Goal: Task Accomplishment & Management: Complete application form

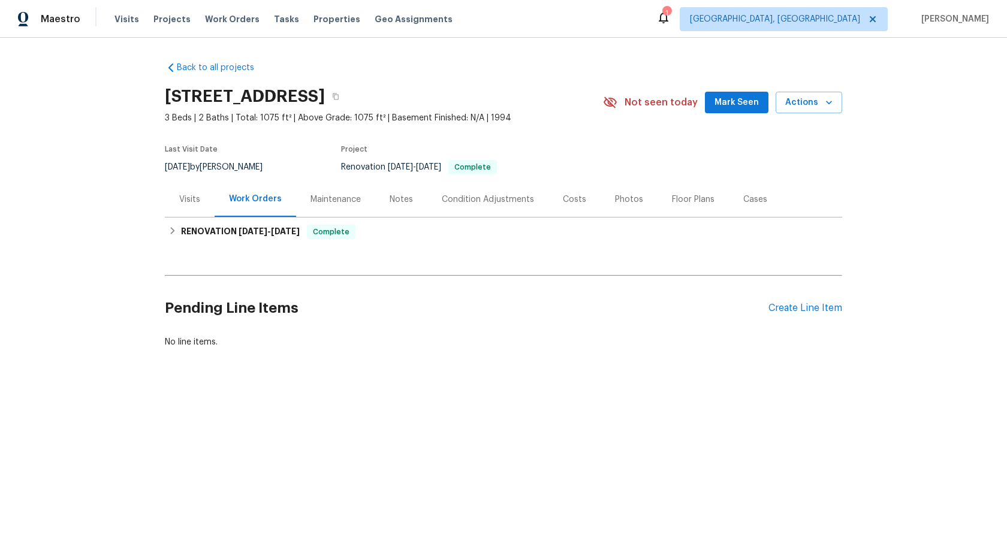
click at [343, 196] on div "Maintenance" at bounding box center [336, 200] width 50 height 12
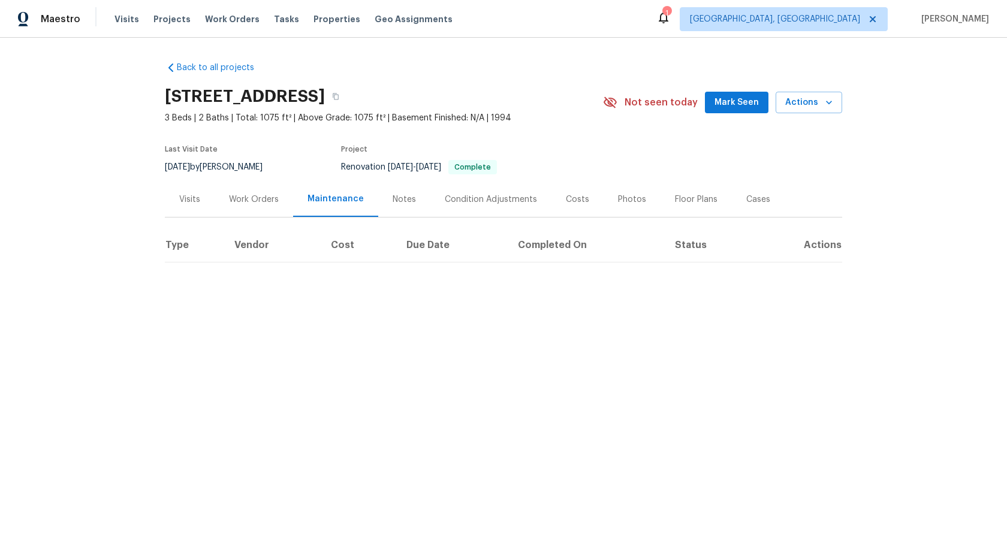
click at [263, 197] on div "Work Orders" at bounding box center [254, 200] width 50 height 12
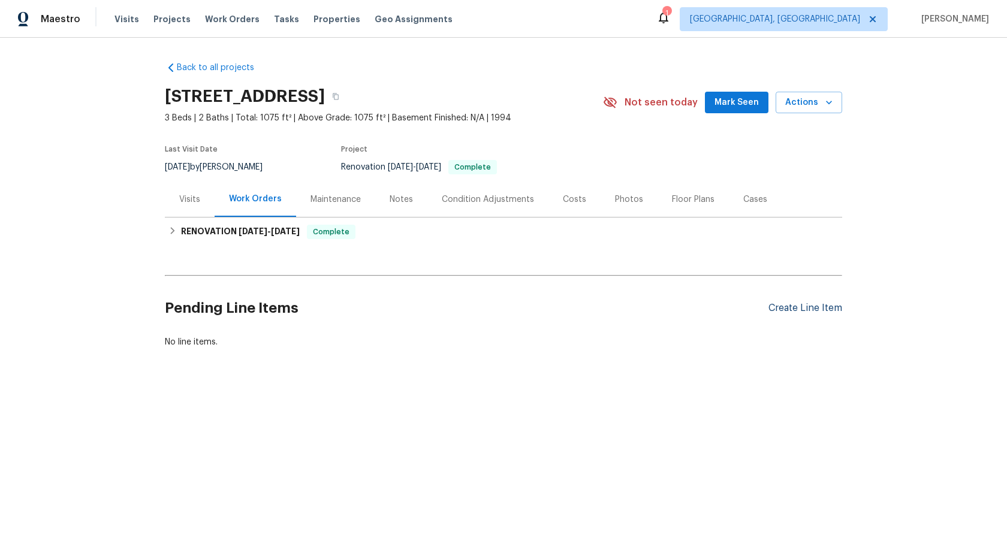
click at [791, 311] on div "Create Line Item" at bounding box center [806, 308] width 74 height 11
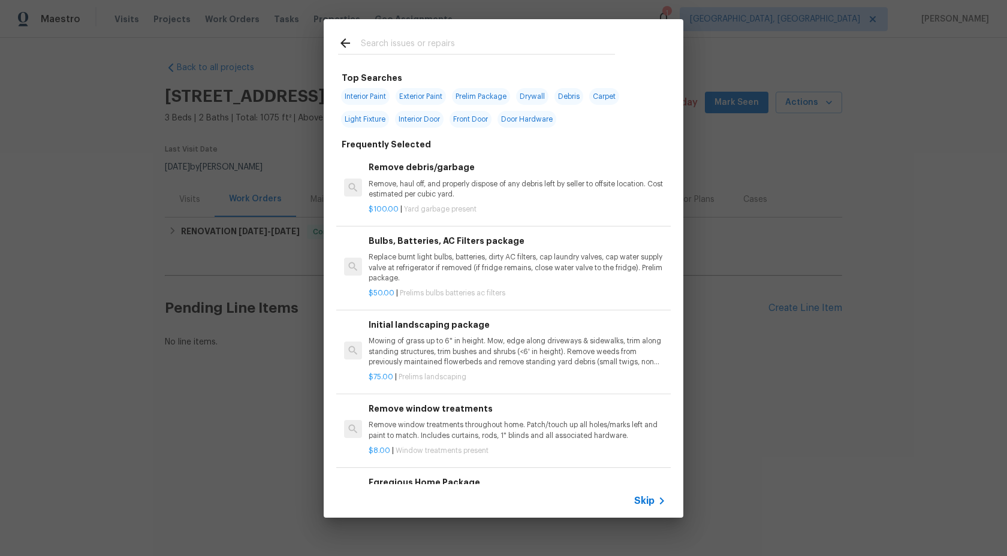
click at [652, 499] on span "Skip" at bounding box center [644, 501] width 20 height 12
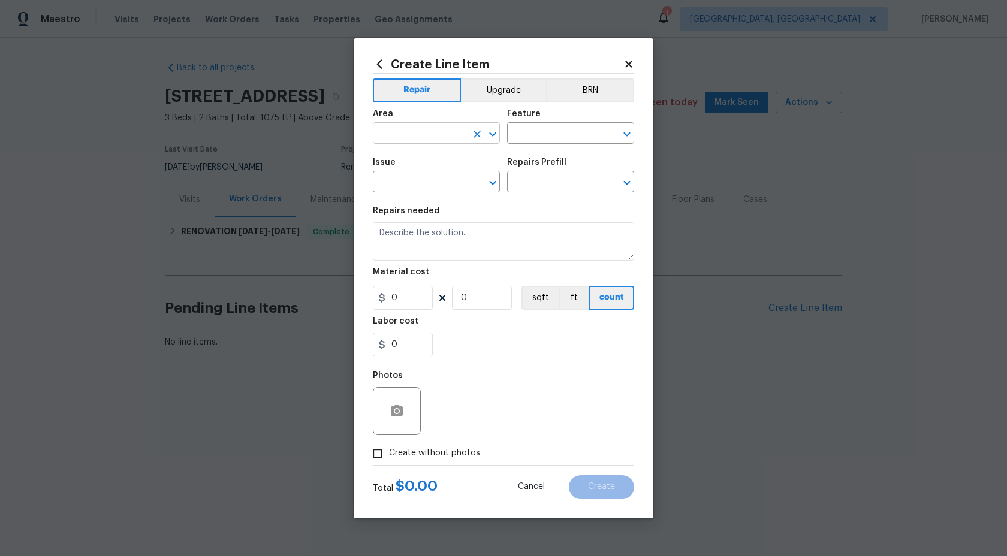
click at [410, 136] on input "text" at bounding box center [420, 134] width 94 height 19
click at [405, 174] on li "Interior Overall" at bounding box center [436, 181] width 127 height 20
type input "Interior Overall"
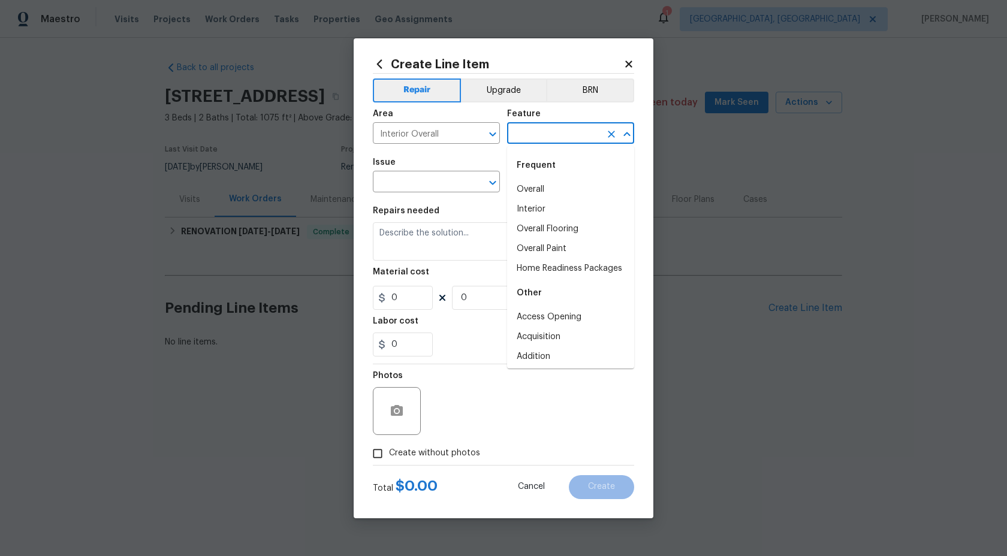
click at [524, 128] on input "text" at bounding box center [554, 134] width 94 height 19
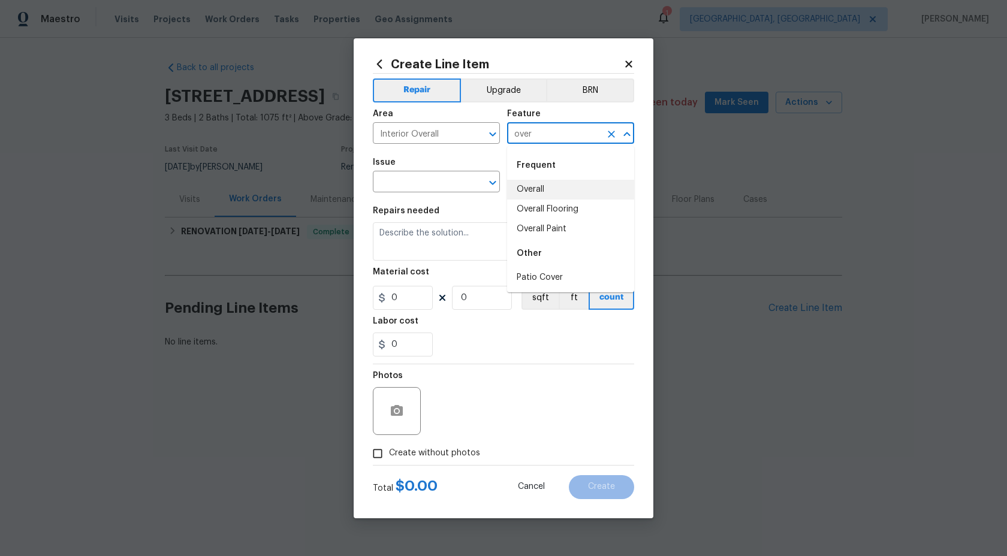
click at [546, 185] on li "Overall" at bounding box center [570, 190] width 127 height 20
type input "Overall"
click at [449, 179] on input "text" at bounding box center [420, 183] width 94 height 19
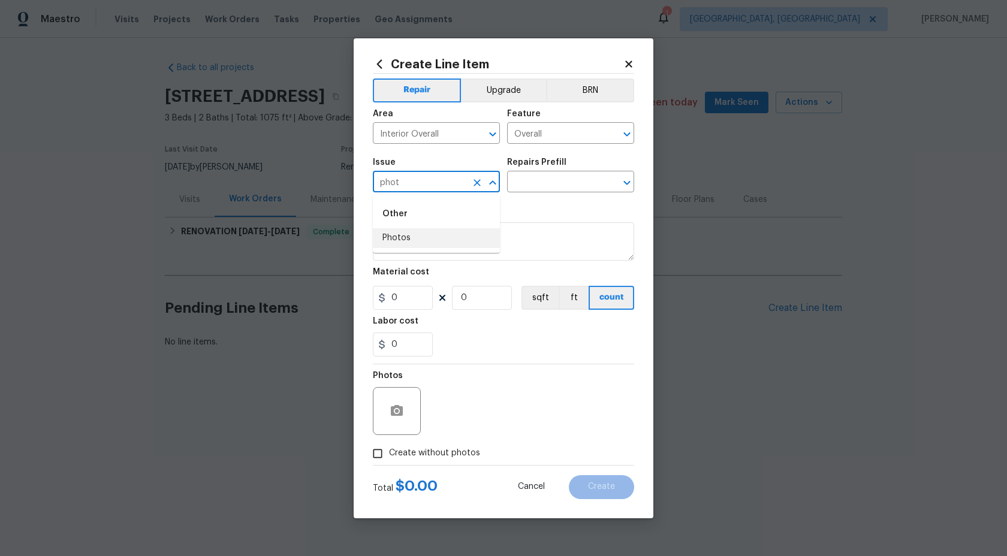
click at [419, 244] on li "Photos" at bounding box center [436, 238] width 127 height 20
type input "Photos"
click at [558, 182] on input "text" at bounding box center [554, 183] width 94 height 19
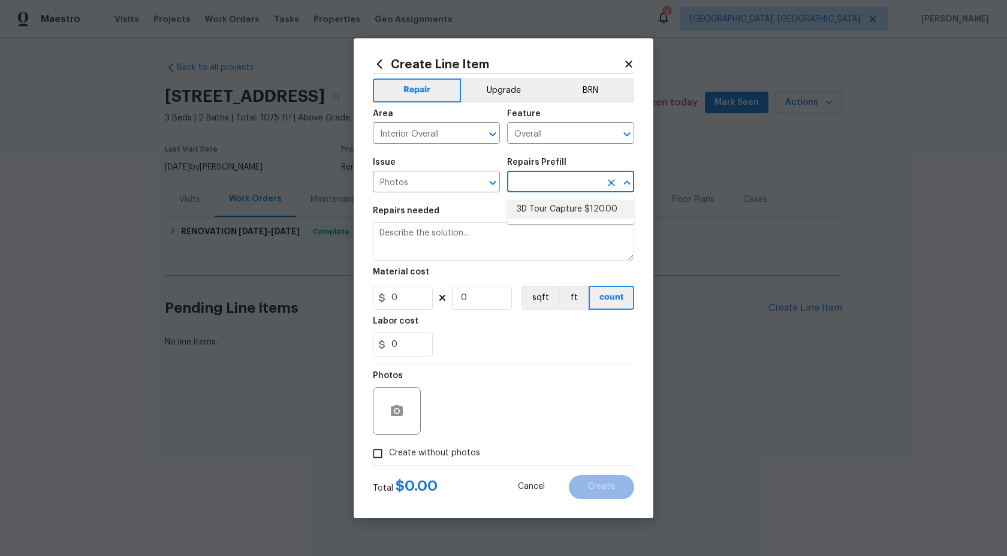
click at [549, 206] on li "3D Tour Capture $120.00" at bounding box center [570, 210] width 127 height 20
type input "3D Tour Capture $120.00"
type textarea "Capture 3D tour of home"
type input "120"
type input "1"
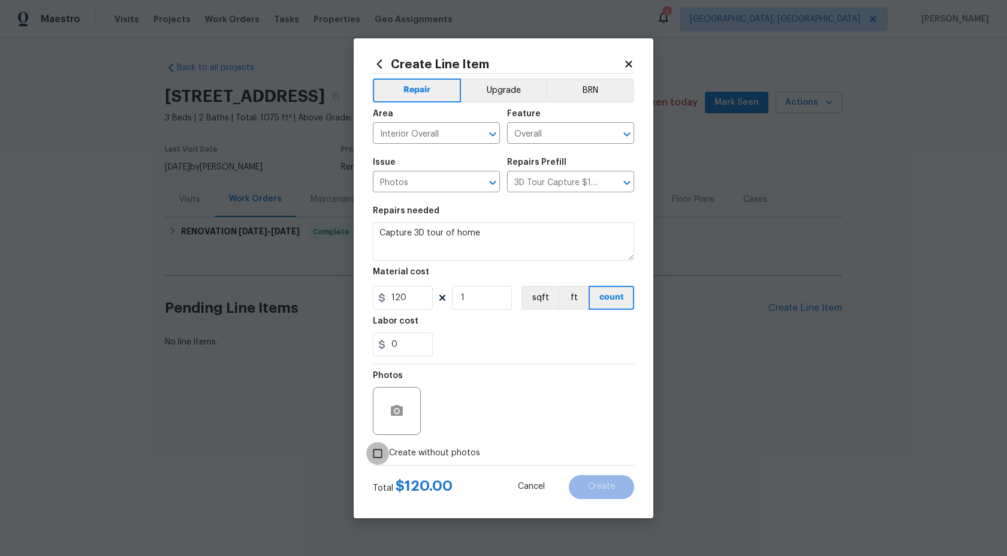
click at [379, 463] on input "Create without photos" at bounding box center [377, 454] width 23 height 23
checkbox input "true"
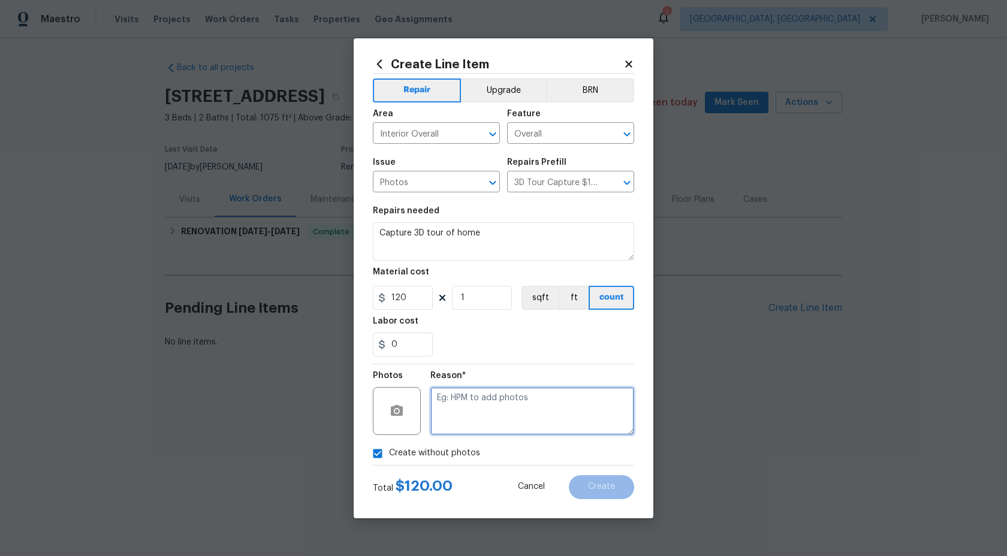
click at [477, 422] on textarea at bounding box center [533, 411] width 204 height 48
type textarea "."
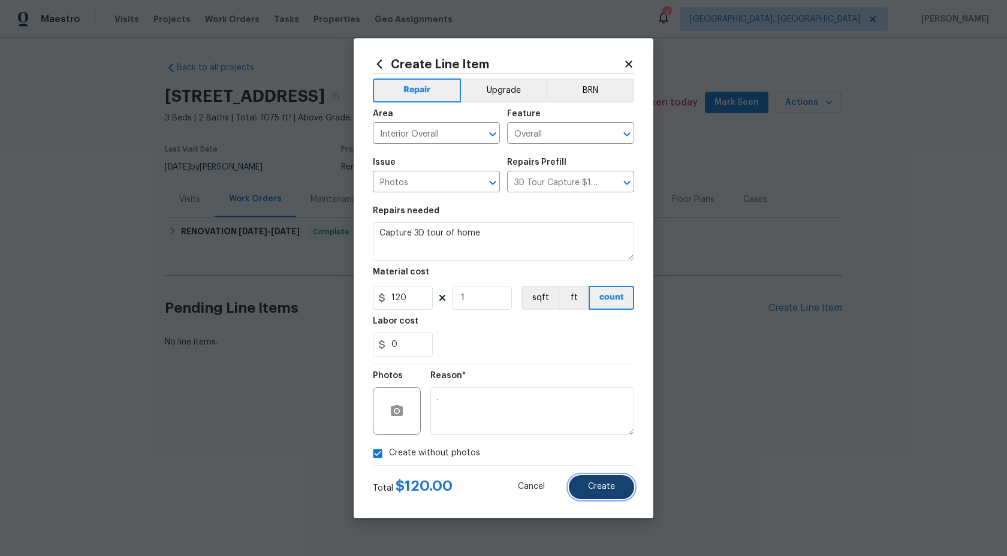
click at [593, 494] on button "Create" at bounding box center [601, 487] width 65 height 24
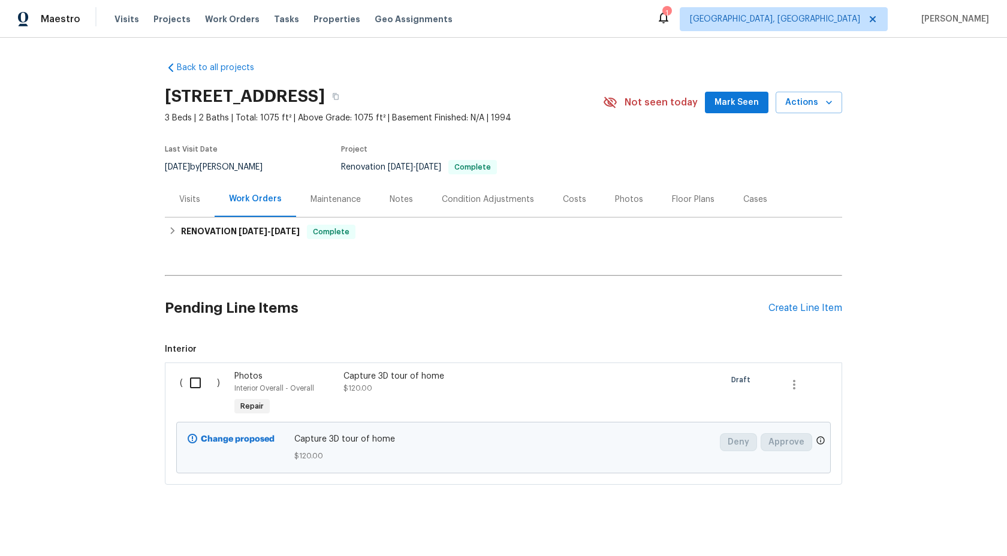
click at [194, 386] on input "checkbox" at bounding box center [200, 383] width 34 height 25
checkbox input "true"
click at [971, 522] on span "Create Work Order" at bounding box center [939, 526] width 80 height 15
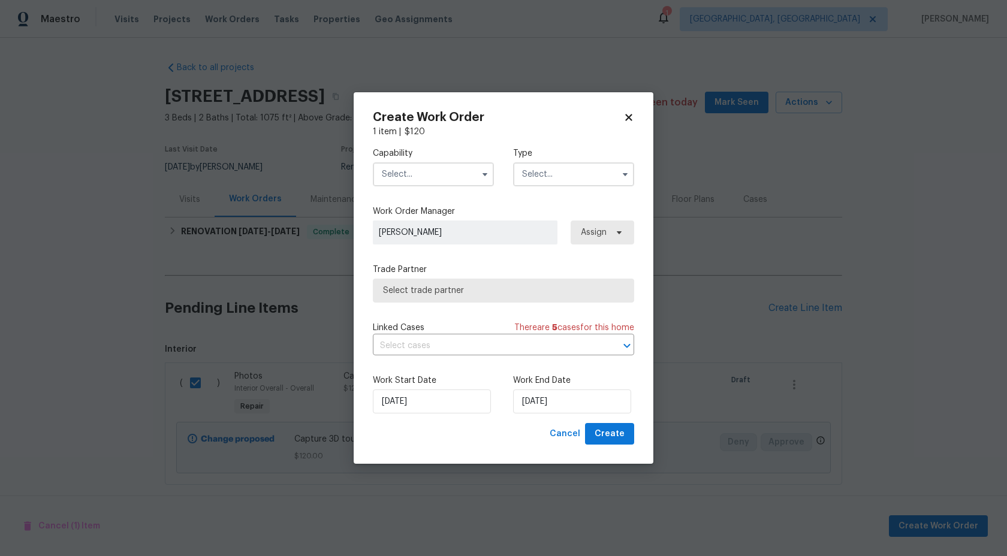
click at [431, 164] on input "text" at bounding box center [433, 174] width 121 height 24
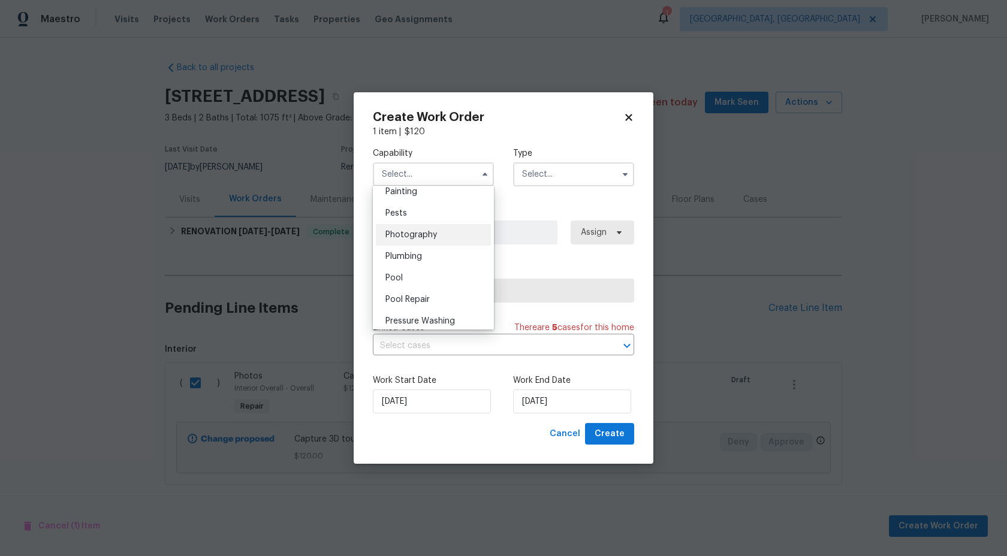
scroll to position [1012, 0]
click at [419, 234] on span "Photography" at bounding box center [412, 238] width 52 height 8
type input "Photography"
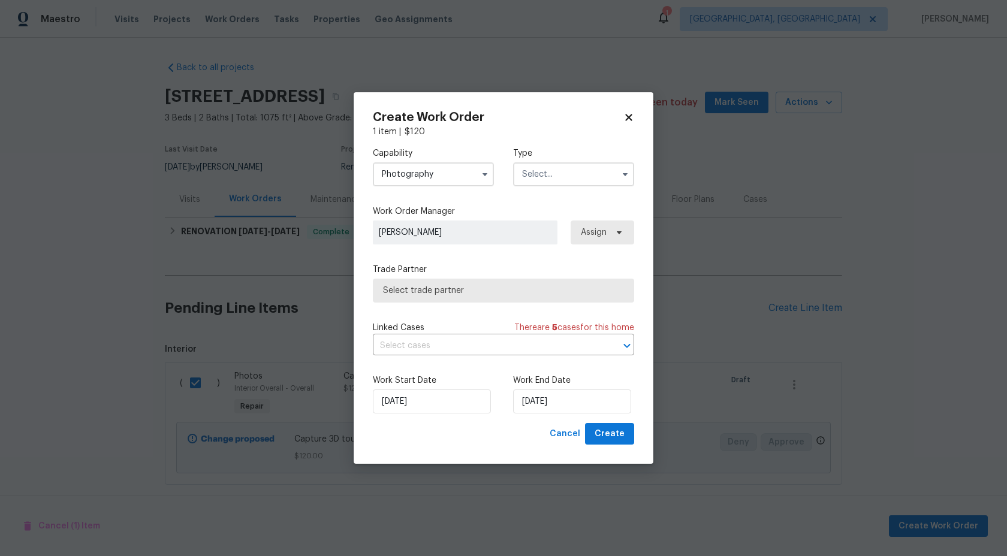
click at [567, 174] on input "text" at bounding box center [573, 174] width 121 height 24
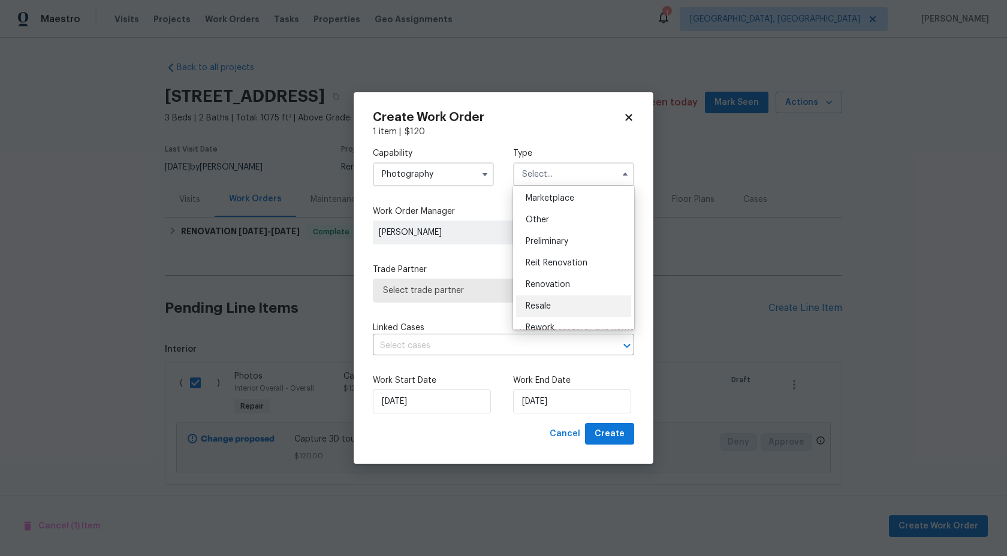
scroll to position [210, 0]
click at [549, 227] on div "Other" at bounding box center [573, 227] width 115 height 22
type input "Other"
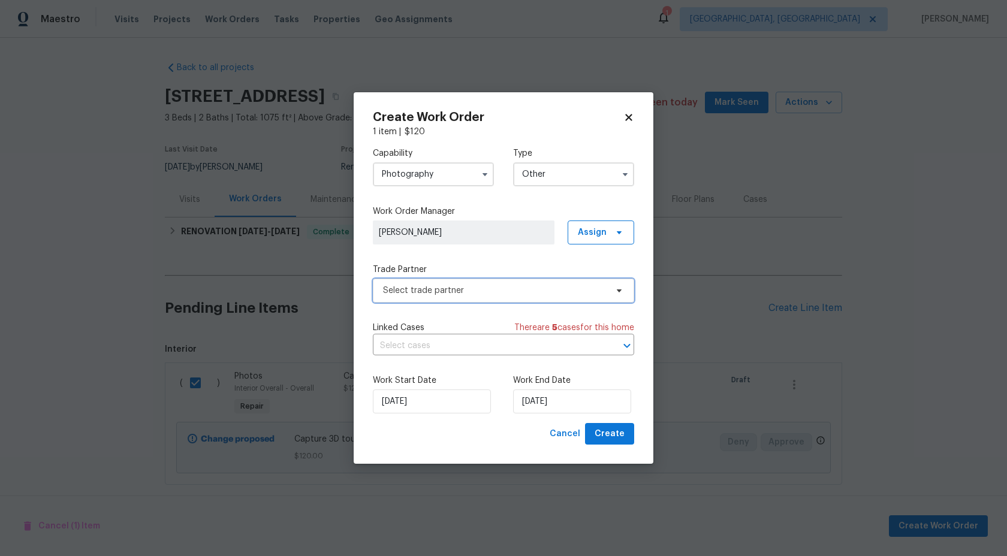
click at [481, 290] on span "Select trade partner" at bounding box center [495, 291] width 224 height 12
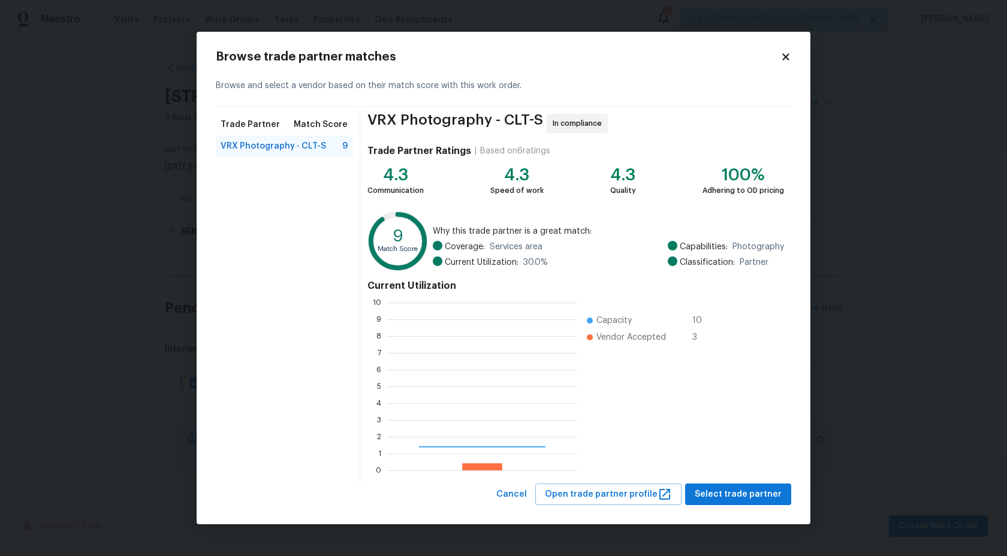
scroll to position [168, 190]
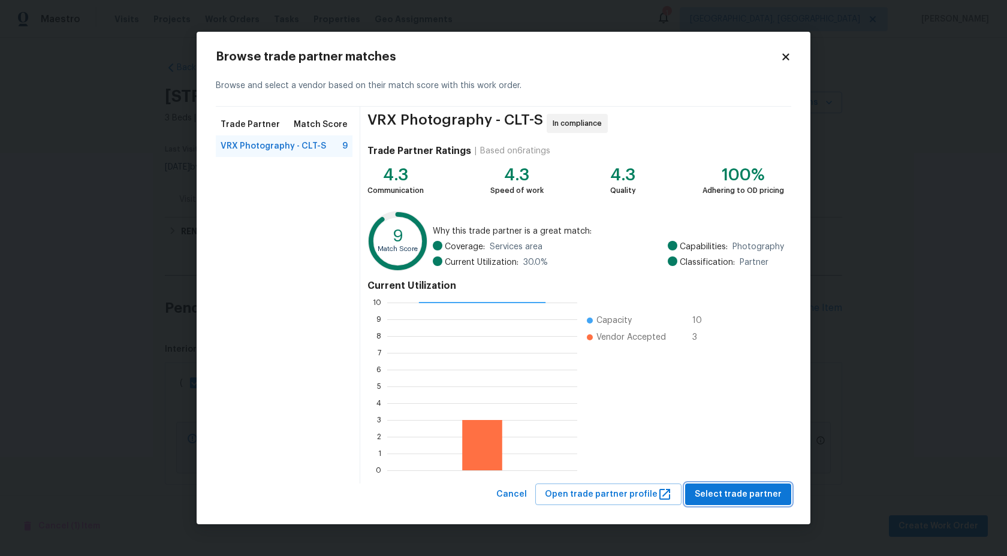
click at [764, 499] on span "Select trade partner" at bounding box center [738, 494] width 87 height 15
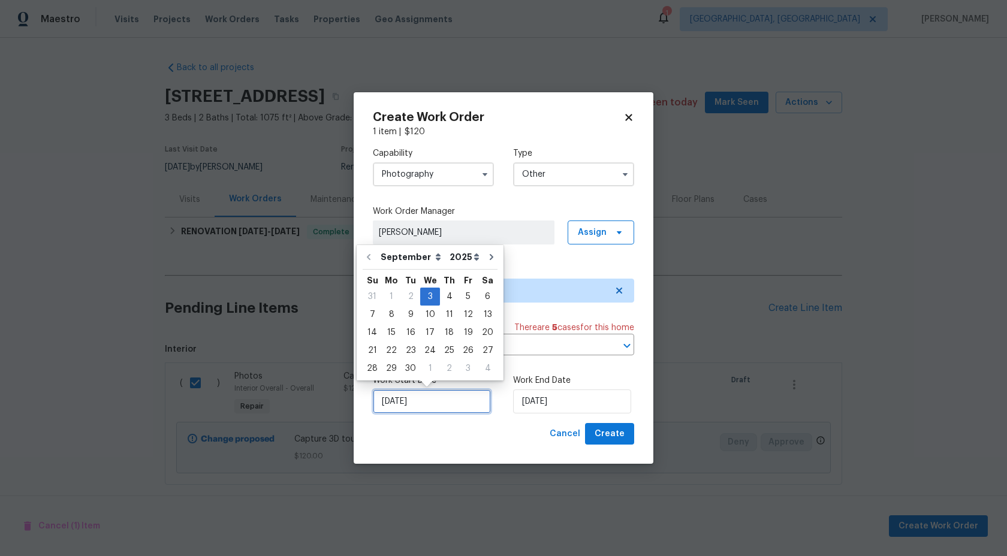
click at [443, 393] on input "03/09/2025" at bounding box center [432, 402] width 118 height 24
click at [441, 296] on div "4" at bounding box center [449, 296] width 19 height 17
type input "[DATE]"
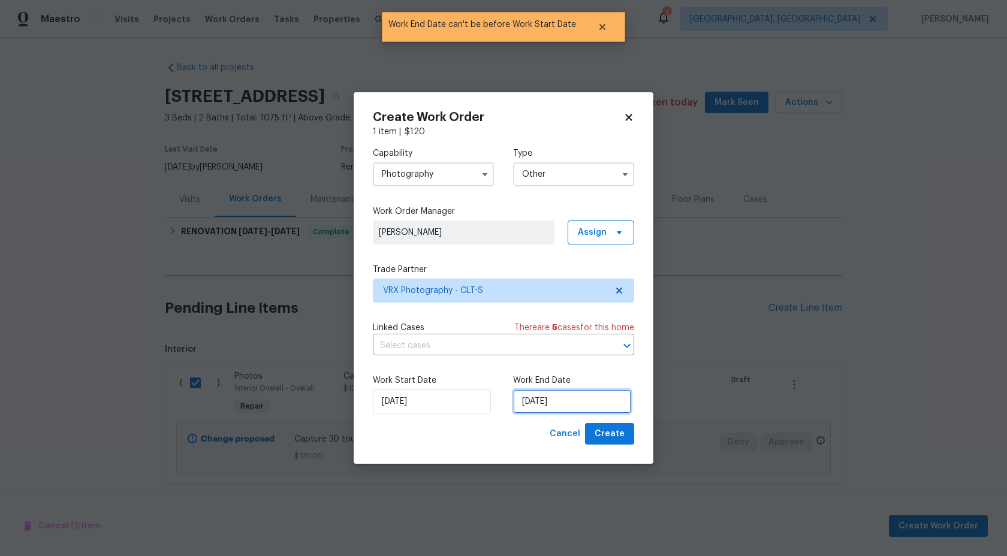
click at [568, 400] on input "04/09/2025" at bounding box center [572, 402] width 118 height 24
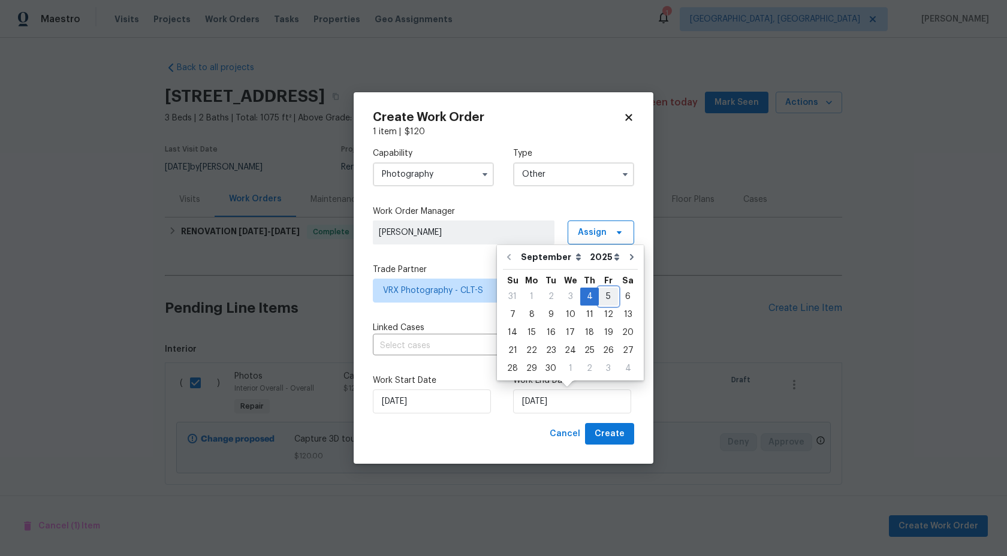
click at [607, 297] on div "5" at bounding box center [608, 296] width 19 height 17
type input "05/09/2025"
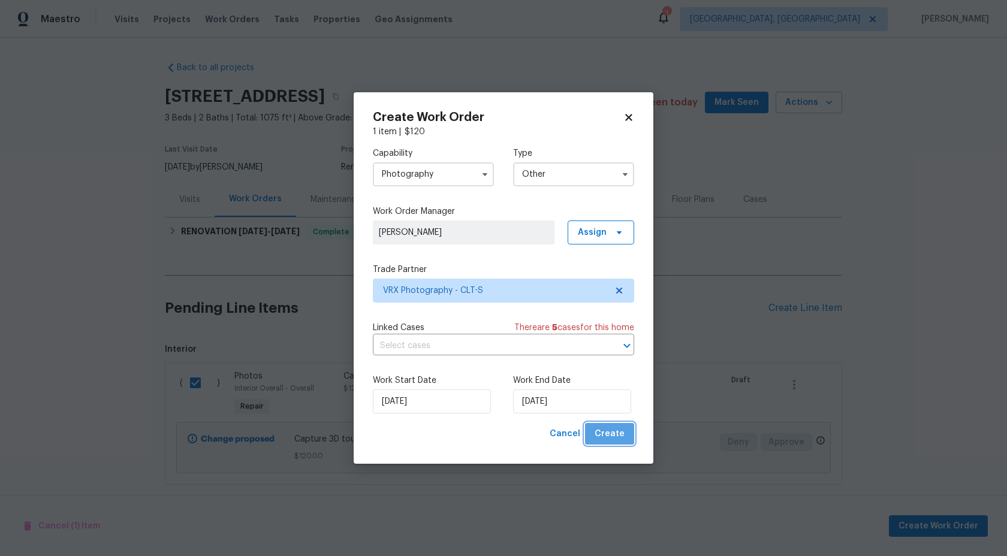
click at [612, 440] on span "Create" at bounding box center [610, 434] width 30 height 15
checkbox input "false"
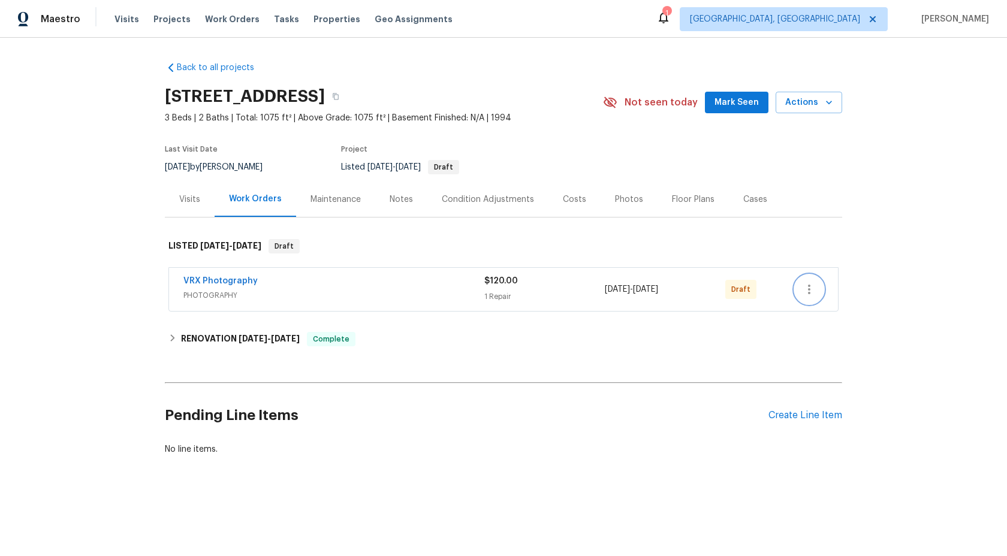
click at [808, 288] on icon "button" at bounding box center [809, 289] width 14 height 14
click at [809, 290] on li "Send to Vendor" at bounding box center [862, 290] width 134 height 20
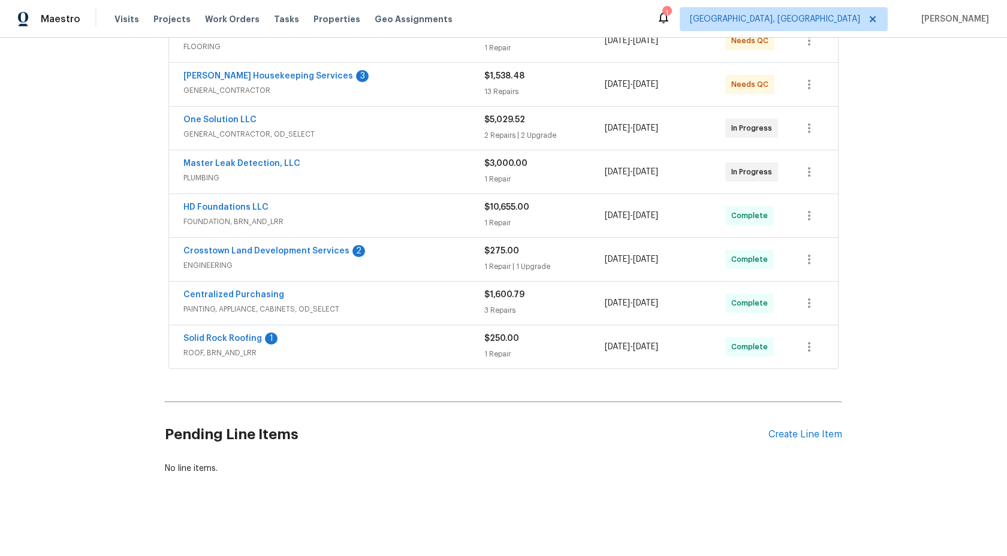
scroll to position [103, 0]
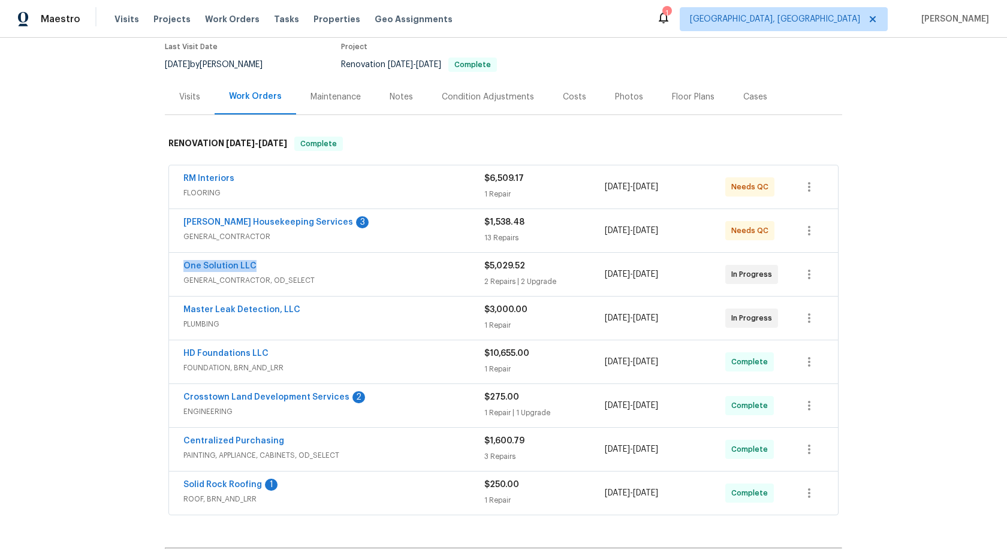
drag, startPoint x: 257, startPoint y: 264, endPoint x: 177, endPoint y: 265, distance: 79.2
click at [177, 265] on div "One Solution LLC GENERAL_CONTRACTOR, OD_SELECT $5,029.52 2 Repairs | 2 Upgrade …" at bounding box center [503, 274] width 669 height 43
copy link "One Solution LLC"
drag, startPoint x: 300, startPoint y: 309, endPoint x: 170, endPoint y: 311, distance: 129.5
click at [170, 311] on div "Master Leak Detection, LLC PLUMBING $3,000.00 1 Repair [DATE] - [DATE] In Progr…" at bounding box center [503, 318] width 669 height 43
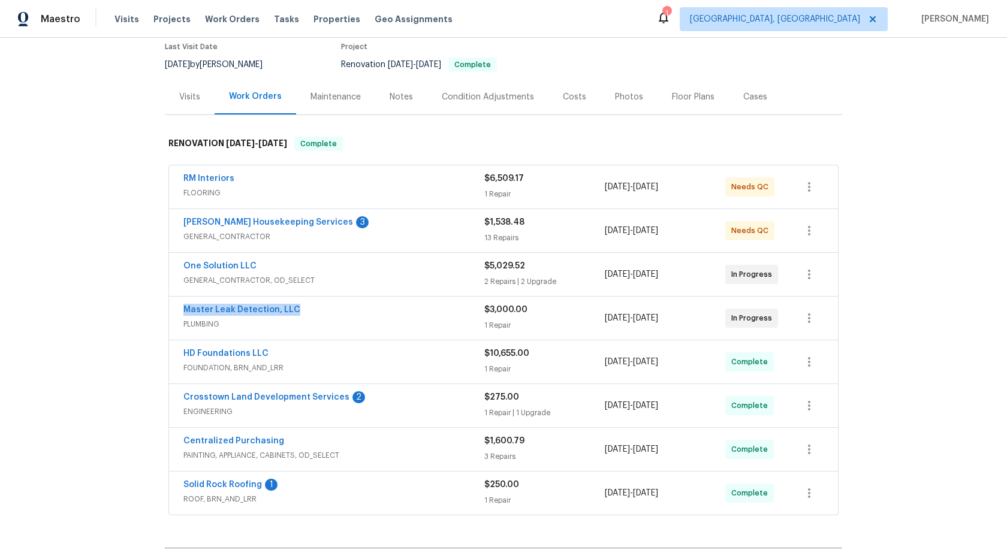
copy link "Master Leak Detection, LLC"
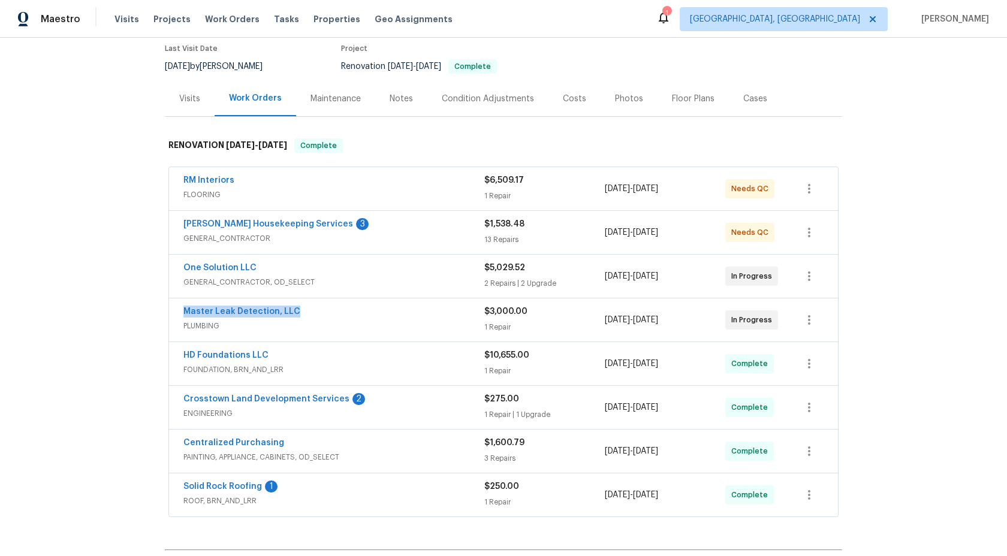
scroll to position [0, 0]
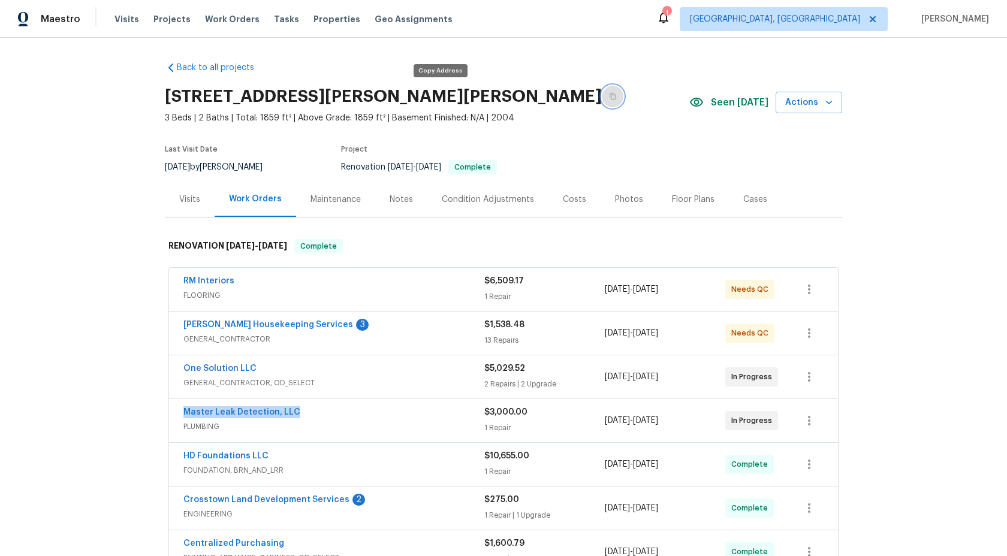
click at [609, 97] on icon "button" at bounding box center [612, 96] width 7 height 7
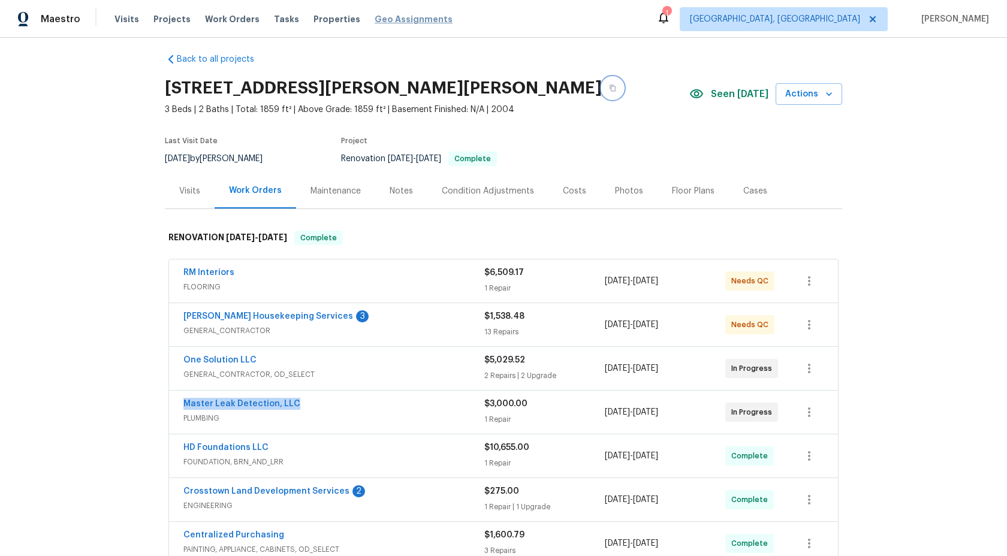
scroll to position [10, 0]
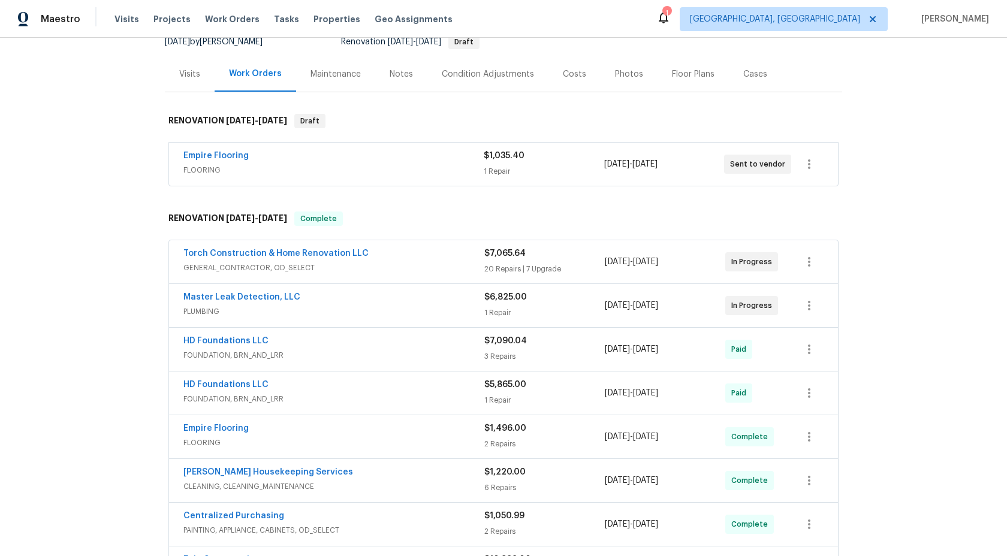
scroll to position [127, 0]
drag, startPoint x: 368, startPoint y: 251, endPoint x: 179, endPoint y: 253, distance: 188.9
click at [179, 253] on div "Torch Construction & Home Renovation LLC GENERAL_CONTRACTOR, OD_SELECT $7,065.6…" at bounding box center [503, 260] width 669 height 43
copy link "Torch Construction & Home Renovation LLC"
drag, startPoint x: 302, startPoint y: 295, endPoint x: 139, endPoint y: 294, distance: 163.7
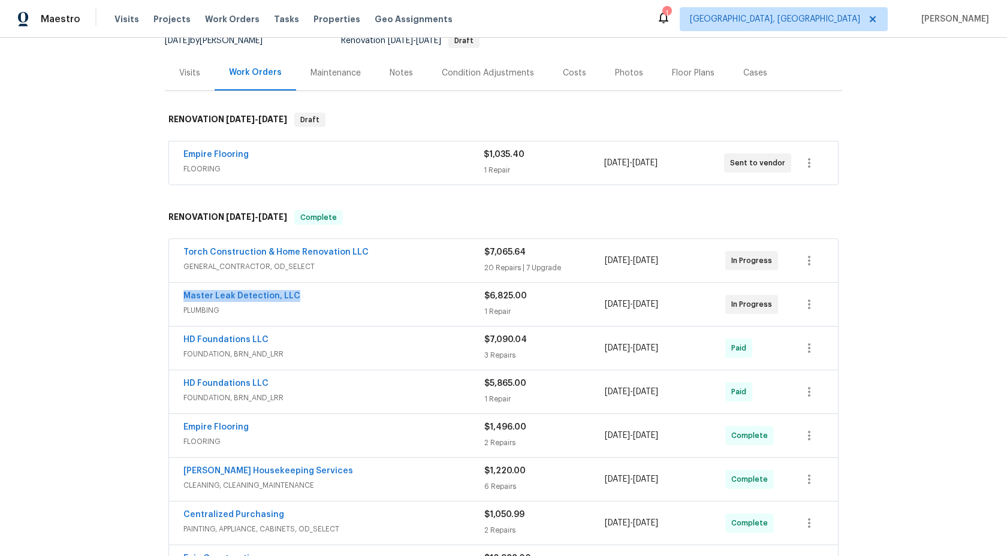
click at [138, 294] on div "Back to all projects [STREET_ADDRESS] 3 Beds | 2 Baths | Total: 1916 ft² | Abov…" at bounding box center [503, 297] width 1007 height 519
copy link "Master Leak Detection, LLC"
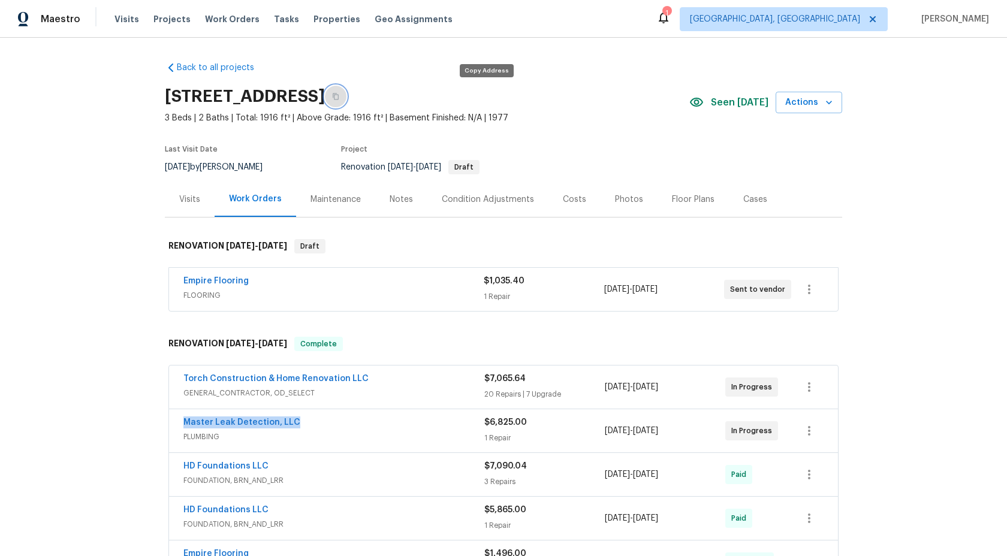
click at [339, 97] on icon "button" at bounding box center [335, 96] width 7 height 7
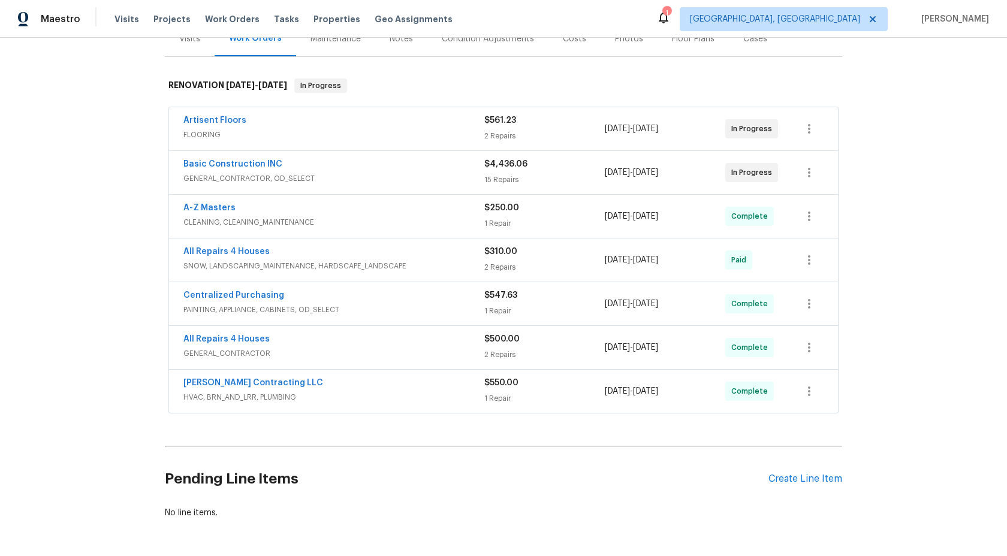
scroll to position [137, 0]
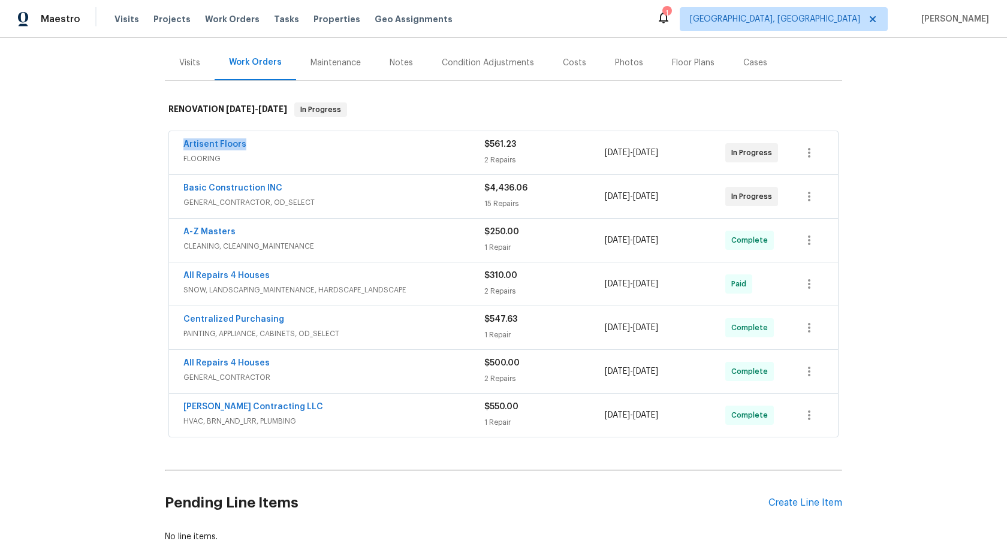
drag, startPoint x: 249, startPoint y: 145, endPoint x: 149, endPoint y: 143, distance: 100.1
click at [149, 144] on div "Back to all projects [STREET_ADDRESS][PERSON_NAME] 3 Beds | 1 Baths | Total: 92…" at bounding box center [503, 297] width 1007 height 519
copy link "Artisent Floors"
drag, startPoint x: 283, startPoint y: 186, endPoint x: 146, endPoint y: 186, distance: 136.7
click at [146, 186] on div "Back to all projects [STREET_ADDRESS][PERSON_NAME] 3 Beds | 1 Baths | Total: 92…" at bounding box center [503, 297] width 1007 height 519
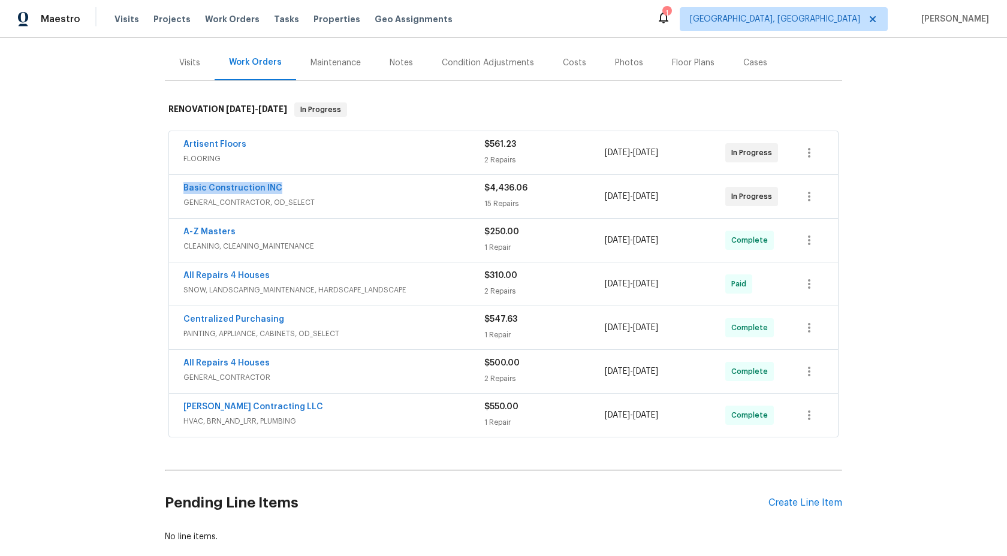
copy link "Basic Construction INC"
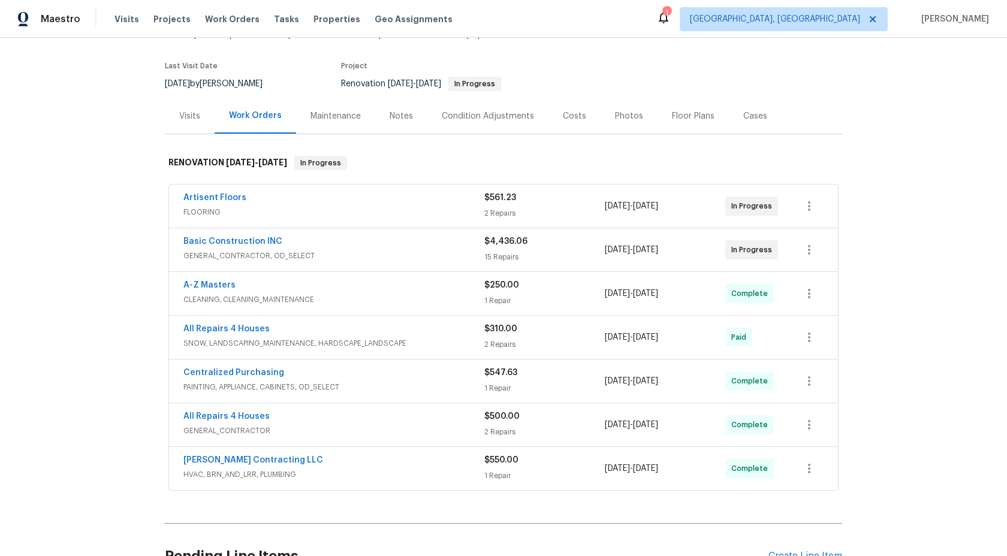
scroll to position [88, 0]
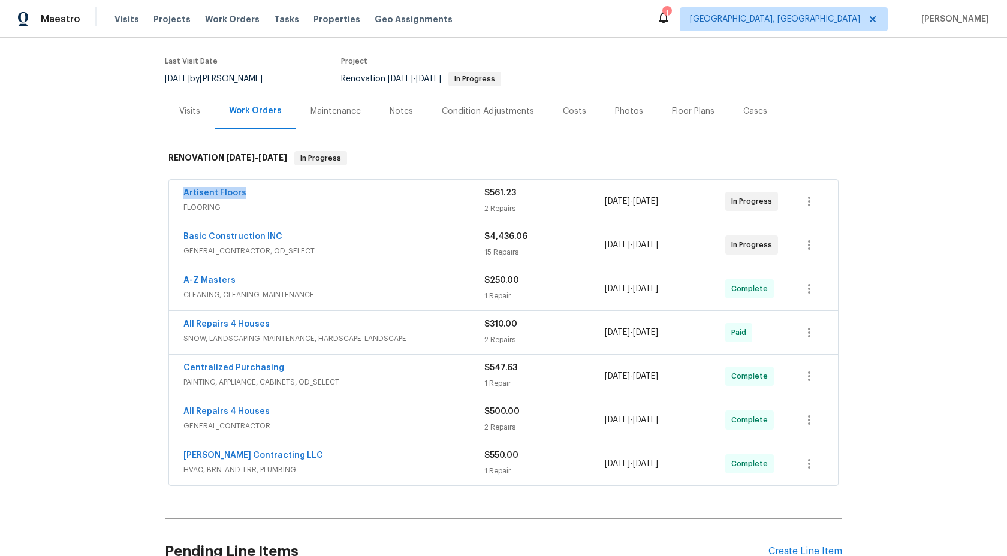
drag, startPoint x: 249, startPoint y: 192, endPoint x: 174, endPoint y: 191, distance: 74.4
click at [174, 191] on div "Artisent Floors FLOORING $561.23 2 Repairs 8/12/2025 - 8/26/2025 In Progress" at bounding box center [503, 201] width 669 height 43
copy link "Artisent Floors"
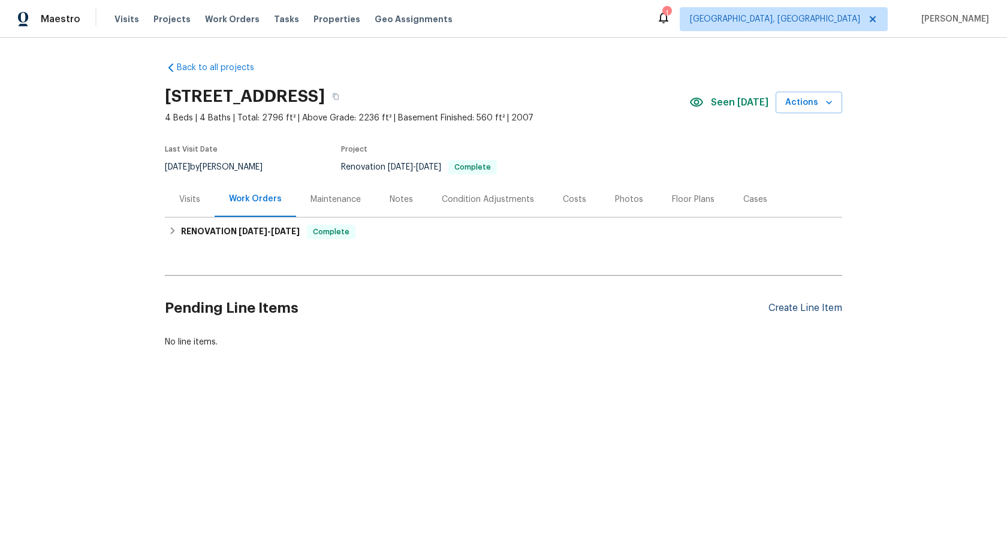
click at [806, 305] on div "Create Line Item" at bounding box center [806, 308] width 74 height 11
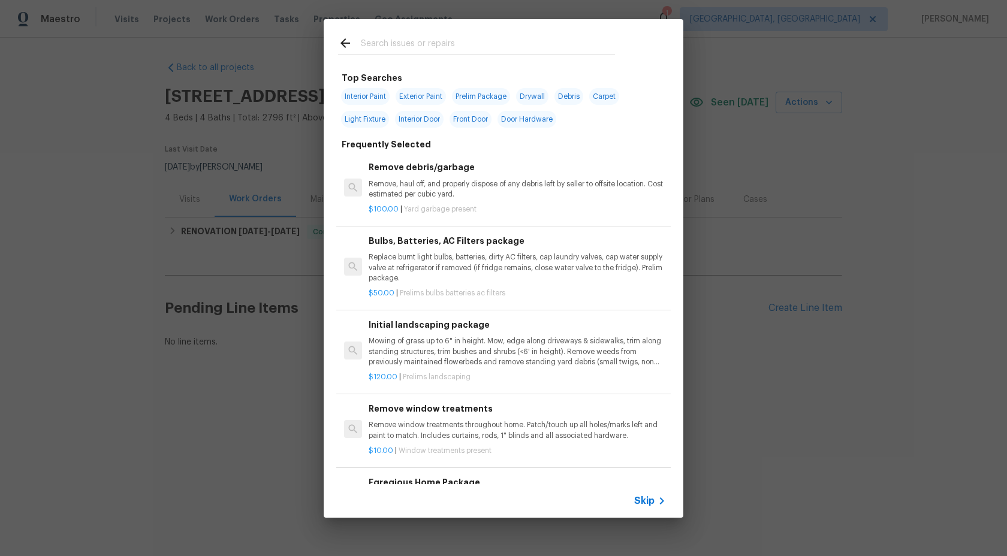
click at [643, 499] on span "Skip" at bounding box center [644, 501] width 20 height 12
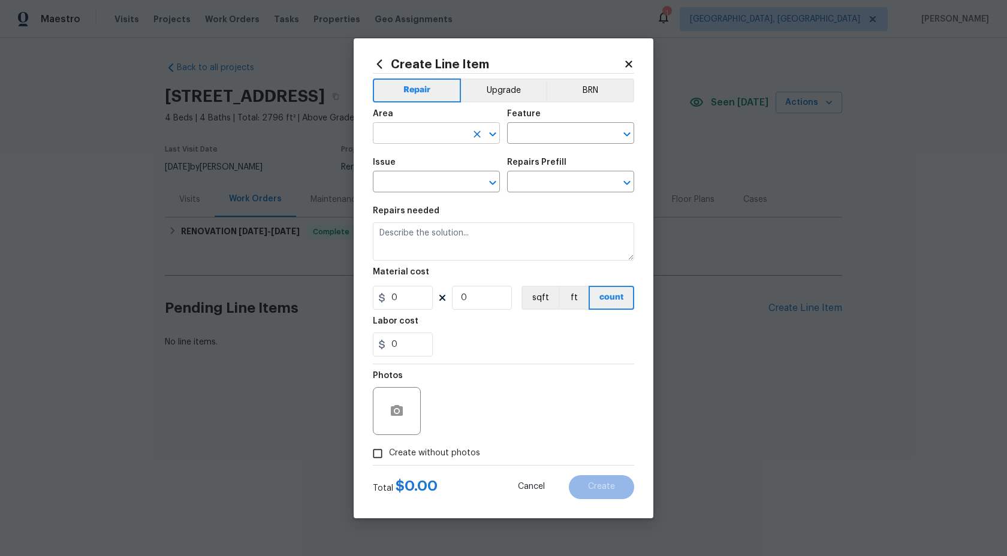
click at [454, 134] on input "text" at bounding box center [420, 134] width 94 height 19
click at [439, 180] on li "Interior Overall" at bounding box center [436, 181] width 127 height 20
type input "Interior Overall"
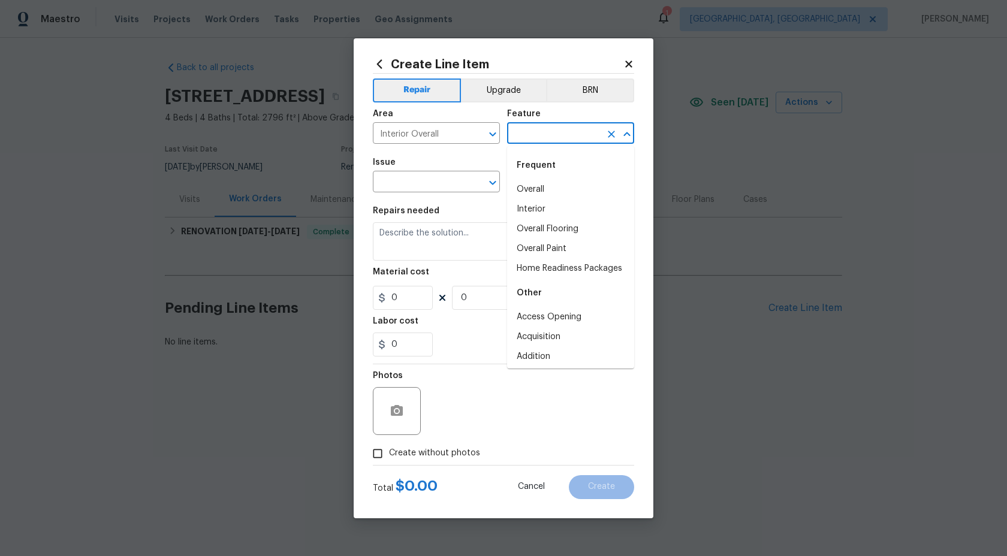
click at [527, 140] on input "text" at bounding box center [554, 134] width 94 height 19
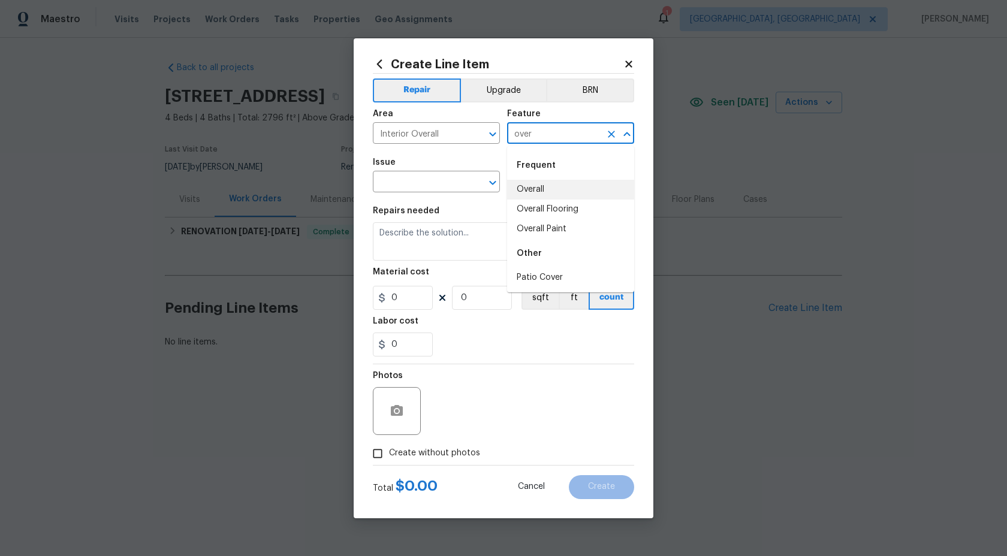
click at [525, 187] on li "Overall" at bounding box center [570, 190] width 127 height 20
type input "Overall"
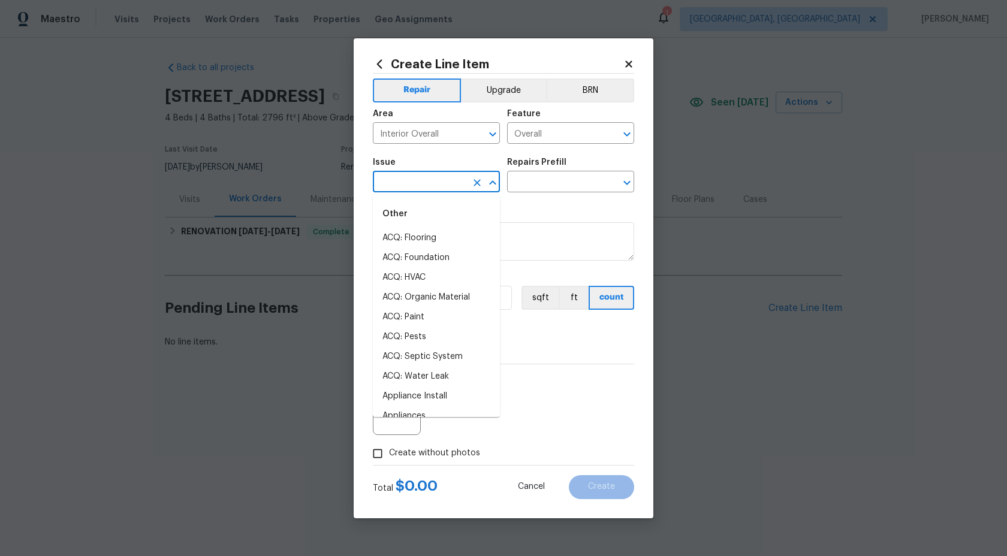
click at [428, 187] on input "text" at bounding box center [420, 183] width 94 height 19
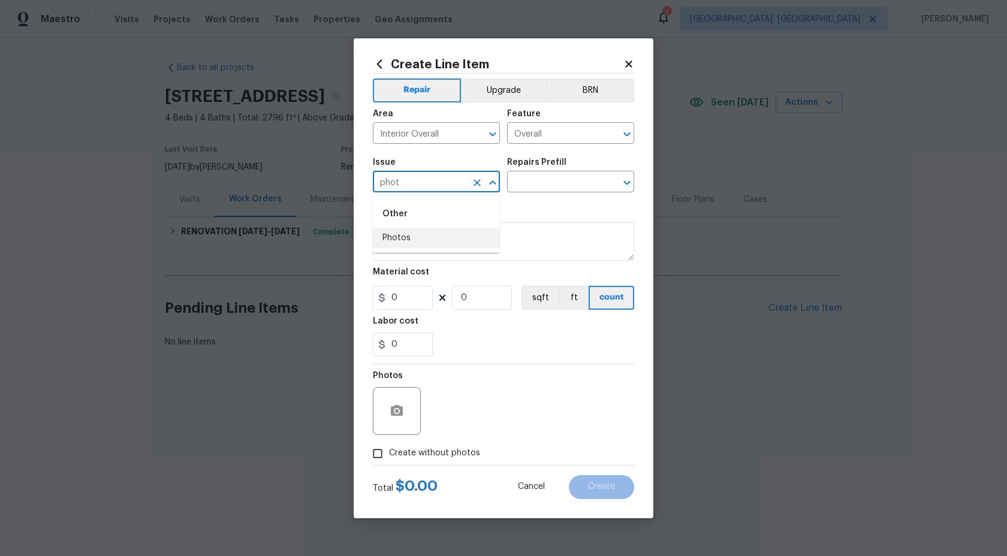
click at [426, 233] on li "Photos" at bounding box center [436, 238] width 127 height 20
type input "Photos"
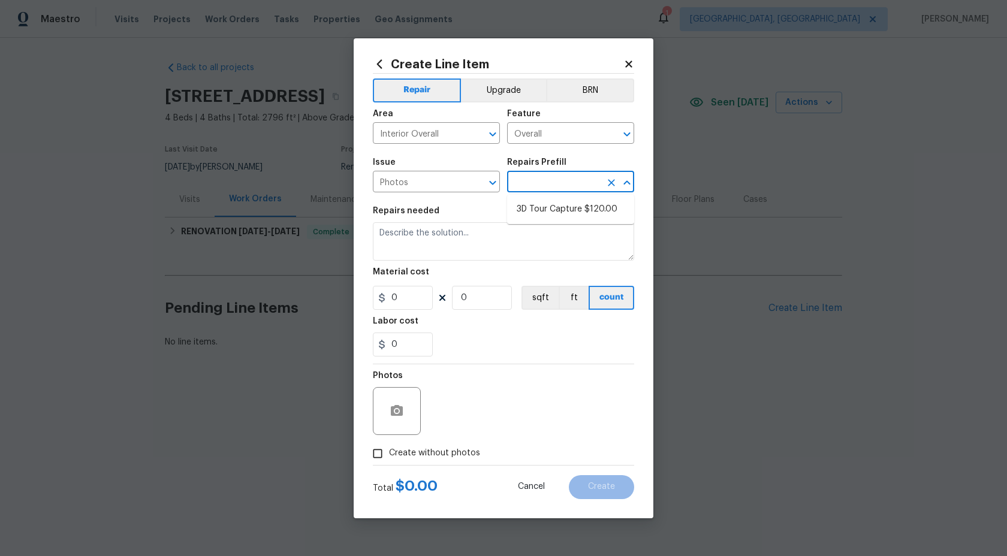
click at [538, 191] on input "text" at bounding box center [554, 183] width 94 height 19
click at [540, 216] on li "3D Tour Capture $120.00" at bounding box center [570, 210] width 127 height 20
type input "3D Tour Capture $120.00"
type textarea "Capture 3D tour of home"
type input "1"
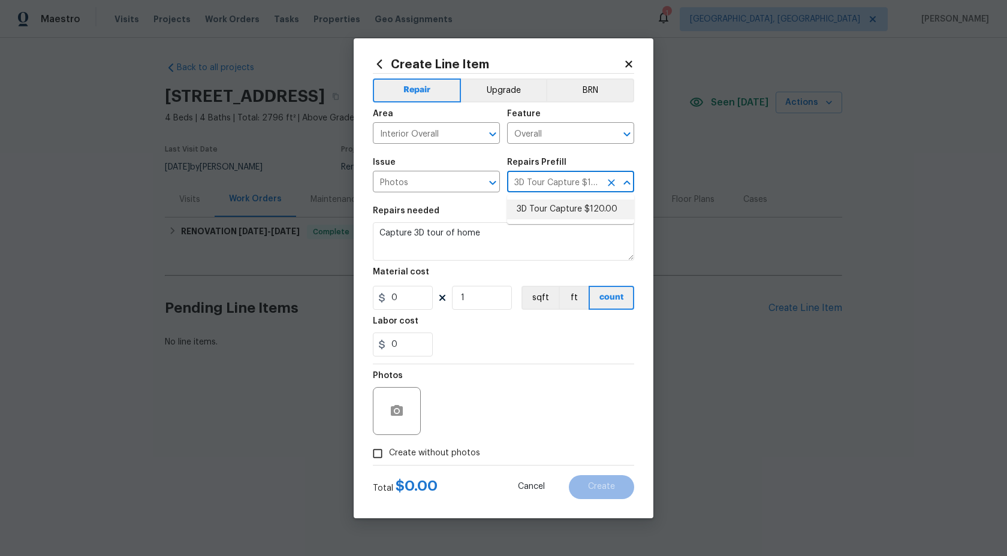
type input "120"
click at [379, 456] on input "Create without photos" at bounding box center [377, 454] width 23 height 23
checkbox input "true"
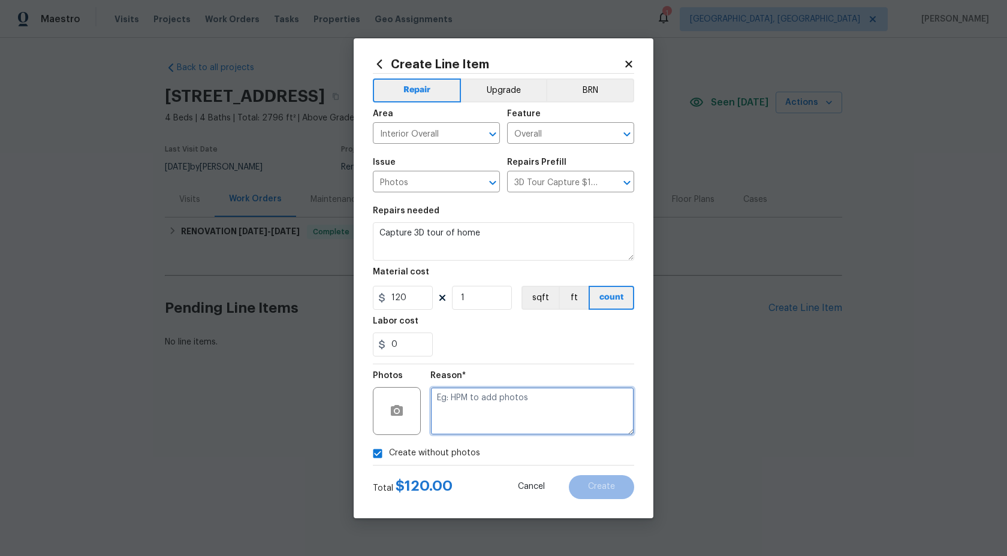
click at [456, 425] on textarea at bounding box center [533, 411] width 204 height 48
type textarea "."
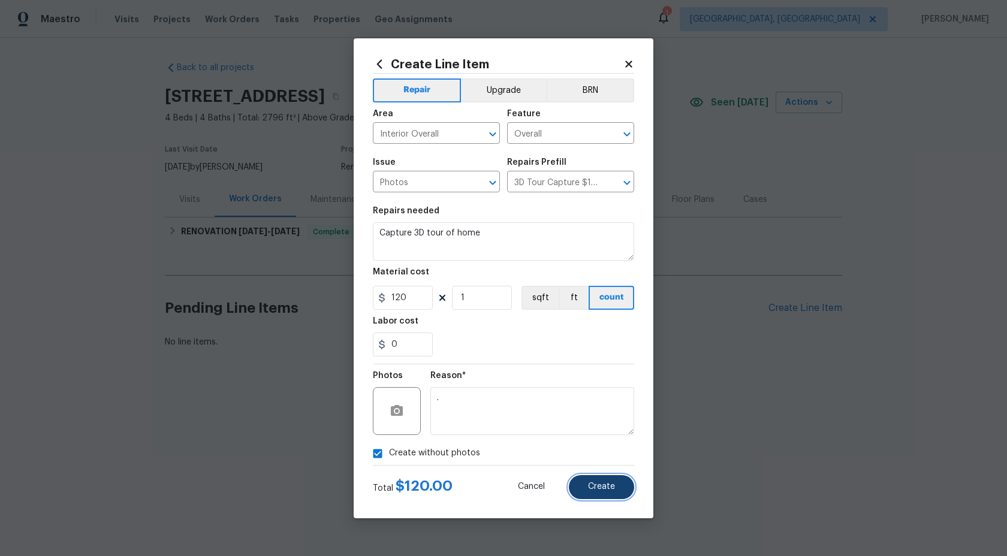
click at [600, 475] on button "Create" at bounding box center [601, 487] width 65 height 24
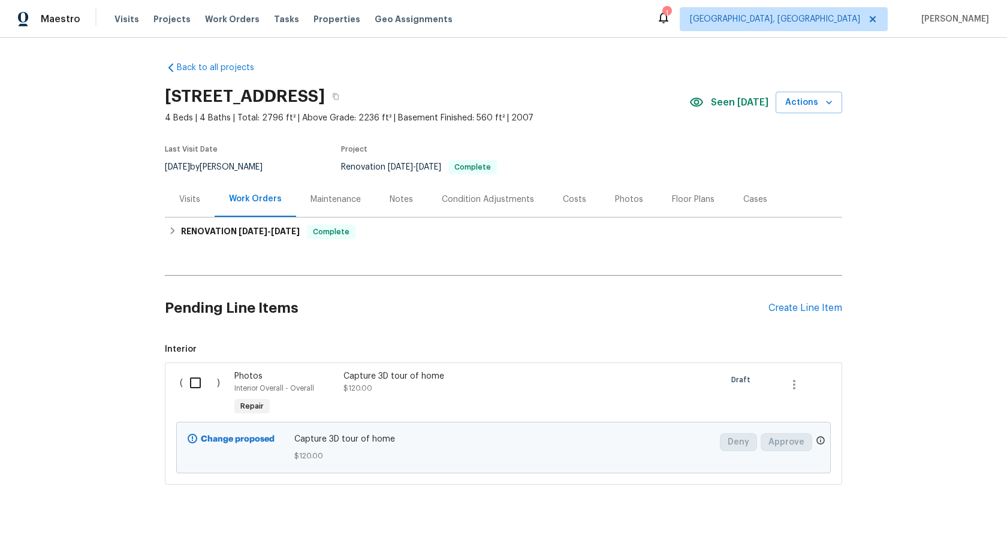
click at [544, 248] on div "Back to all projects 5326 Elmwood Ln, Middletown, OH 45044 4 Beds | 4 Baths | T…" at bounding box center [504, 273] width 678 height 443
click at [196, 380] on input "checkbox" at bounding box center [200, 383] width 34 height 25
checkbox input "true"
click at [955, 526] on span "Create Work Order" at bounding box center [939, 526] width 80 height 15
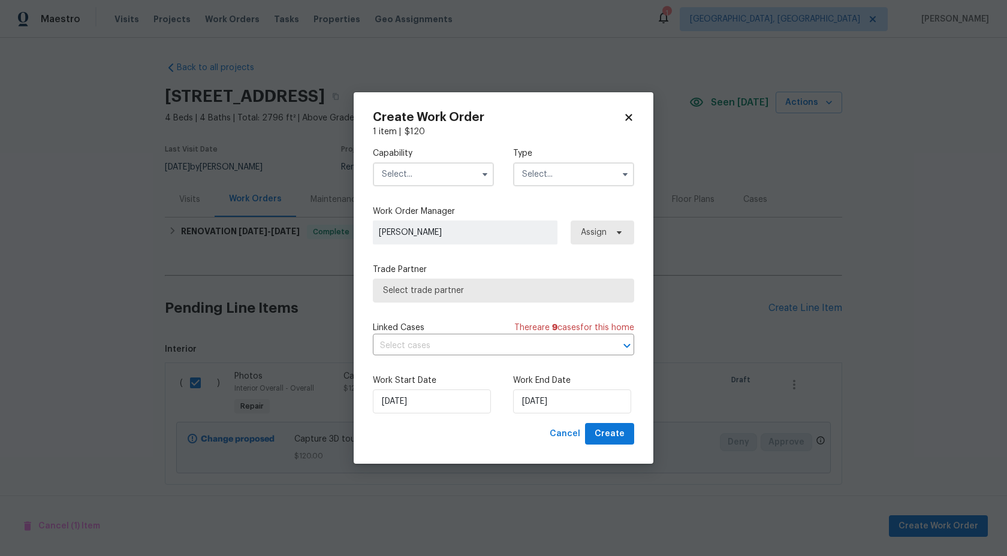
click at [445, 178] on input "text" at bounding box center [433, 174] width 121 height 24
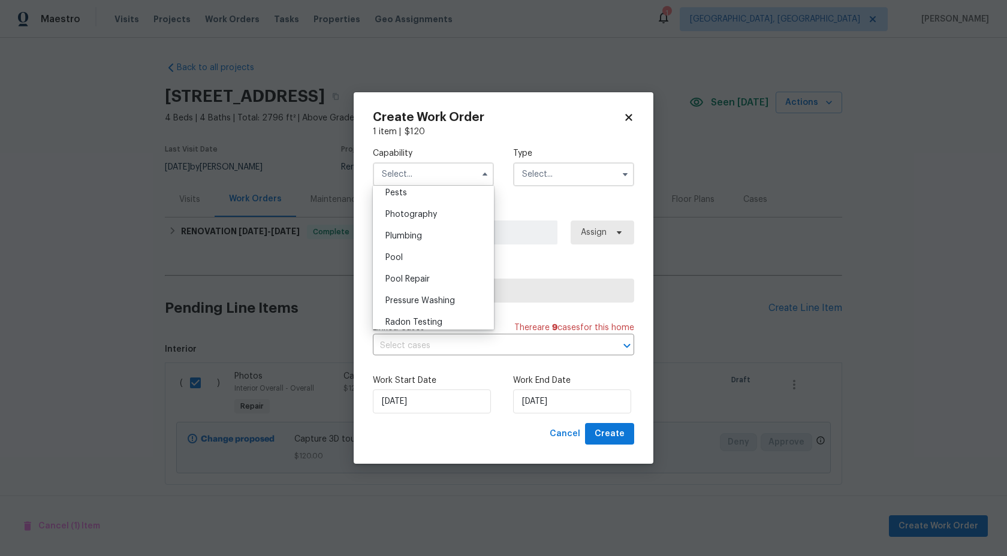
scroll to position [1036, 0]
click at [429, 222] on div "Photography" at bounding box center [433, 214] width 115 height 22
type input "Photography"
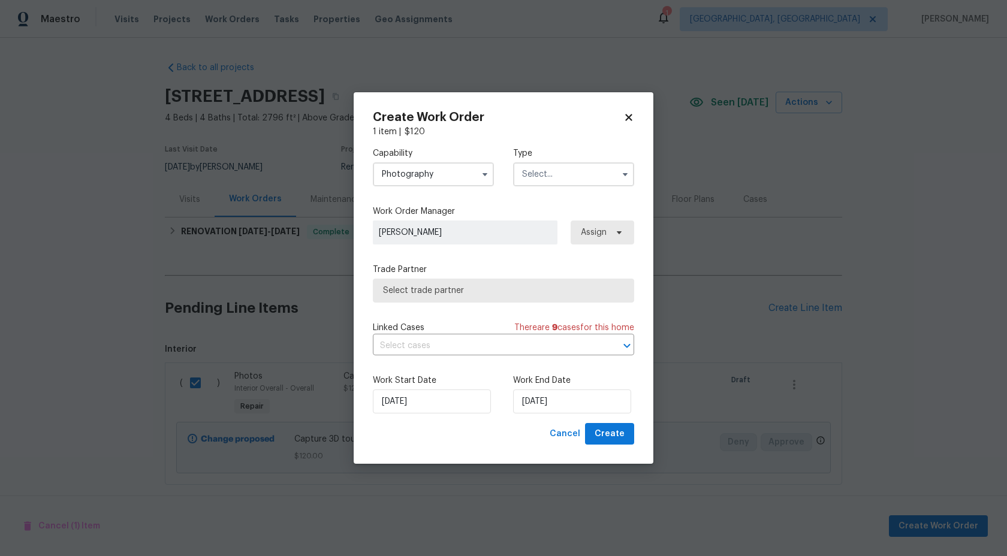
click at [527, 176] on input "text" at bounding box center [573, 174] width 121 height 24
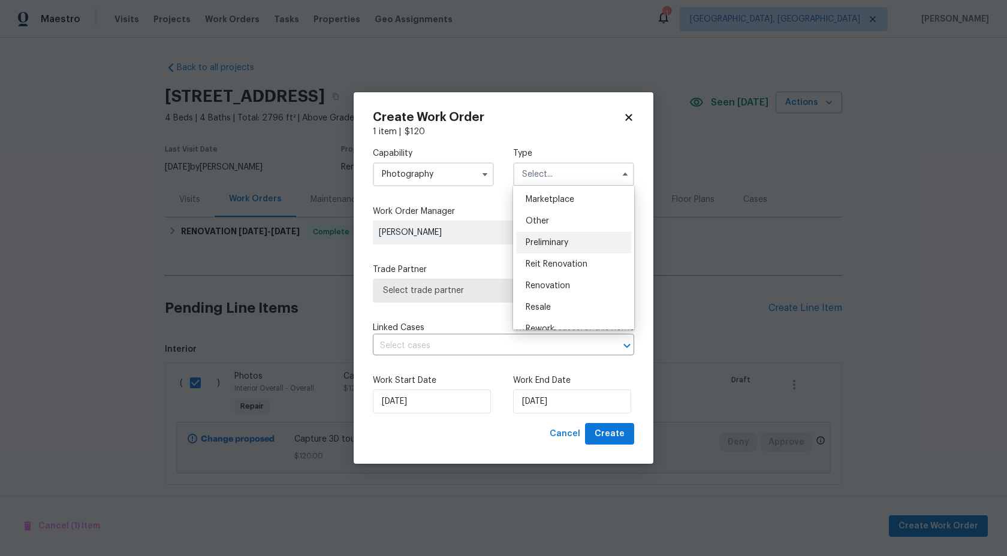
scroll to position [215, 0]
click at [543, 227] on div "Other" at bounding box center [573, 223] width 115 height 22
type input "Other"
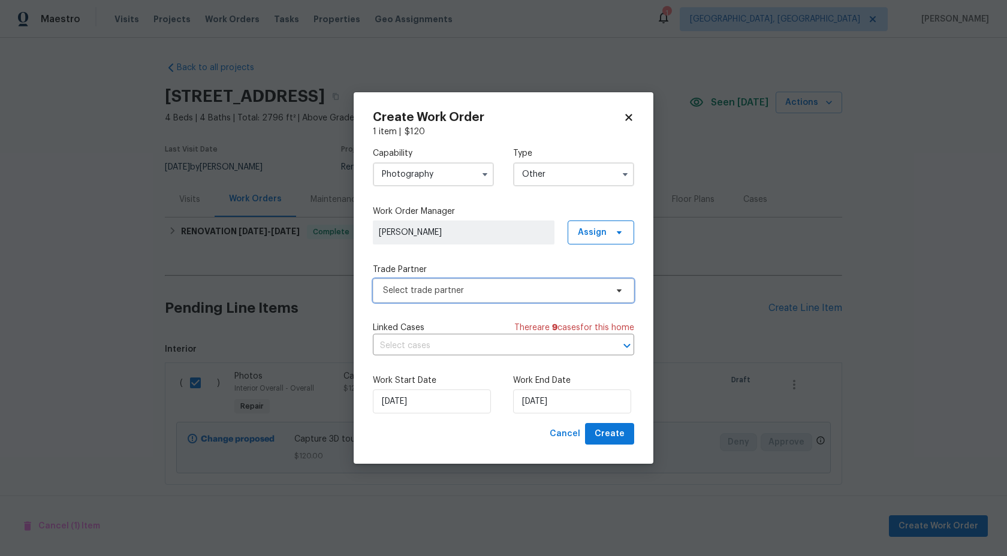
click at [481, 284] on span "Select trade partner" at bounding box center [503, 291] width 261 height 24
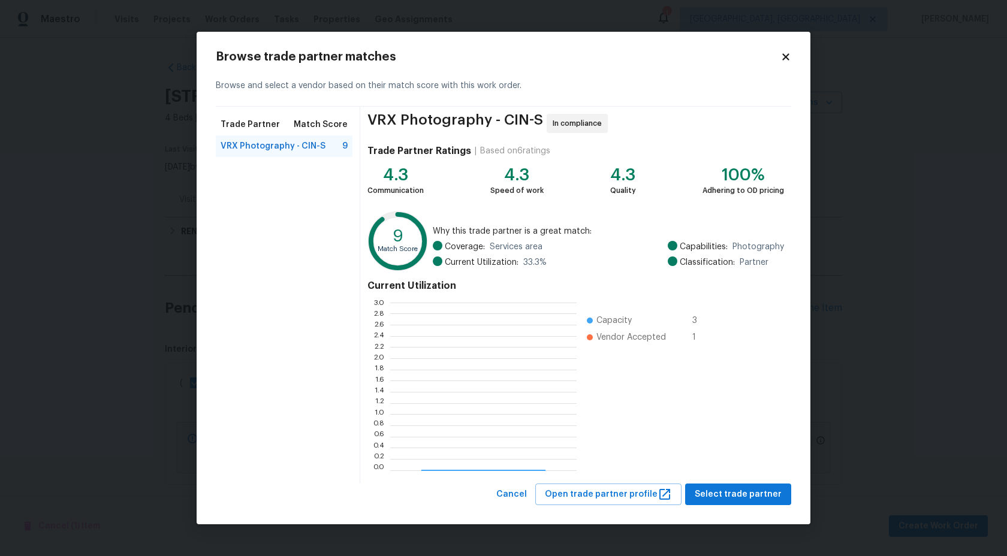
scroll to position [168, 186]
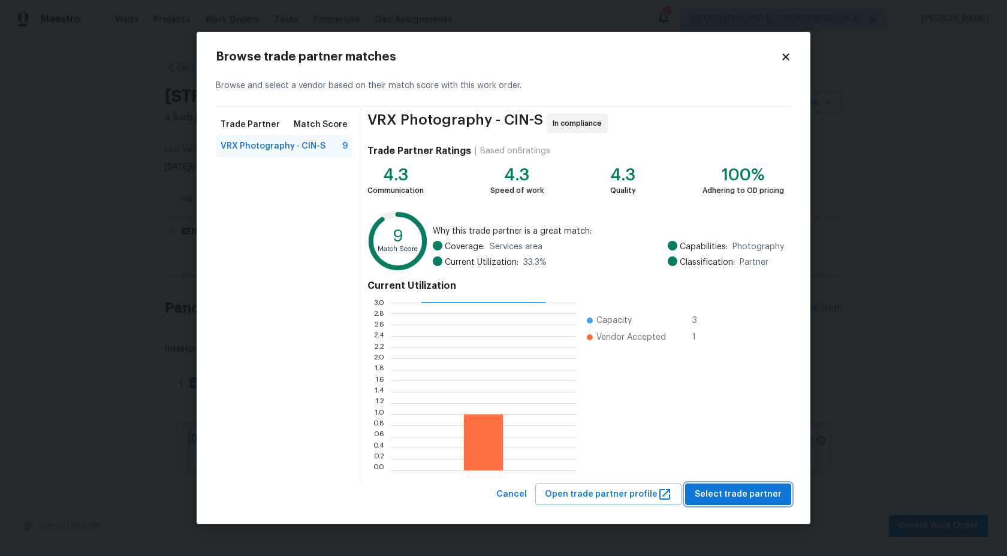
click at [723, 498] on span "Select trade partner" at bounding box center [738, 494] width 87 height 15
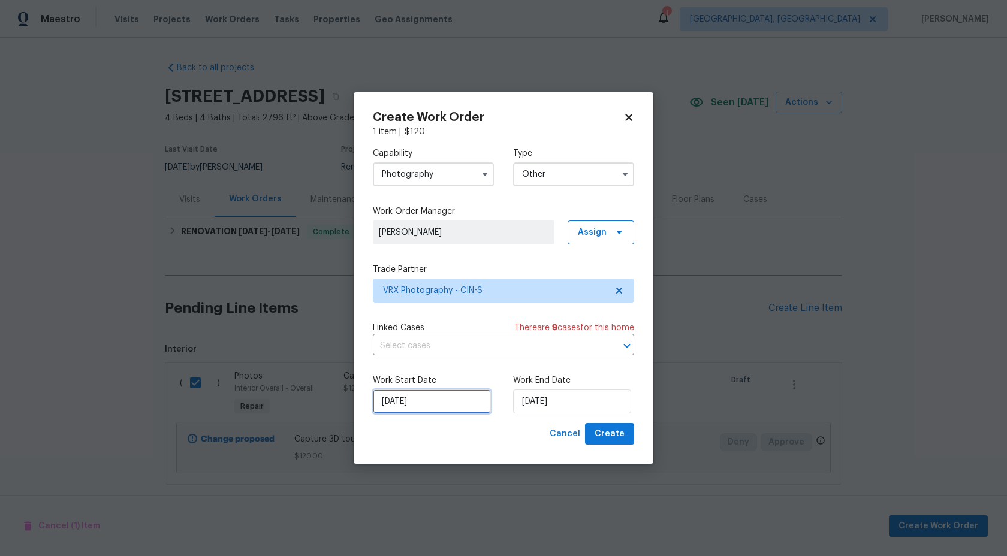
click at [443, 401] on input "[DATE]" at bounding box center [432, 402] width 118 height 24
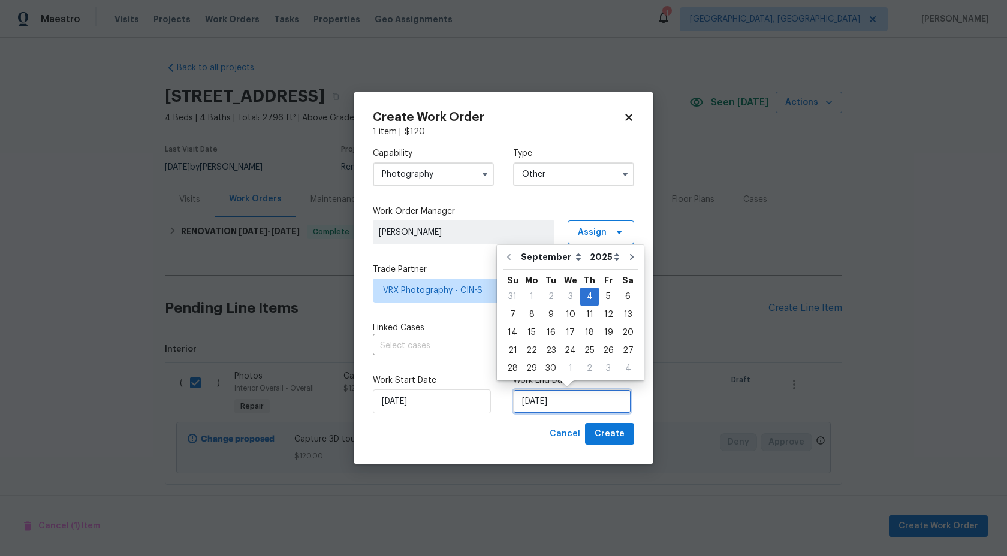
click at [564, 404] on input "[DATE]" at bounding box center [572, 402] width 118 height 24
click at [601, 300] on div "5" at bounding box center [608, 296] width 19 height 17
type input "[DATE]"
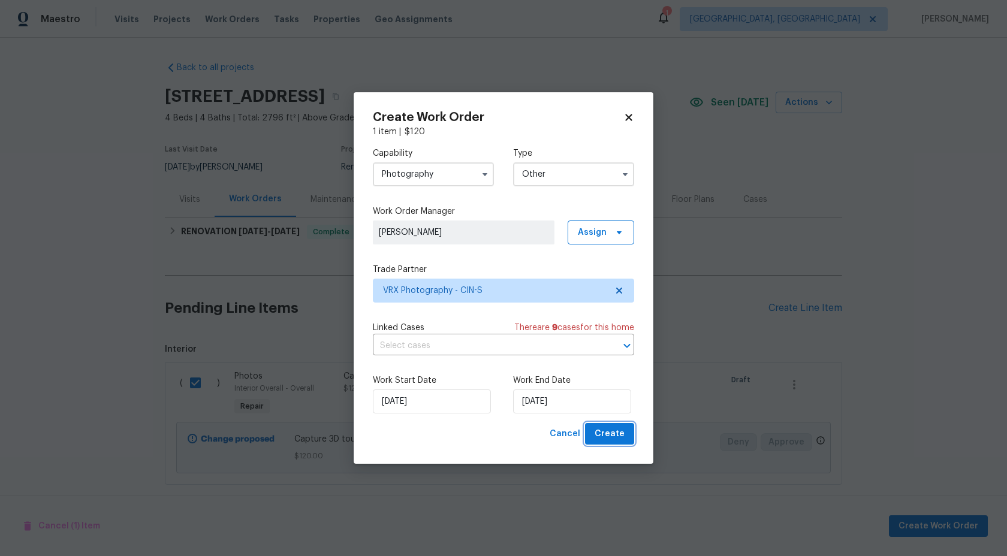
click at [600, 431] on span "Create" at bounding box center [610, 434] width 30 height 15
checkbox input "false"
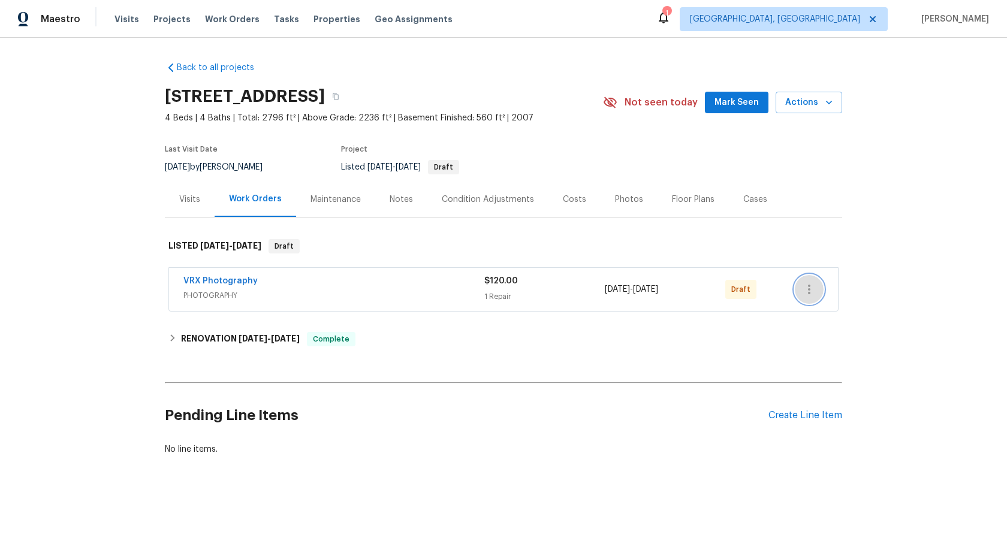
click at [809, 288] on icon "button" at bounding box center [809, 290] width 2 height 10
click at [809, 288] on li "Send to Vendor" at bounding box center [862, 290] width 134 height 20
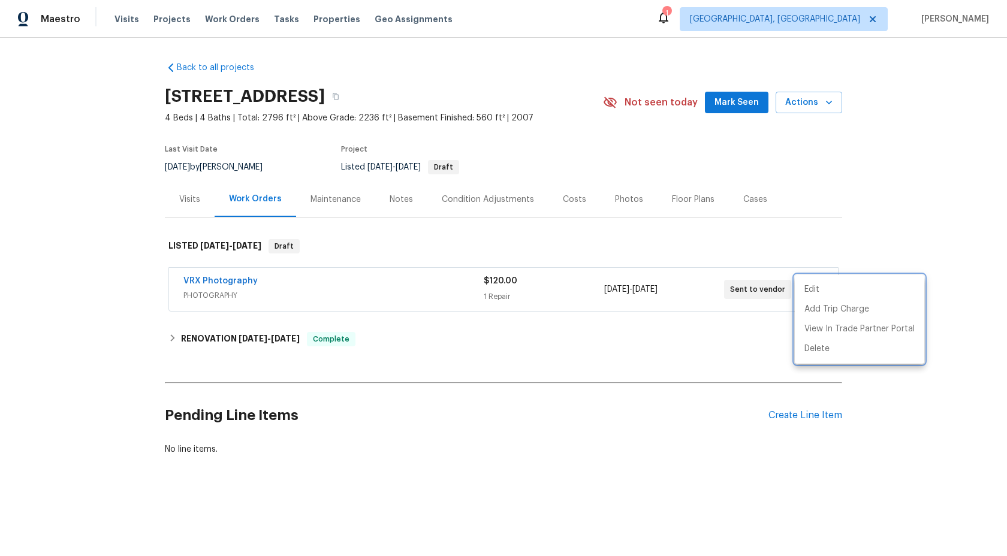
click at [628, 347] on div at bounding box center [503, 278] width 1007 height 556
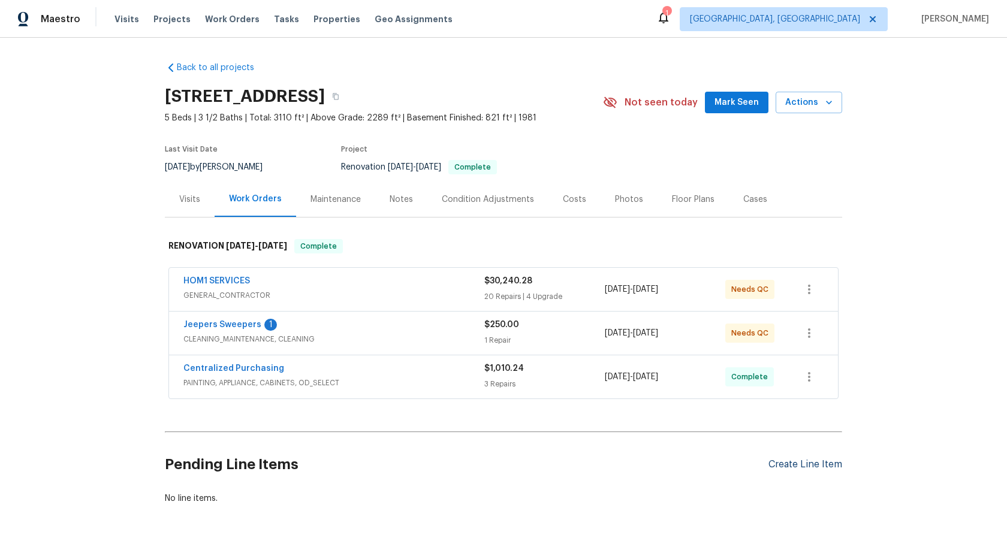
click at [817, 464] on div "Create Line Item" at bounding box center [806, 464] width 74 height 11
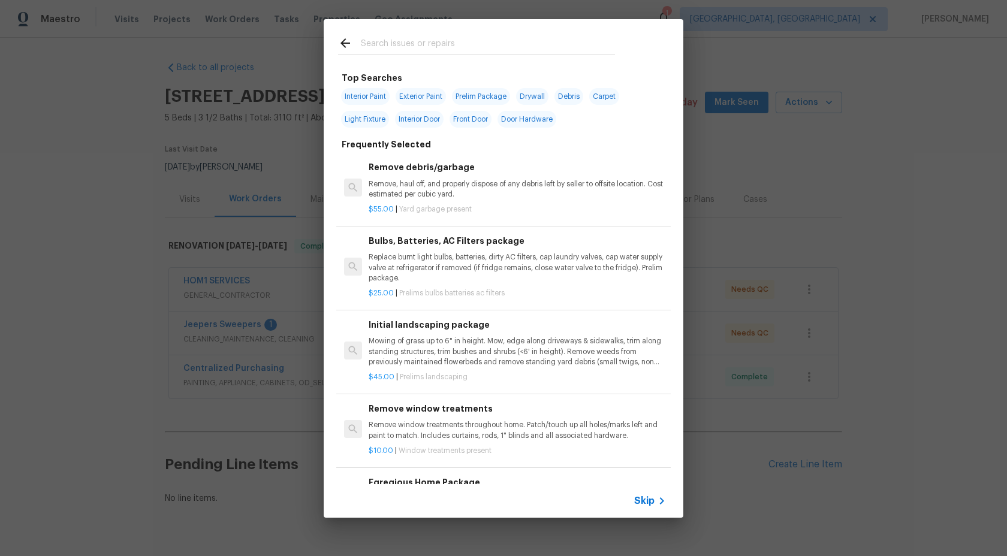
click at [645, 495] on span "Skip" at bounding box center [644, 501] width 20 height 12
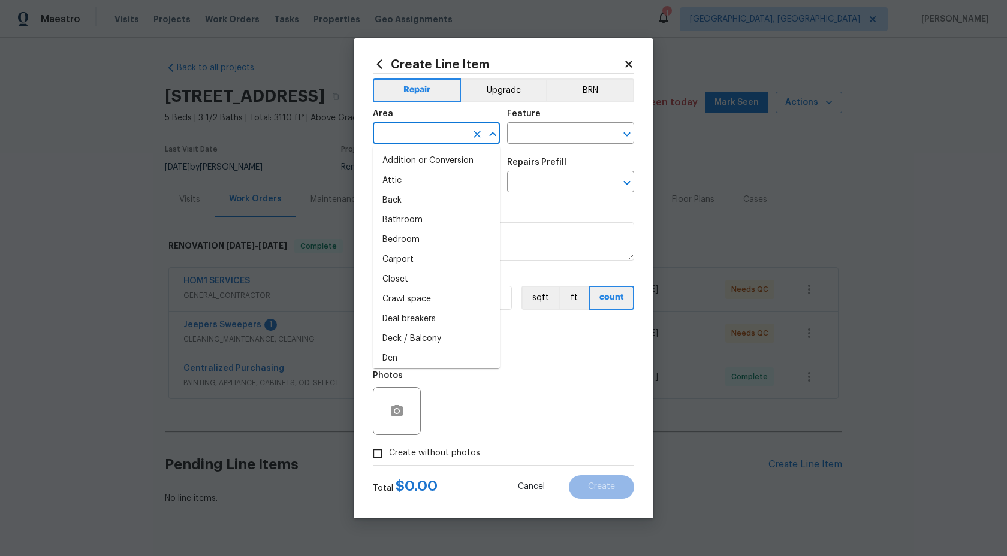
click at [429, 134] on input "text" at bounding box center [420, 134] width 94 height 19
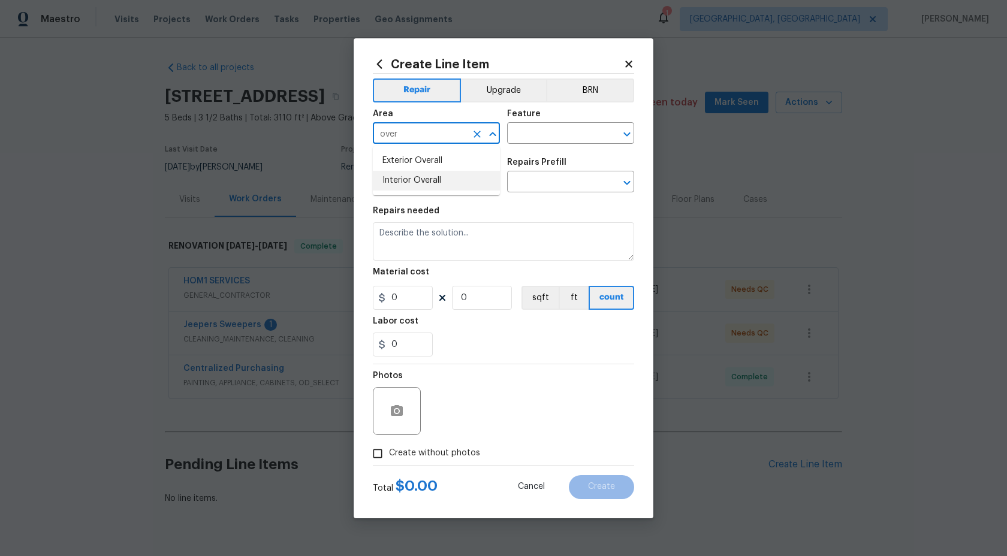
click at [421, 180] on li "Interior Overall" at bounding box center [436, 181] width 127 height 20
type input "Interior Overall"
click at [529, 143] on input "text" at bounding box center [554, 134] width 94 height 19
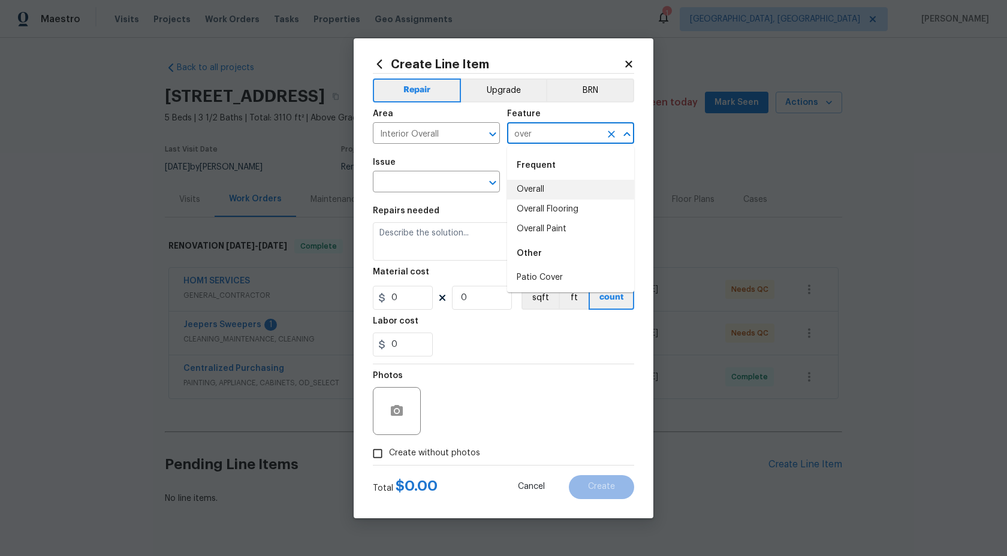
click at [533, 192] on li "Overall" at bounding box center [570, 190] width 127 height 20
type input "Overall"
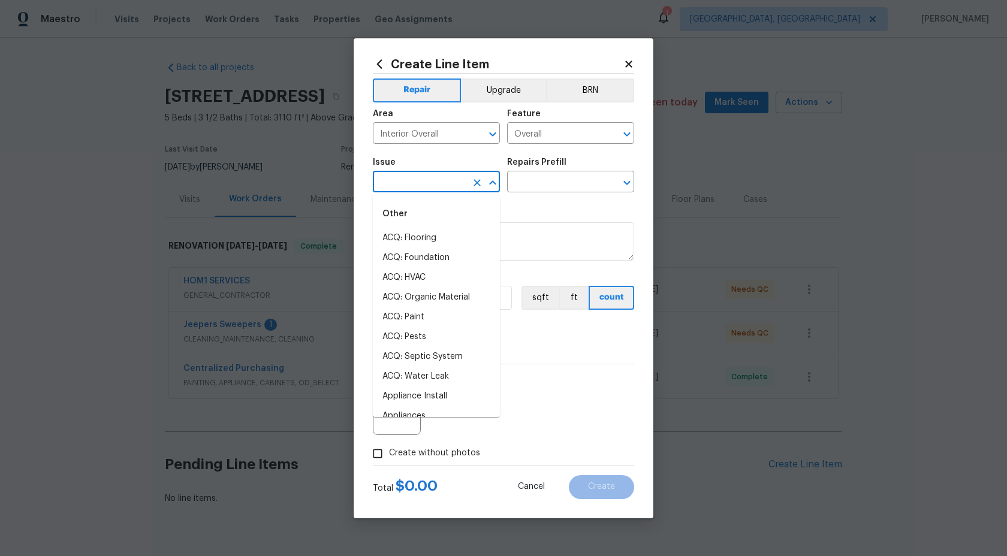
click at [431, 187] on input "text" at bounding box center [420, 183] width 94 height 19
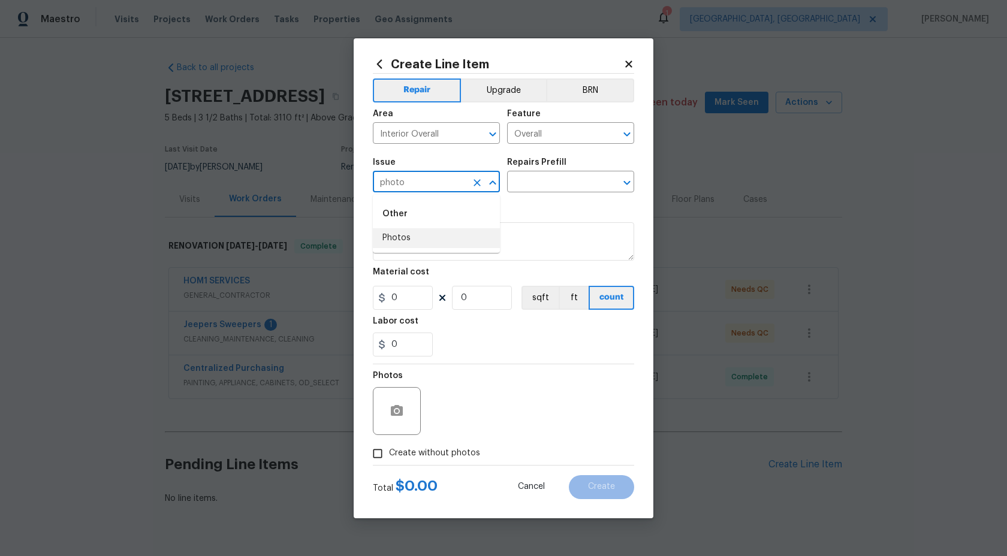
click at [420, 238] on li "Photos" at bounding box center [436, 238] width 127 height 20
type input "Photos"
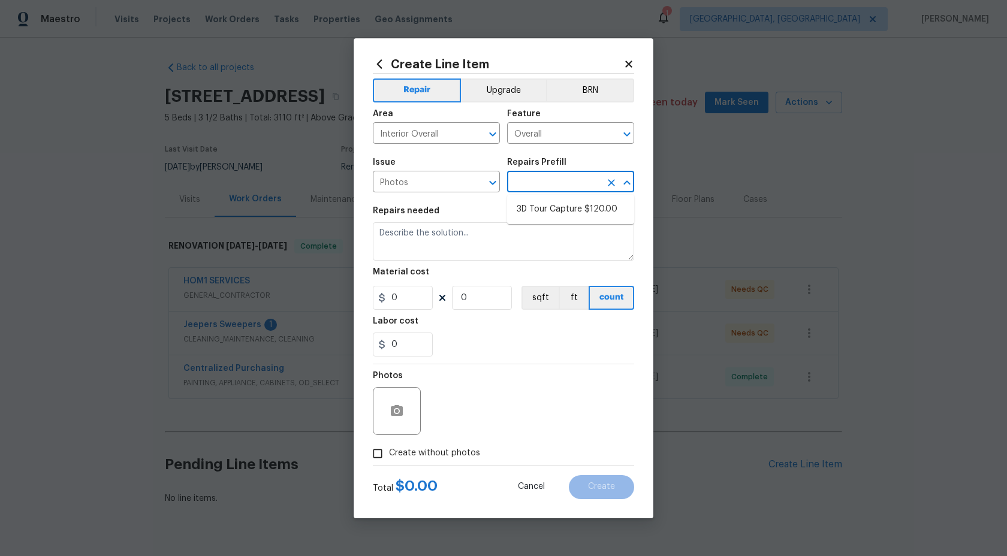
click at [545, 181] on input "text" at bounding box center [554, 183] width 94 height 19
click at [539, 198] on ul "3D Tour Capture $120.00" at bounding box center [570, 209] width 127 height 29
click at [539, 209] on li "3D Tour Capture $120.00" at bounding box center [570, 210] width 127 height 20
type input "3D Tour Capture $120.00"
type textarea "Capture 3D tour of home"
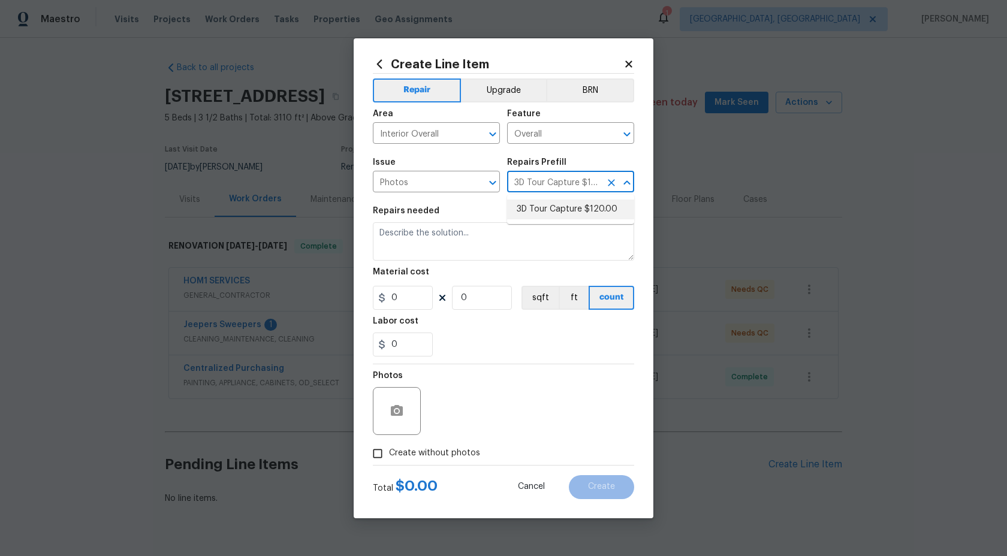
type input "120"
type input "1"
click at [380, 450] on input "Create without photos" at bounding box center [377, 454] width 23 height 23
checkbox input "true"
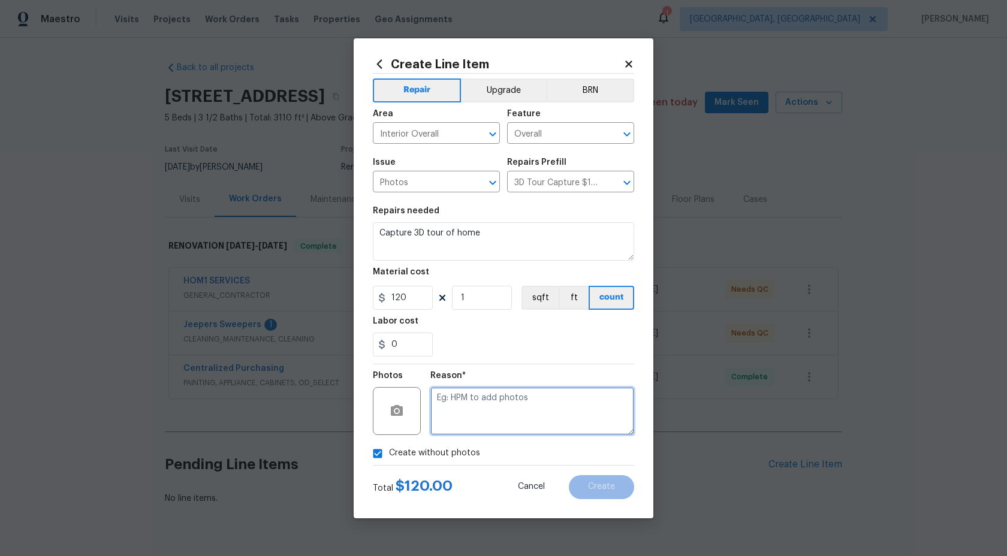
click at [497, 391] on textarea at bounding box center [533, 411] width 204 height 48
type textarea "."
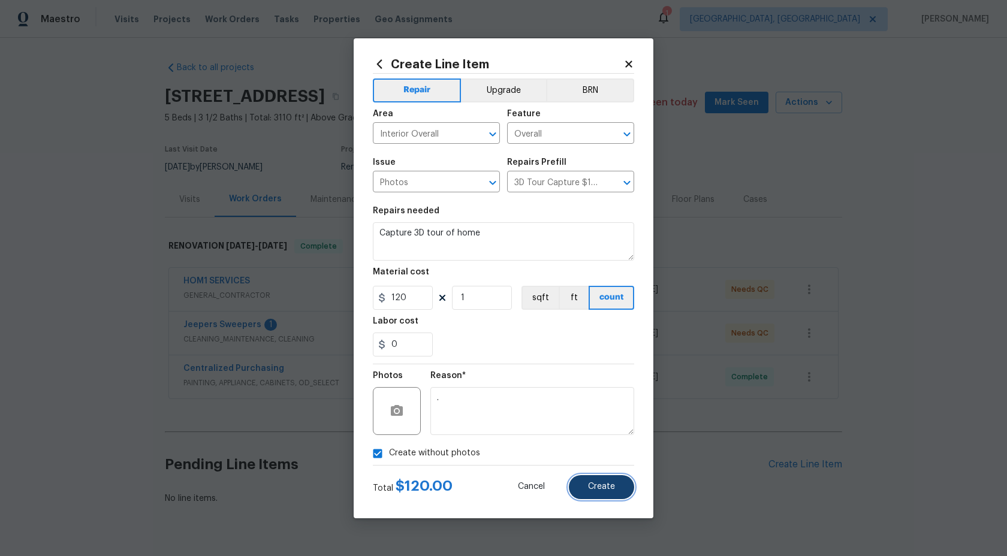
click at [606, 487] on span "Create" at bounding box center [601, 487] width 27 height 9
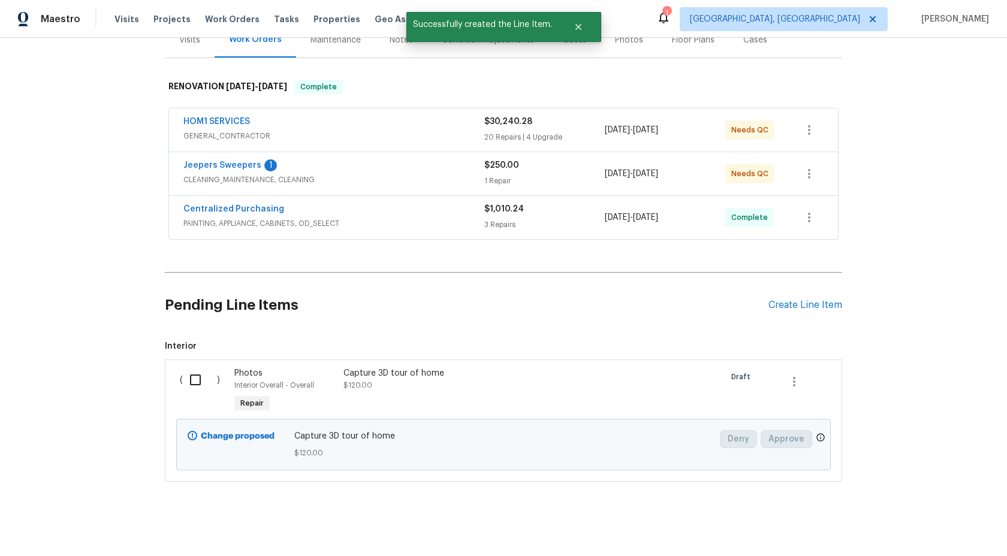
scroll to position [167, 0]
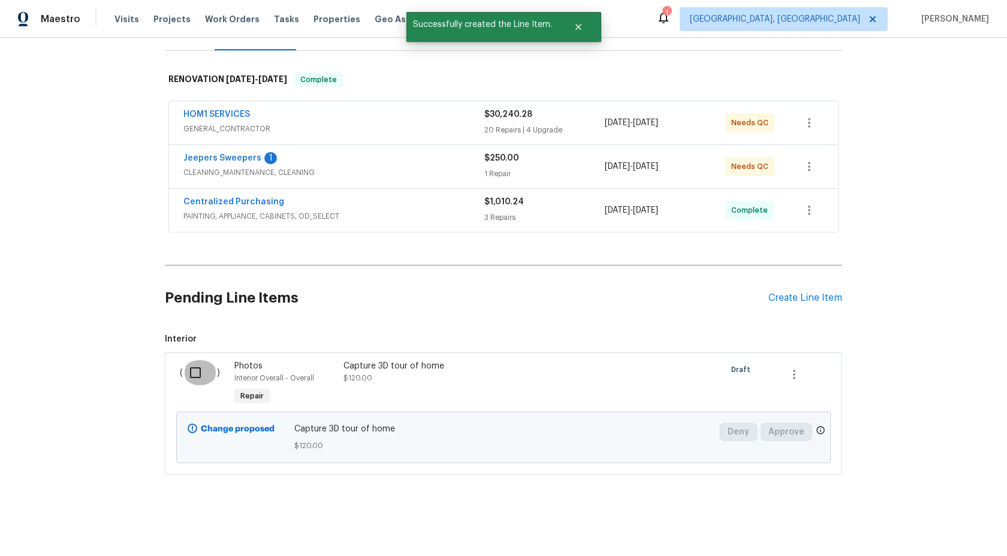
click at [195, 371] on input "checkbox" at bounding box center [200, 372] width 34 height 25
checkbox input "true"
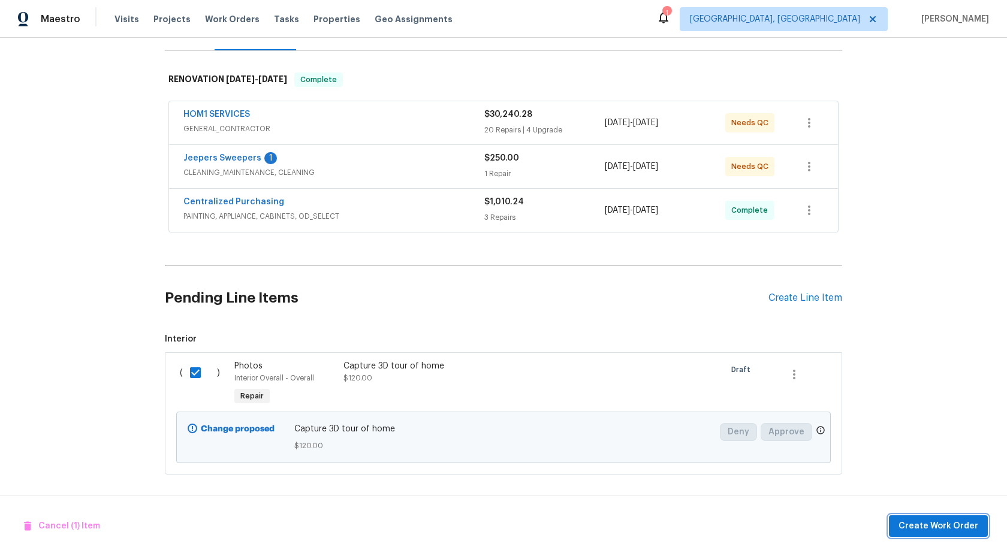
click at [960, 533] on span "Create Work Order" at bounding box center [939, 526] width 80 height 15
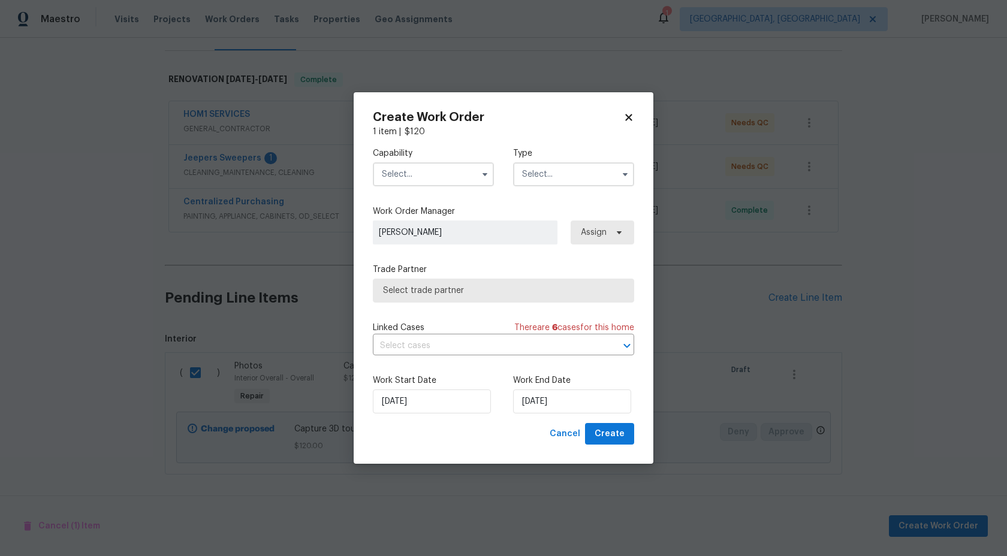
click at [450, 170] on input "text" at bounding box center [433, 174] width 121 height 24
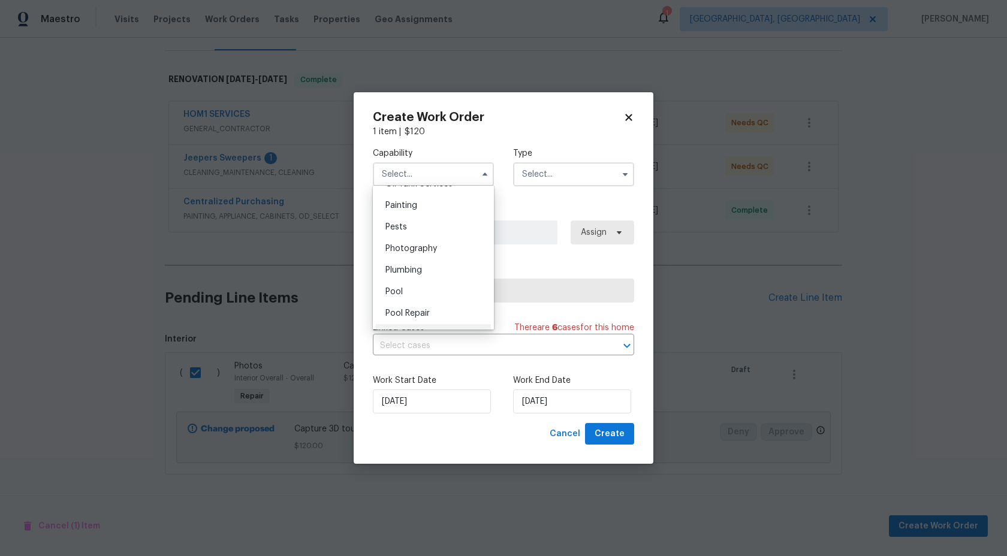
scroll to position [989, 0]
click at [420, 258] on span "Photography" at bounding box center [412, 261] width 52 height 8
type input "Photography"
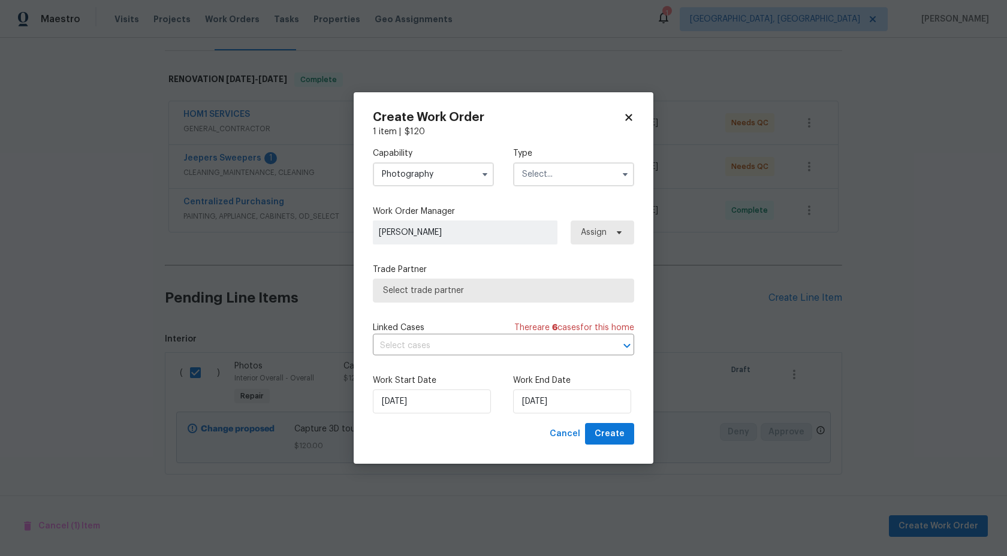
click at [553, 173] on input "text" at bounding box center [573, 174] width 121 height 24
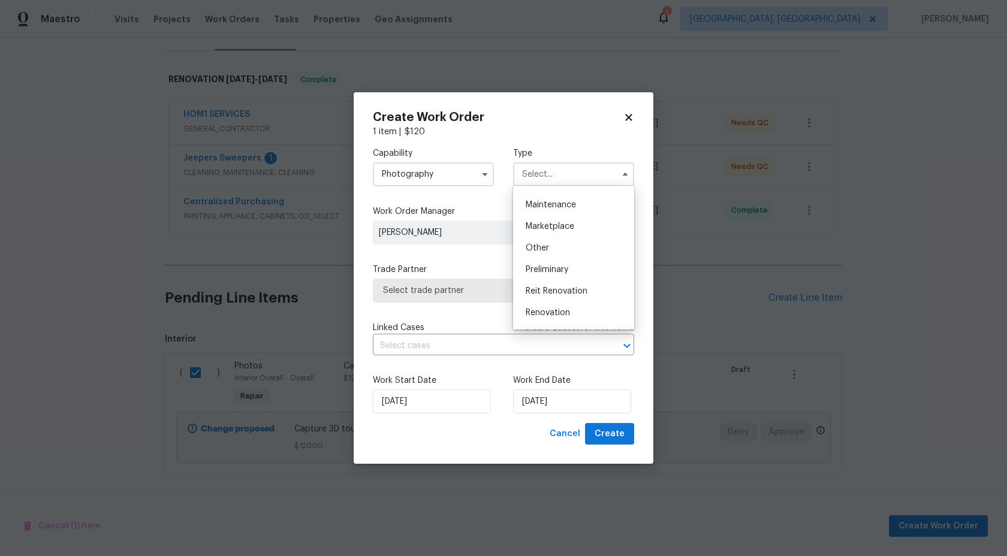
scroll to position [180, 0]
click at [541, 257] on span "Other" at bounding box center [537, 257] width 23 height 8
type input "Other"
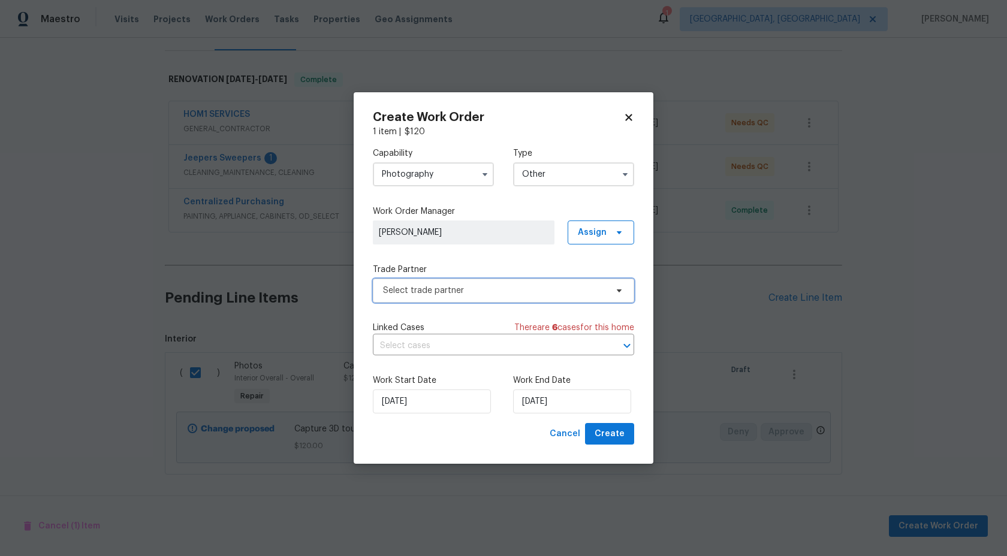
click at [462, 288] on span "Select trade partner" at bounding box center [495, 291] width 224 height 12
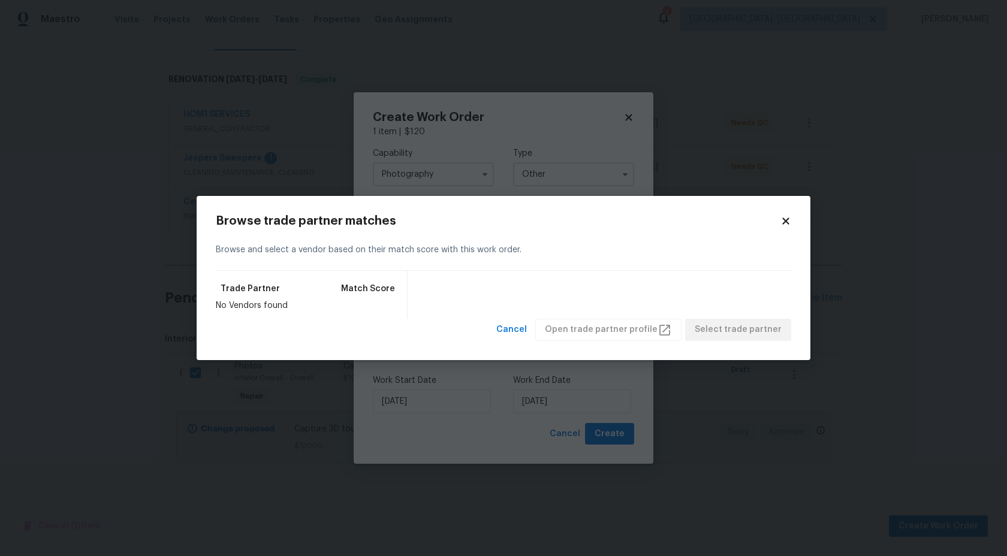
click at [787, 217] on icon at bounding box center [786, 221] width 11 height 11
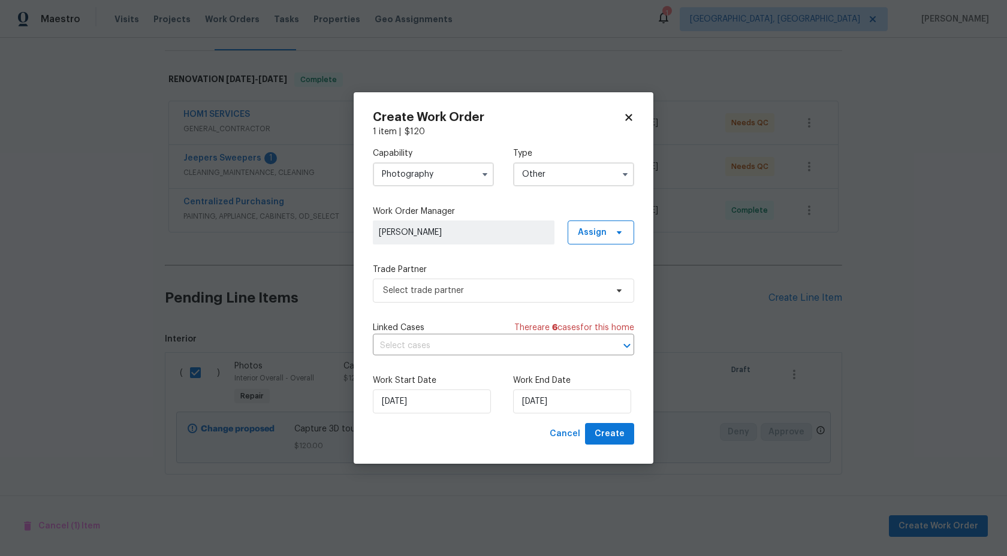
click at [628, 122] on icon at bounding box center [629, 117] width 11 height 11
checkbox input "false"
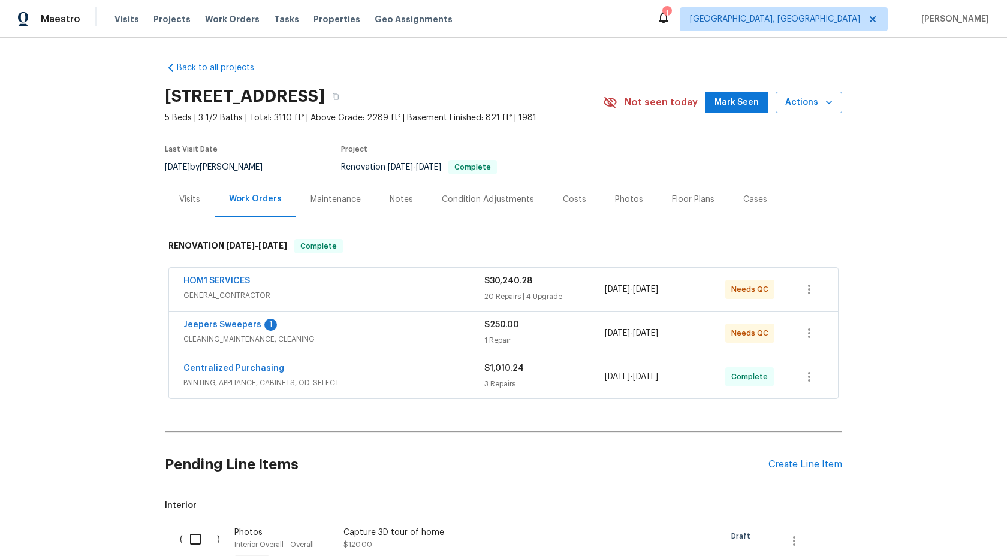
scroll to position [122, 0]
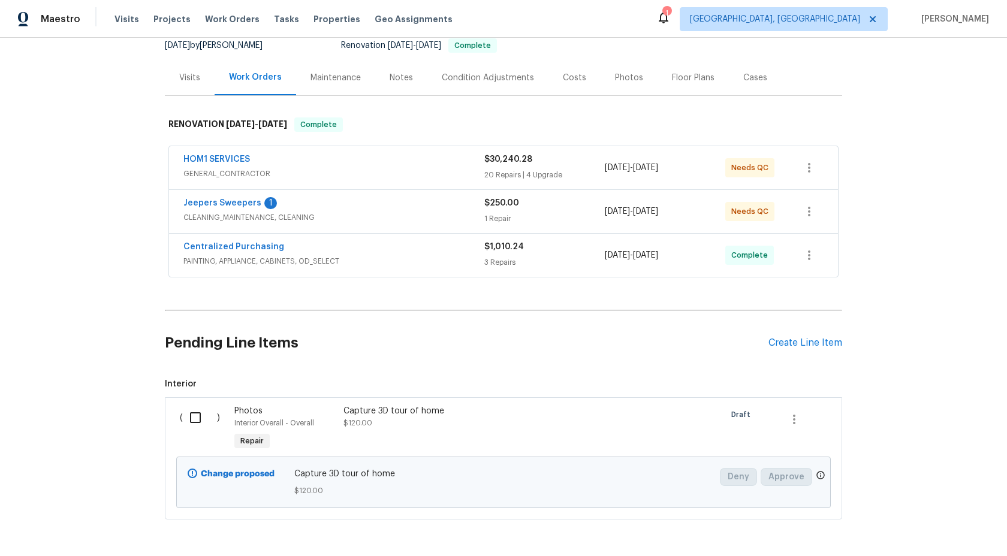
click at [200, 411] on input "checkbox" at bounding box center [200, 417] width 34 height 25
checkbox input "true"
click at [935, 529] on span "Create Work Order" at bounding box center [939, 526] width 80 height 15
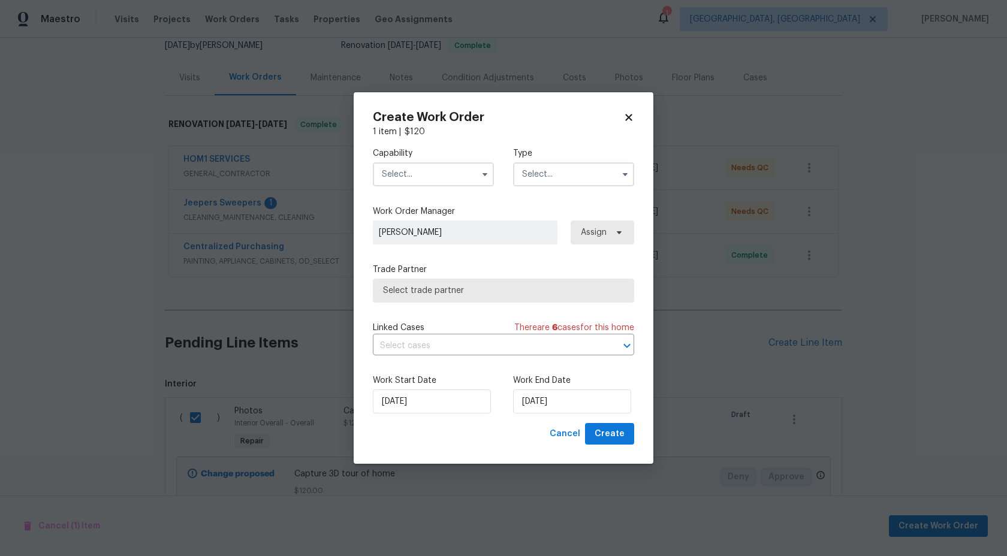
click at [445, 174] on input "text" at bounding box center [433, 174] width 121 height 24
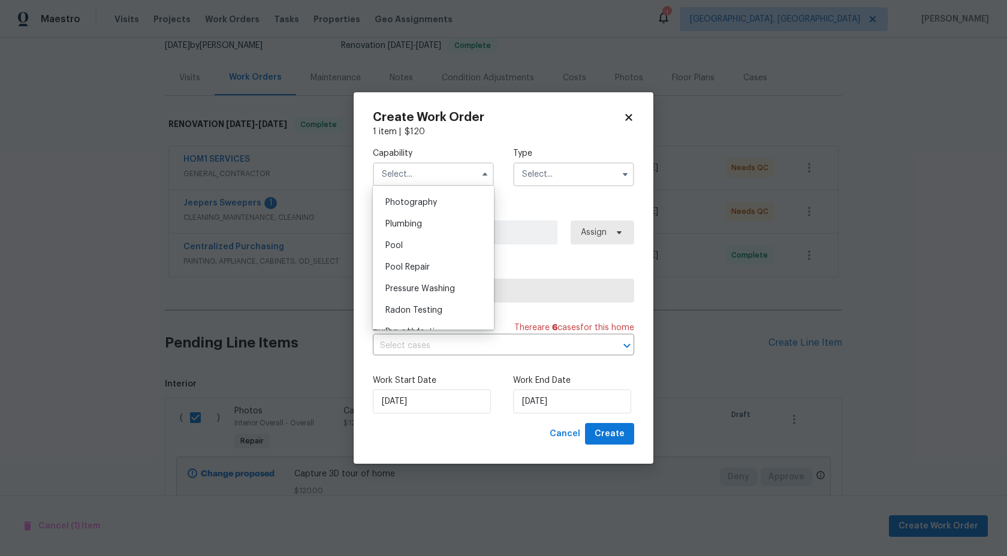
scroll to position [1036, 0]
click at [412, 216] on span "Photography" at bounding box center [412, 214] width 52 height 8
type input "Photography"
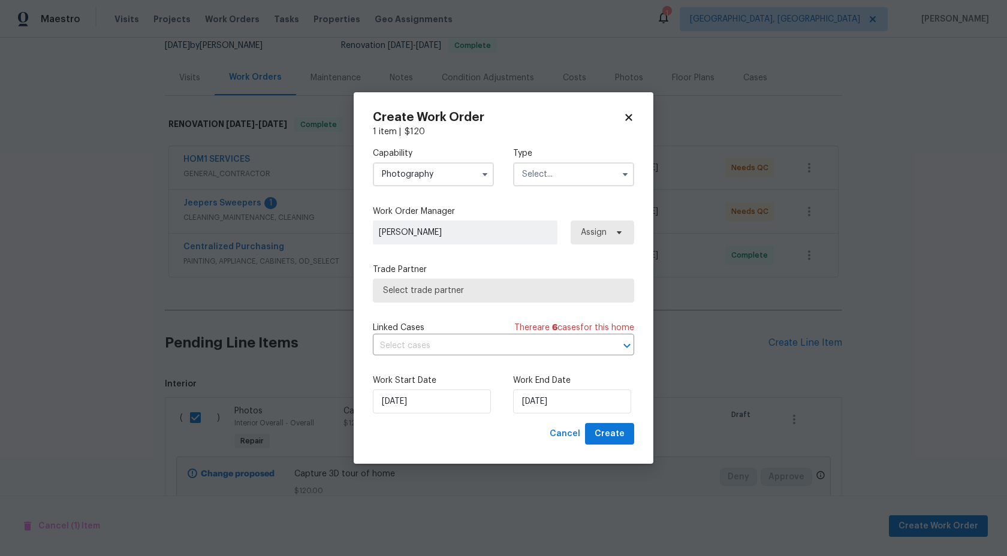
click at [551, 167] on input "text" at bounding box center [573, 174] width 121 height 24
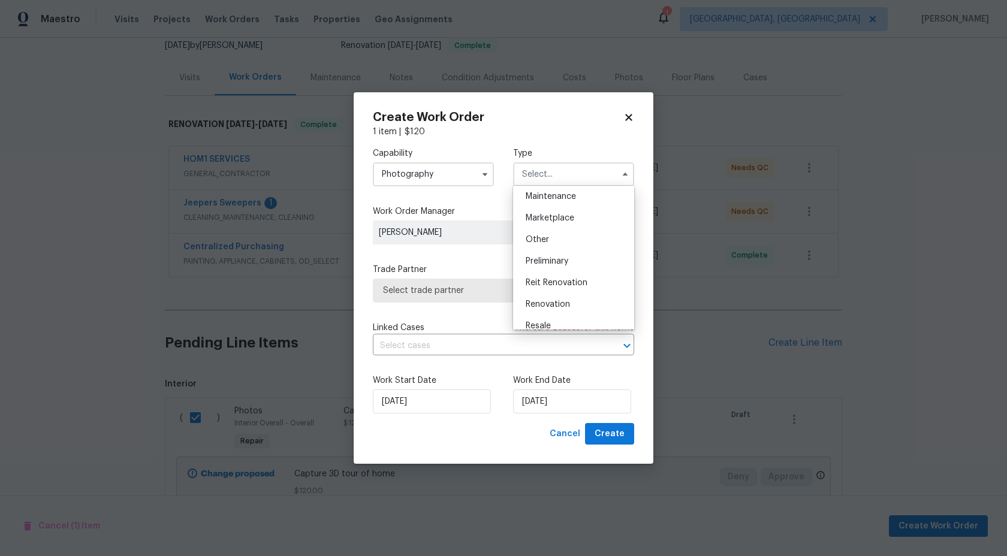
scroll to position [195, 0]
click at [548, 245] on div "Other" at bounding box center [573, 242] width 115 height 22
type input "Other"
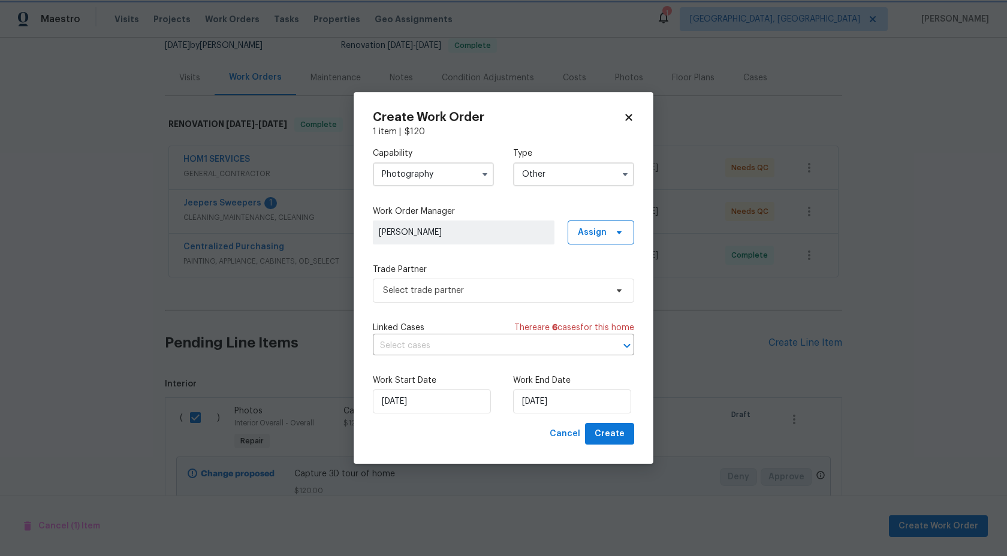
scroll to position [0, 0]
click at [456, 304] on div "Capability Photography Type Other Work Order Manager Rayman Felix Assign Trade …" at bounding box center [503, 280] width 261 height 285
click at [458, 296] on span "Select trade partner" at bounding box center [503, 291] width 261 height 24
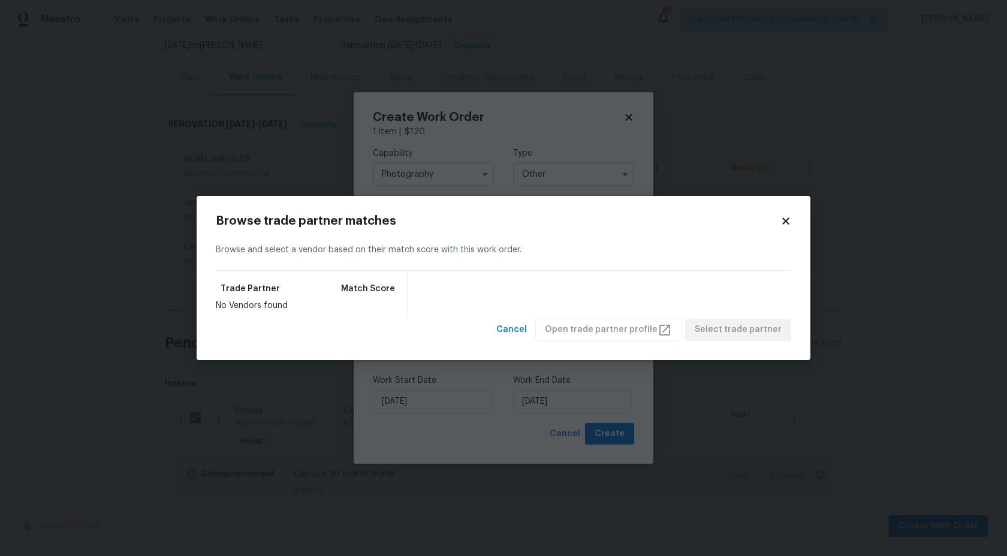
click at [783, 224] on icon at bounding box center [785, 221] width 7 height 7
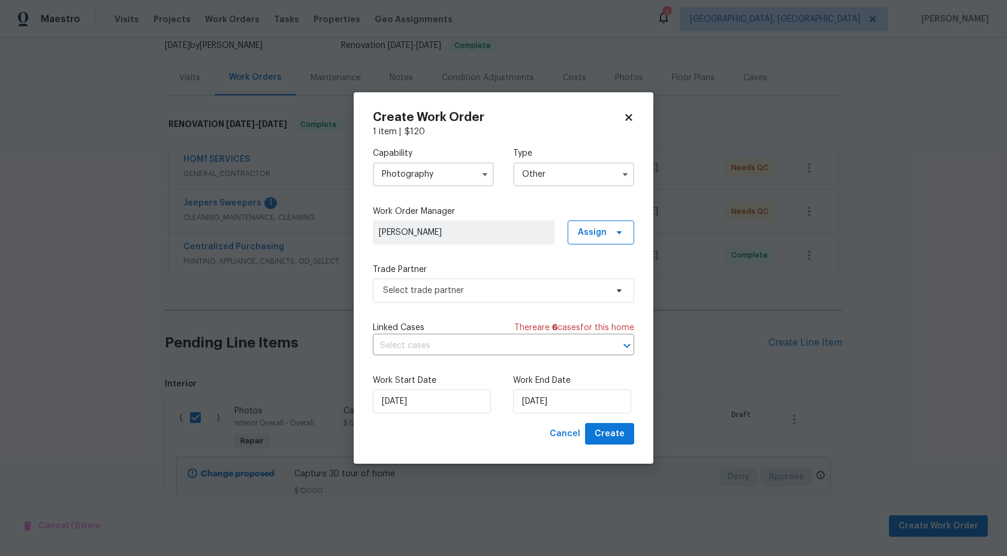
click at [630, 114] on icon at bounding box center [628, 117] width 7 height 7
checkbox input "false"
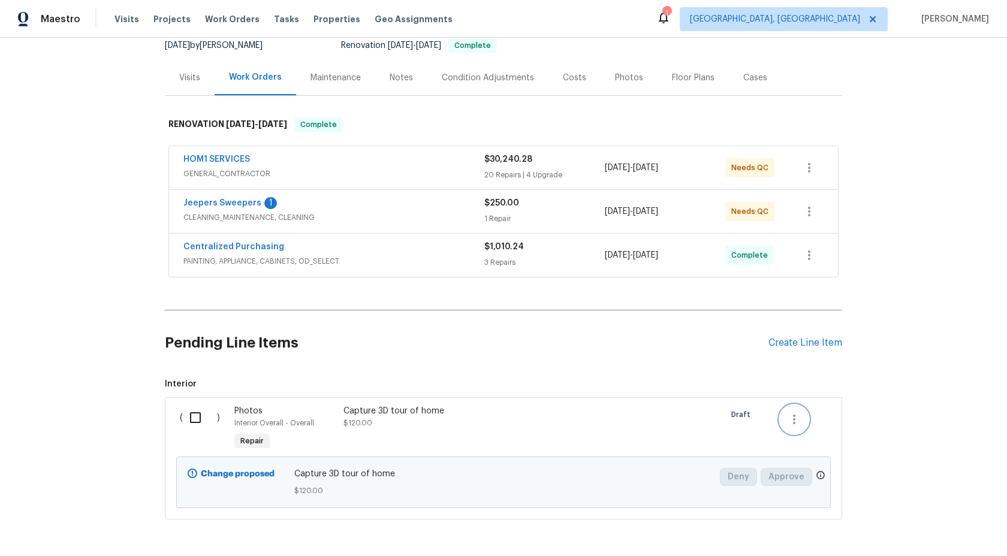
click at [796, 422] on icon "button" at bounding box center [794, 420] width 14 height 14
click at [796, 422] on li "Cancel" at bounding box center [803, 420] width 46 height 20
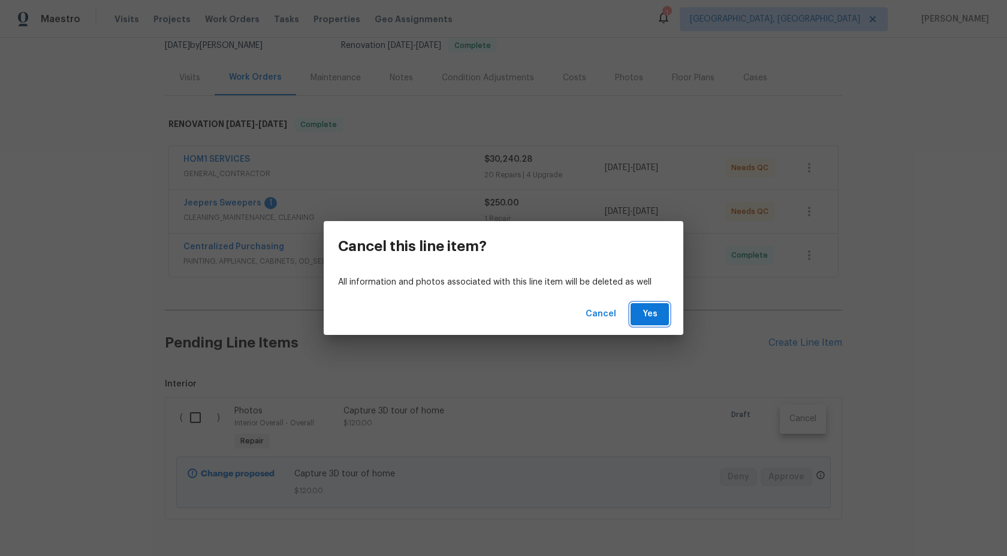
click at [656, 317] on span "Yes" at bounding box center [649, 314] width 19 height 15
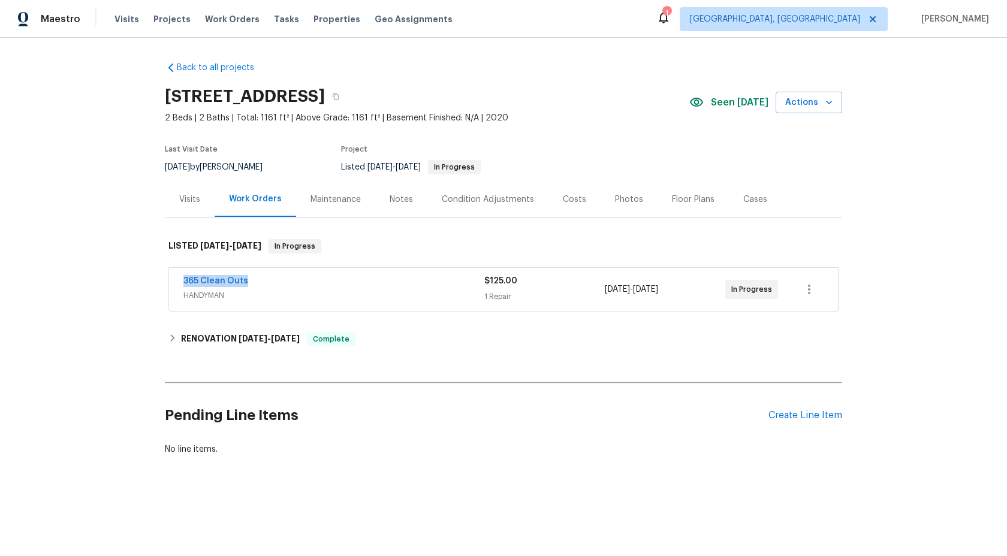
drag, startPoint x: 249, startPoint y: 284, endPoint x: 159, endPoint y: 284, distance: 89.9
click at [158, 284] on div "Back to all projects [STREET_ADDRESS] 2 Beds | 2 Baths | Total: 1161 ft² | Abov…" at bounding box center [503, 287] width 1007 height 499
copy link "365 Clean Outs"
click at [174, 336] on icon at bounding box center [172, 338] width 8 height 8
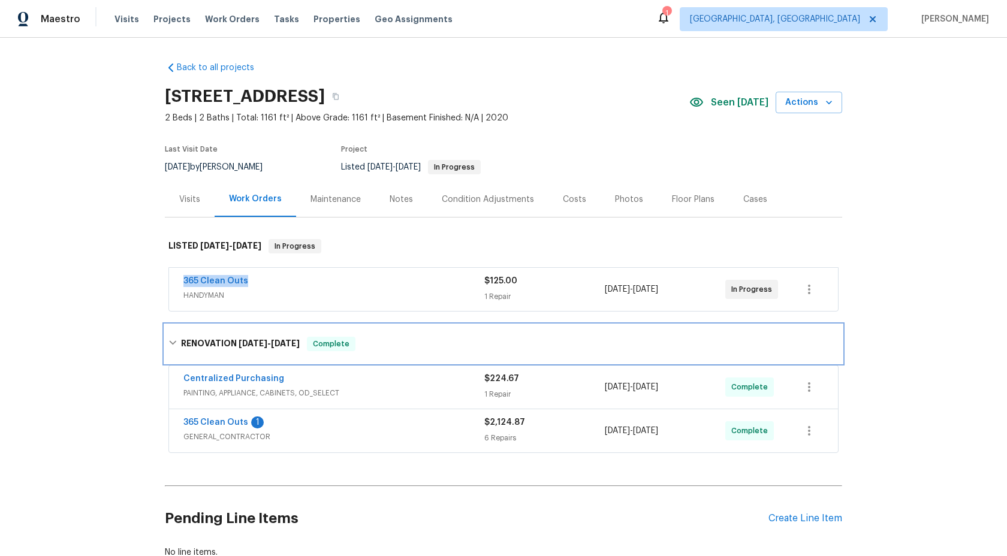
copy link "365 Clean Outs"
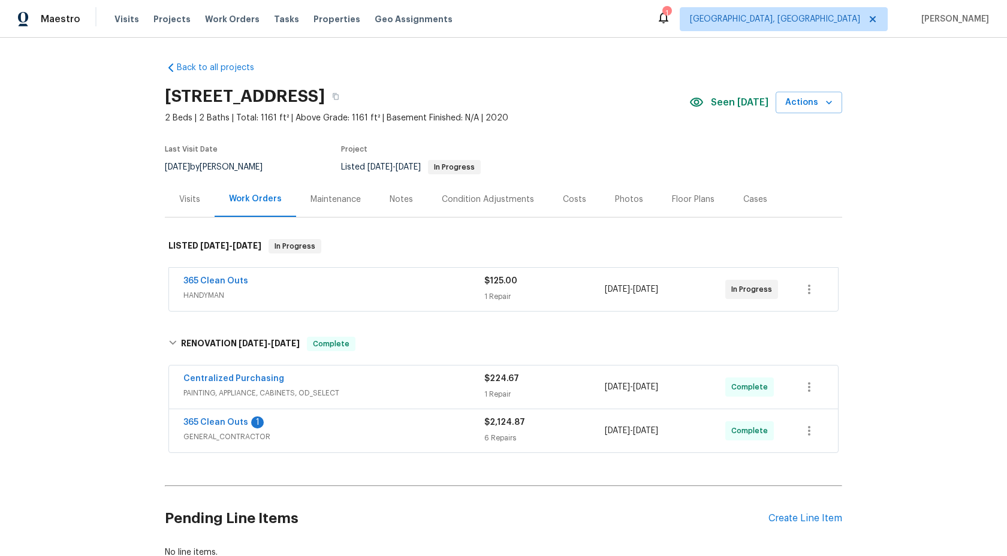
click at [863, 247] on div "Back to all projects [STREET_ADDRESS] 2 Beds | 2 Baths | Total: 1161 ft² | Abov…" at bounding box center [503, 297] width 1007 height 519
drag, startPoint x: 244, startPoint y: 279, endPoint x: 122, endPoint y: 276, distance: 122.3
click at [121, 277] on div "Back to all projects [STREET_ADDRESS] 2 Beds | 2 Baths | Total: 1161 ft² | Abov…" at bounding box center [503, 297] width 1007 height 519
copy link "365 Clean Outs"
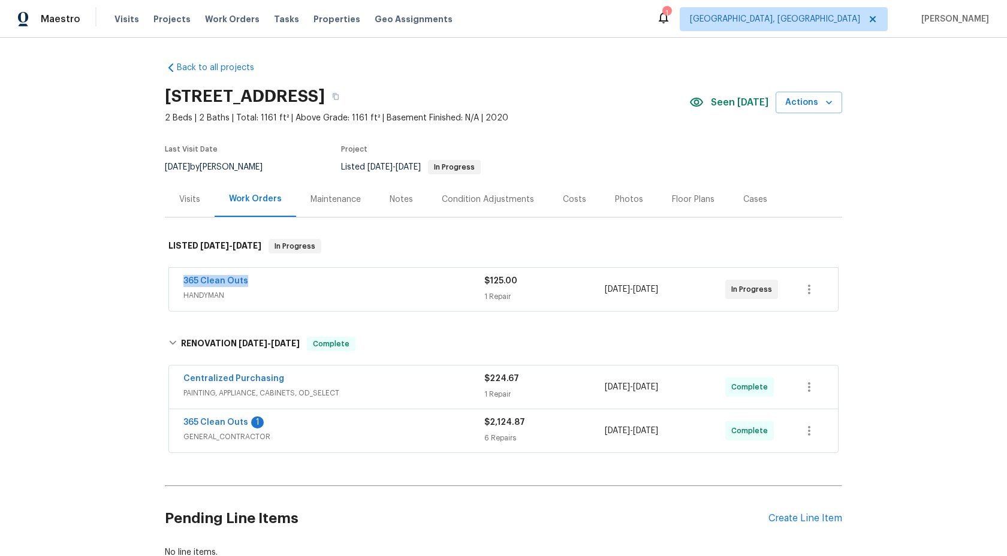
scroll to position [43, 0]
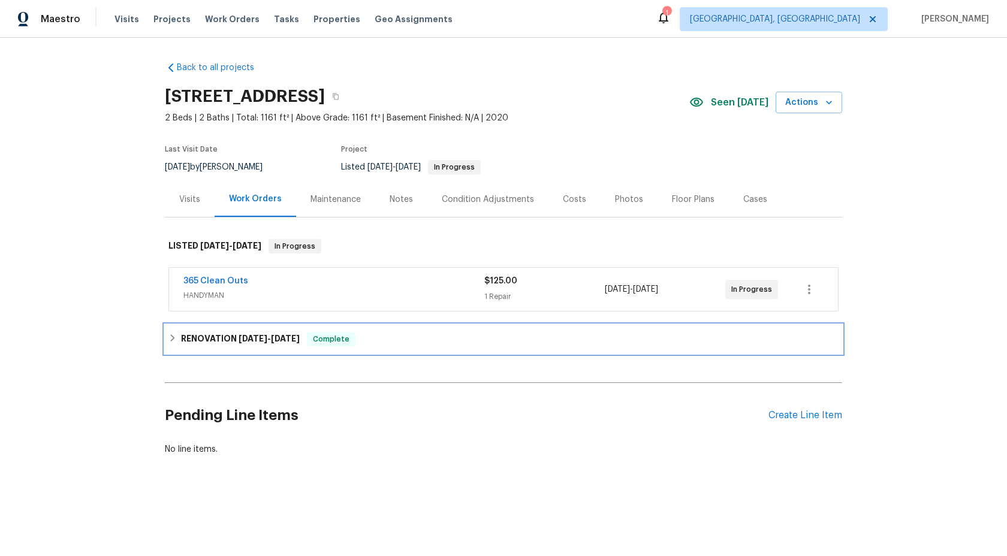
click at [251, 339] on span "[DATE]" at bounding box center [253, 339] width 29 height 8
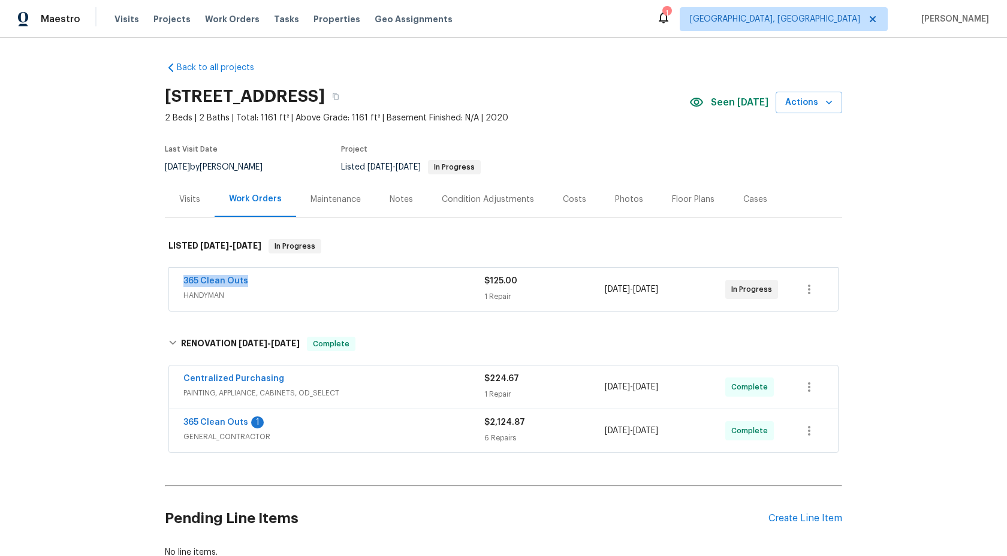
drag, startPoint x: 249, startPoint y: 279, endPoint x: 168, endPoint y: 279, distance: 80.9
click at [168, 279] on div "365 Clean Outs HANDYMAN $125.00 1 Repair [DATE] - [DATE] In Progress" at bounding box center [504, 291] width 678 height 50
copy link "365 Clean Outs"
click at [347, 98] on button "button" at bounding box center [336, 97] width 22 height 22
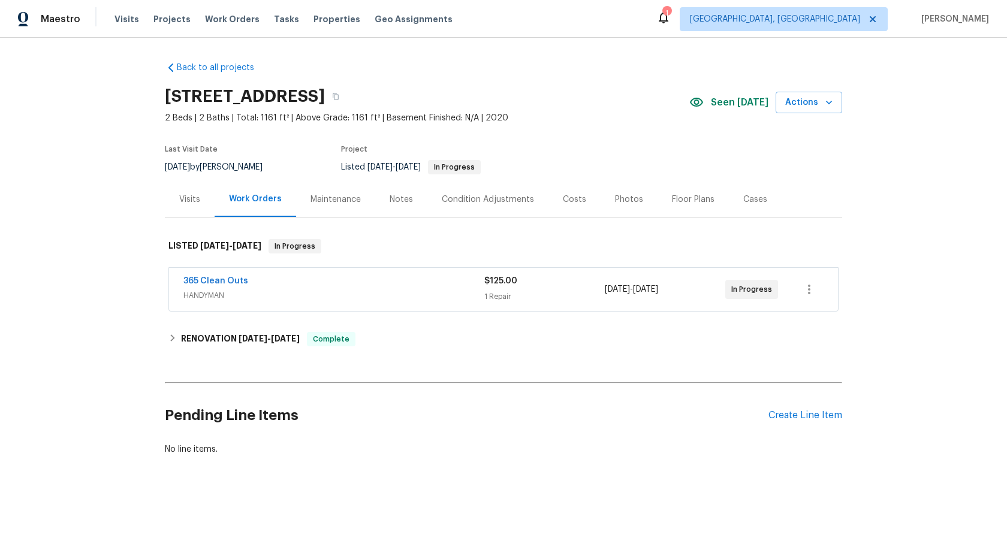
click at [326, 195] on div "Maintenance" at bounding box center [336, 200] width 50 height 12
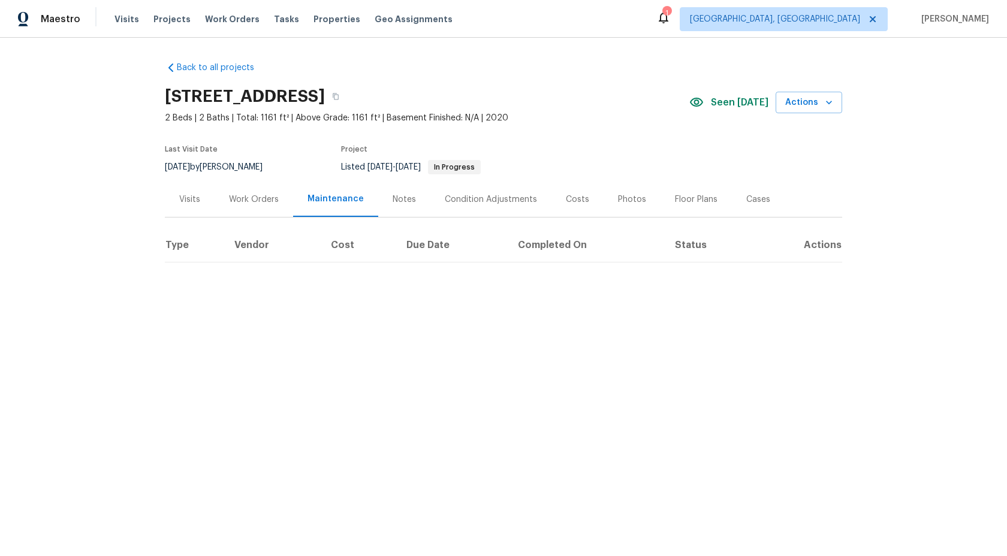
click at [267, 200] on div "Work Orders" at bounding box center [254, 200] width 50 height 12
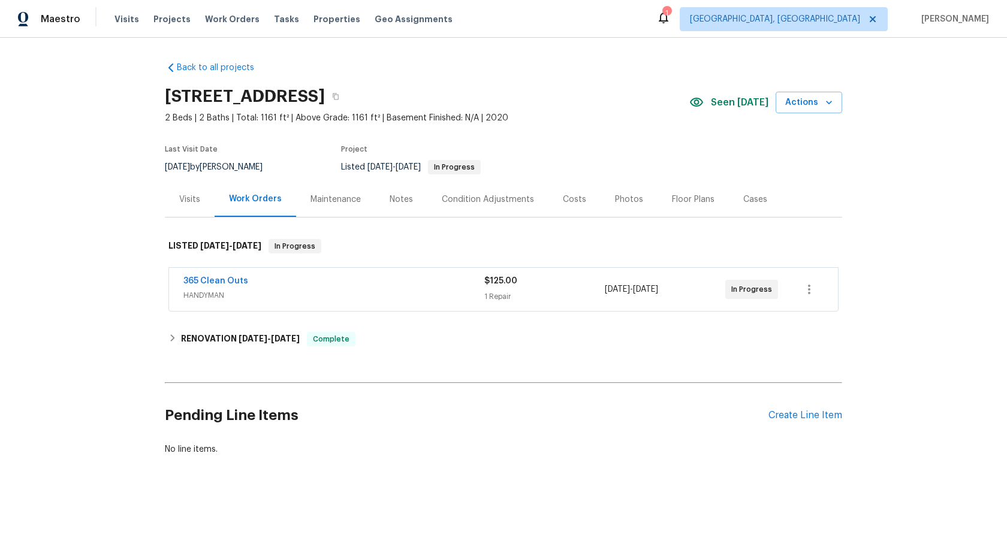
click at [320, 200] on div "Maintenance" at bounding box center [336, 200] width 50 height 12
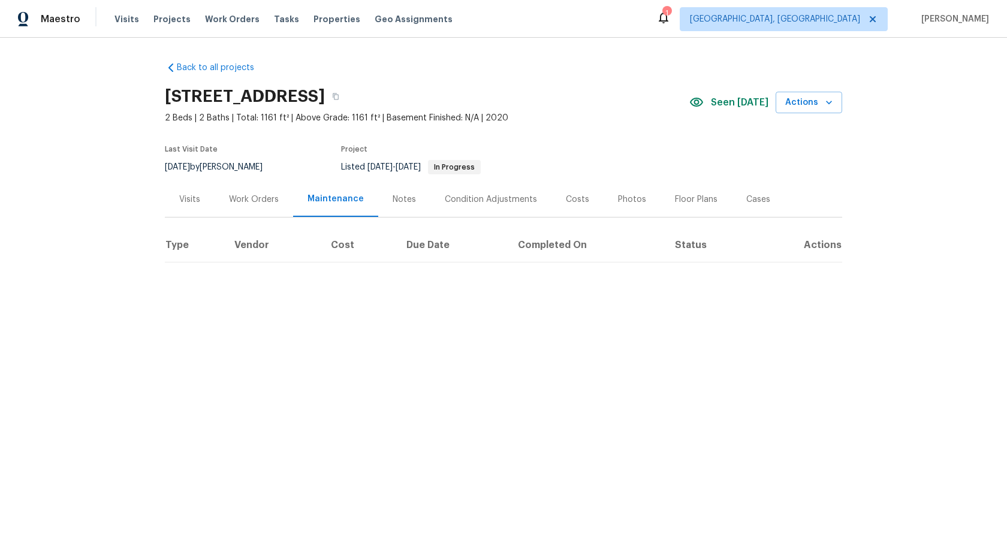
click at [253, 204] on div "Work Orders" at bounding box center [254, 200] width 50 height 12
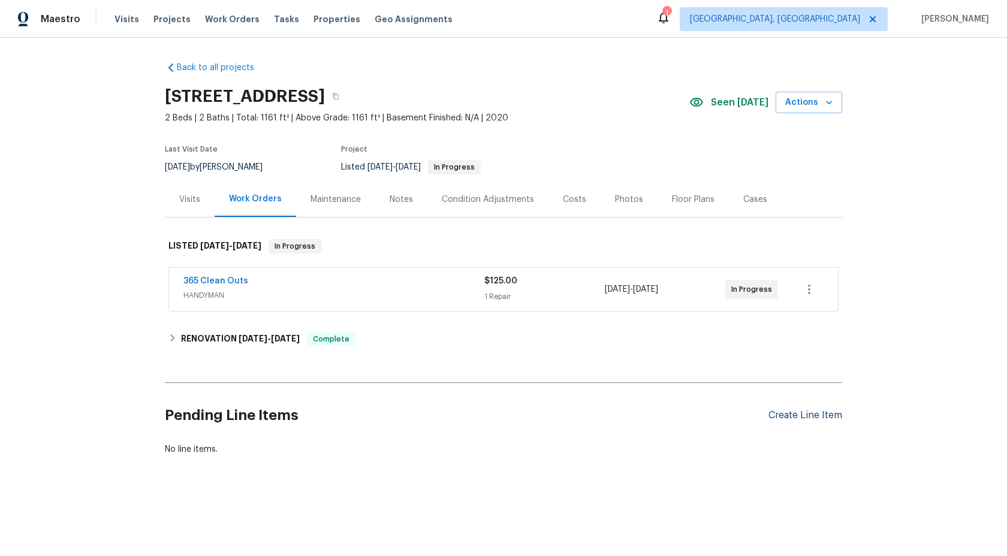
click at [781, 416] on div "Create Line Item" at bounding box center [806, 415] width 74 height 11
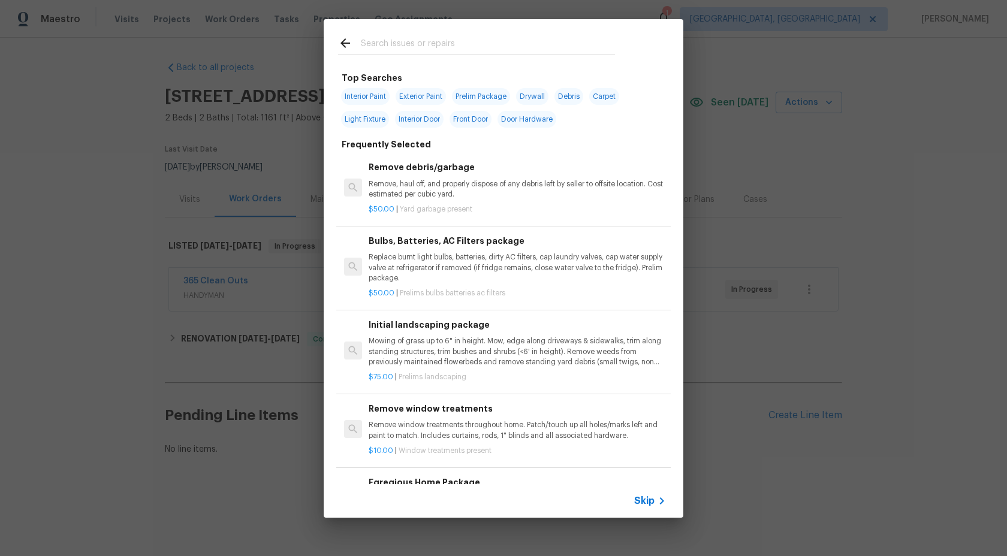
click at [640, 498] on span "Skip" at bounding box center [644, 501] width 20 height 12
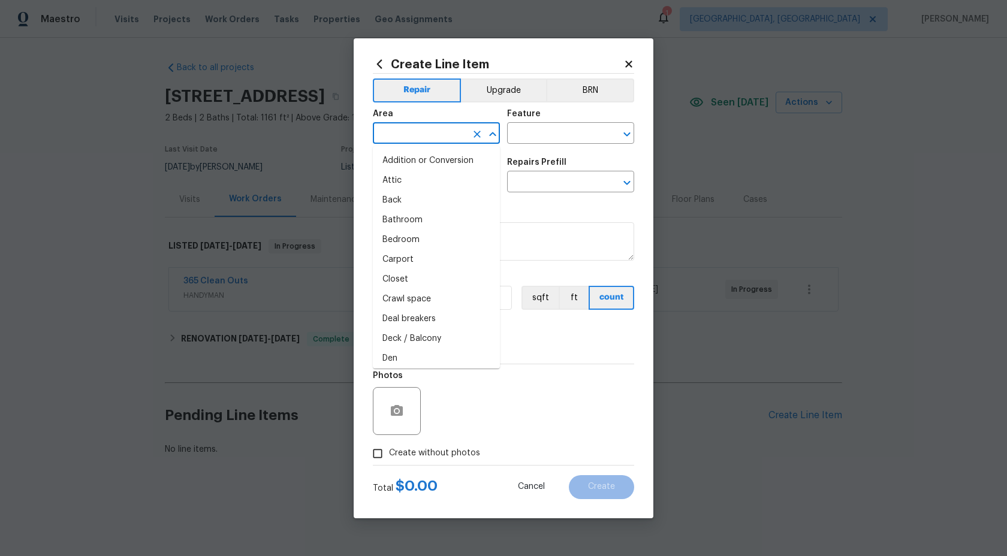
click at [432, 136] on input "text" at bounding box center [420, 134] width 94 height 19
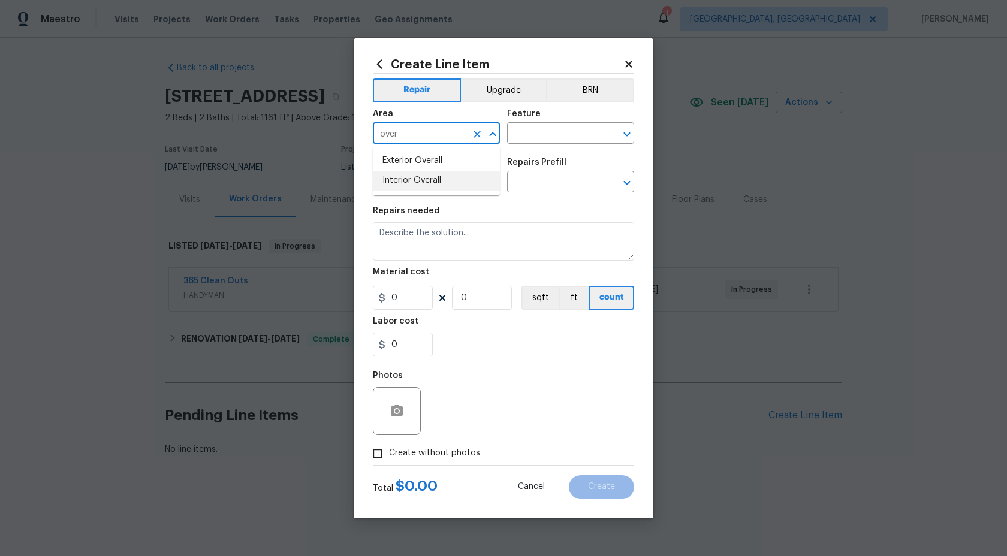
click at [419, 182] on li "Interior Overall" at bounding box center [436, 181] width 127 height 20
type input "Interior Overall"
click at [531, 143] on div "Area Interior Overall ​ Feature ​" at bounding box center [503, 127] width 261 height 49
click at [537, 137] on input "text" at bounding box center [554, 134] width 94 height 19
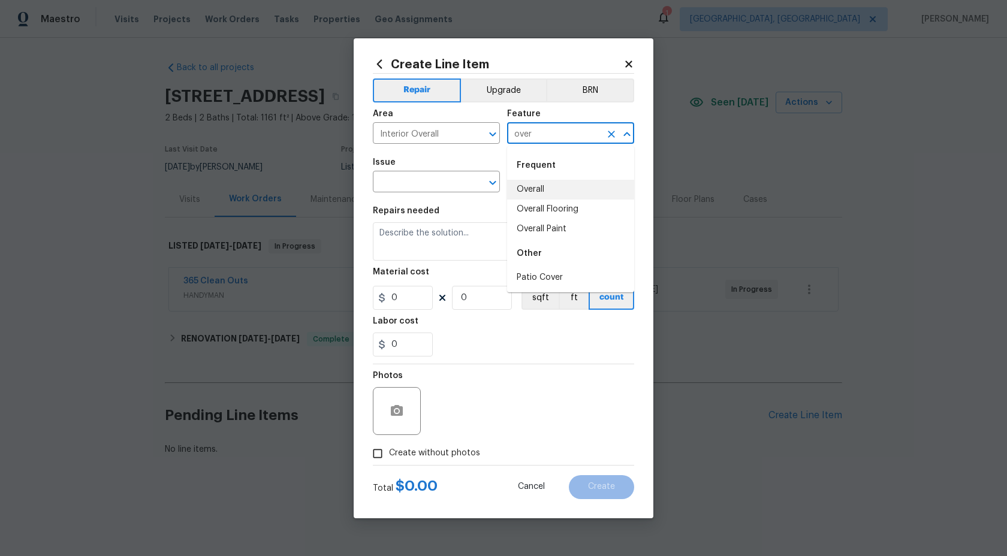
click at [533, 187] on li "Overall" at bounding box center [570, 190] width 127 height 20
type input "Overall"
click at [390, 177] on input "text" at bounding box center [420, 183] width 94 height 19
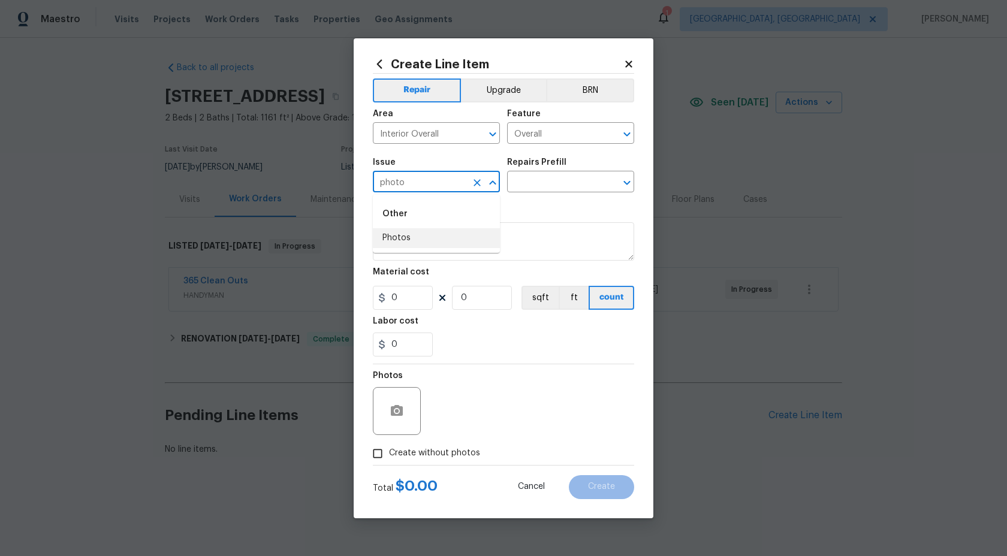
click at [404, 239] on li "Photos" at bounding box center [436, 238] width 127 height 20
type input "Photos"
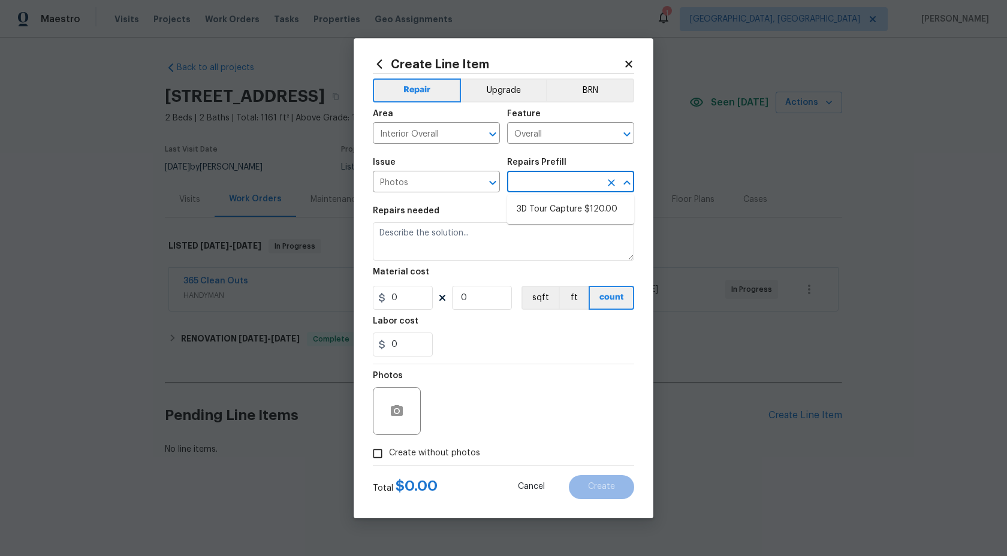
click at [536, 192] on input "text" at bounding box center [554, 183] width 94 height 19
click at [536, 216] on li "3D Tour Capture $120.00" at bounding box center [570, 210] width 127 height 20
type input "3D Tour Capture $120.00"
type textarea "Capture 3D tour of home"
type input "1"
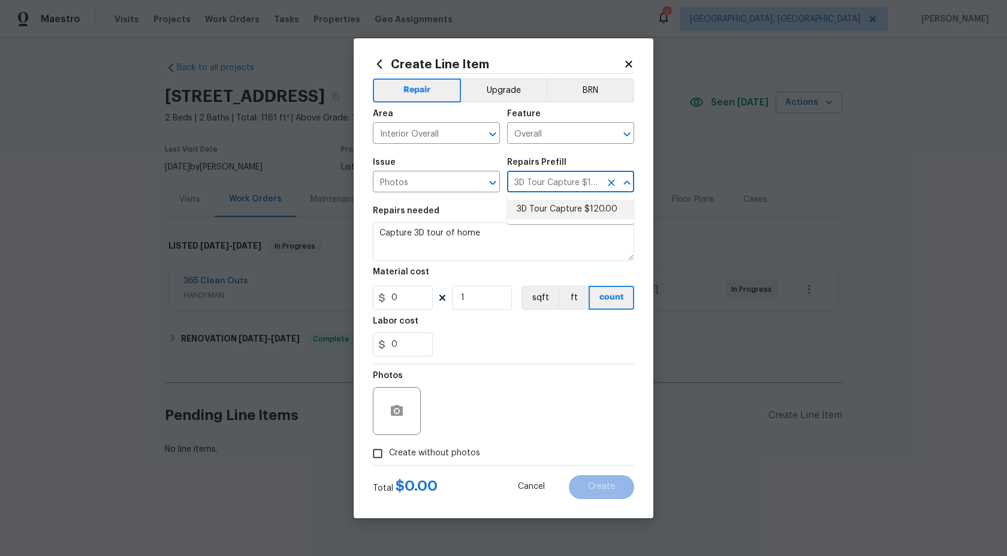
type input "120"
click at [380, 448] on input "Create without photos" at bounding box center [377, 454] width 23 height 23
checkbox input "true"
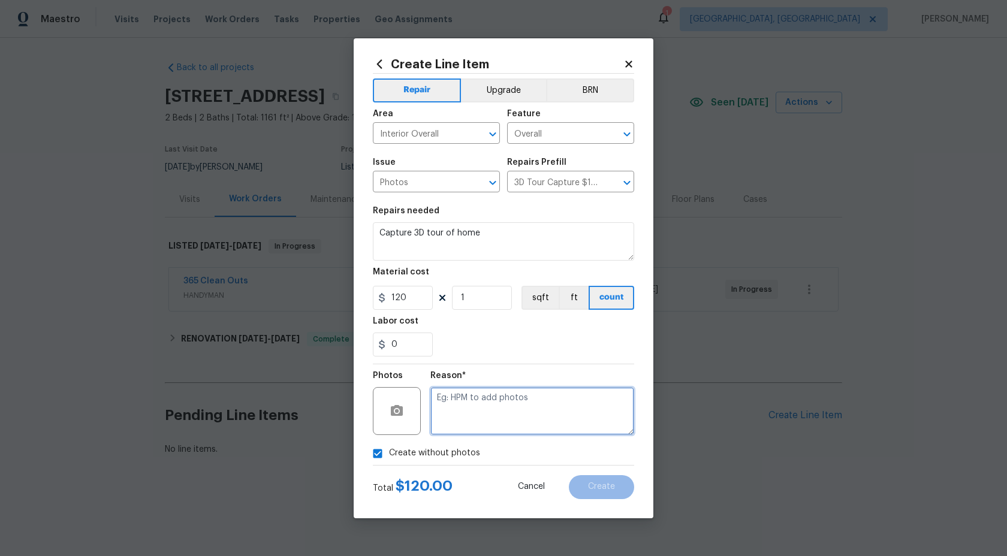
click at [480, 432] on textarea at bounding box center [533, 411] width 204 height 48
type textarea "."
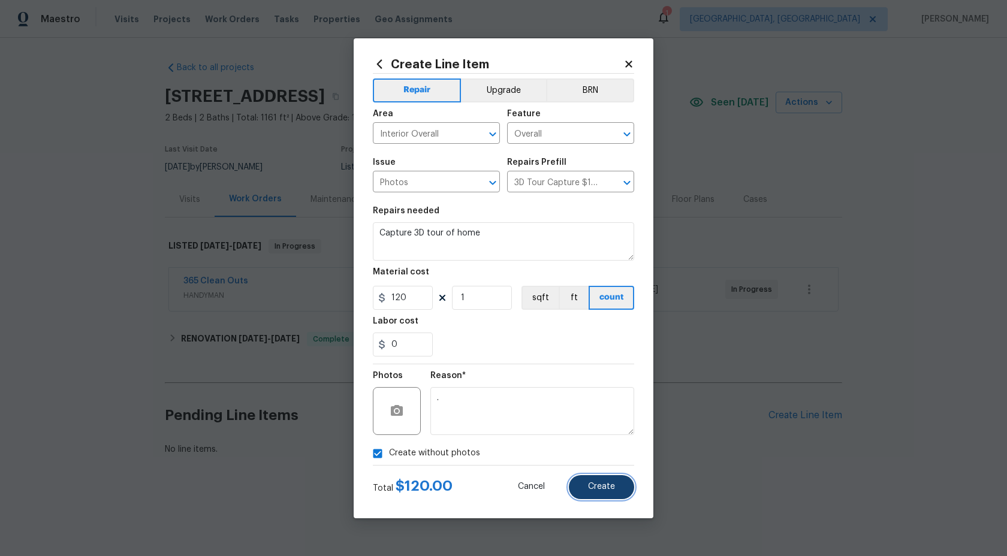
click at [576, 487] on button "Create" at bounding box center [601, 487] width 65 height 24
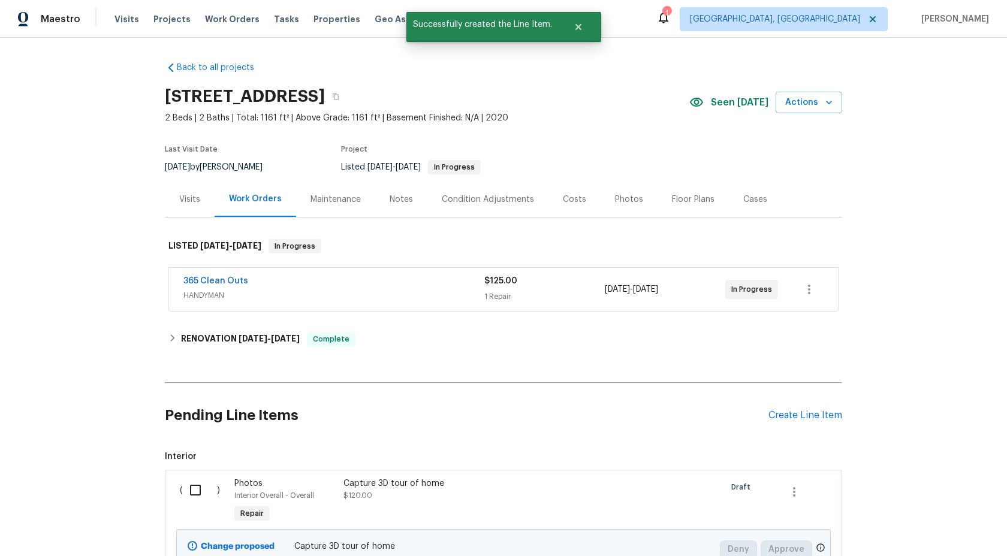
scroll to position [118, 0]
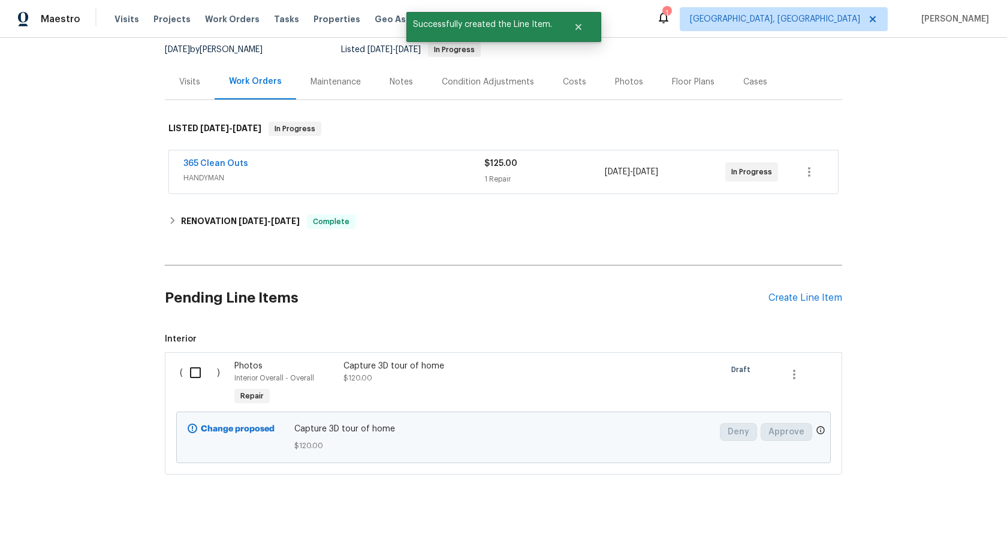
click at [195, 371] on input "checkbox" at bounding box center [200, 372] width 34 height 25
checkbox input "true"
click at [952, 524] on span "Create Work Order" at bounding box center [939, 526] width 80 height 15
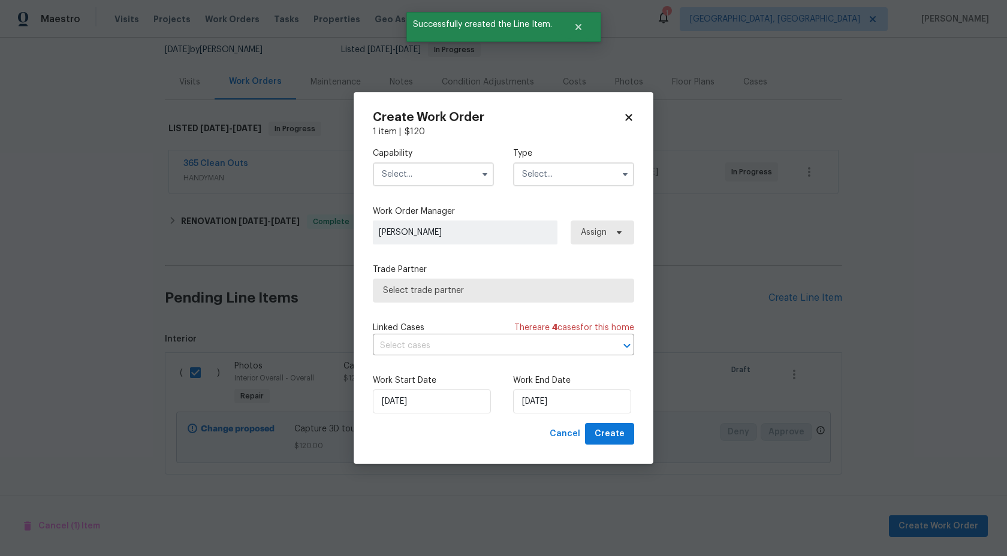
click at [419, 172] on input "text" at bounding box center [433, 174] width 121 height 24
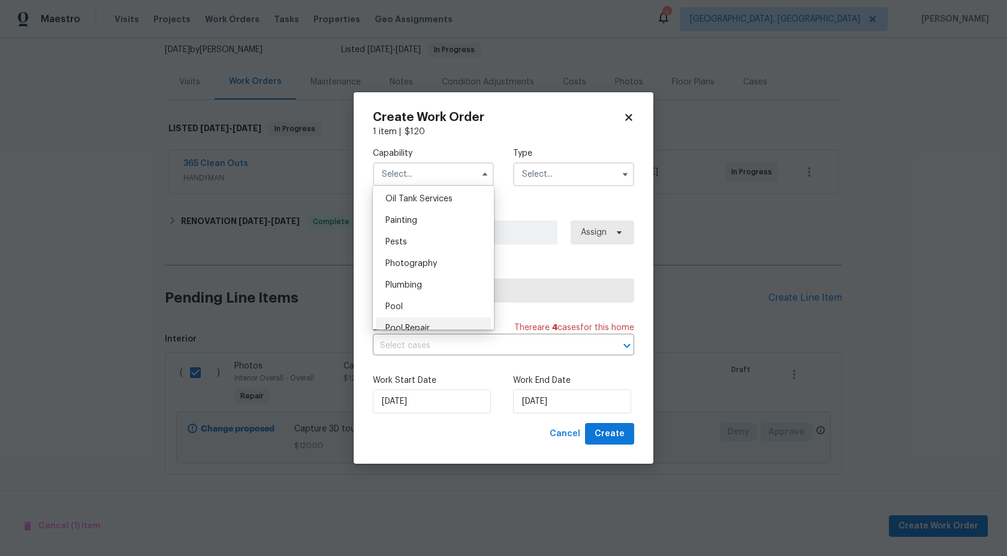
scroll to position [989, 0]
click at [423, 264] on span "Photography" at bounding box center [412, 261] width 52 height 8
type input "Photography"
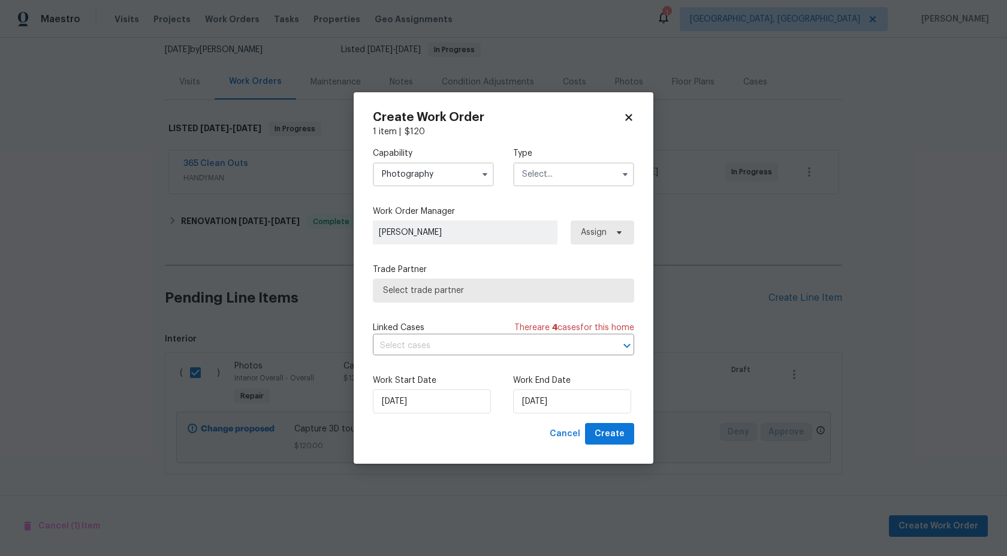
click at [554, 174] on input "text" at bounding box center [573, 174] width 121 height 24
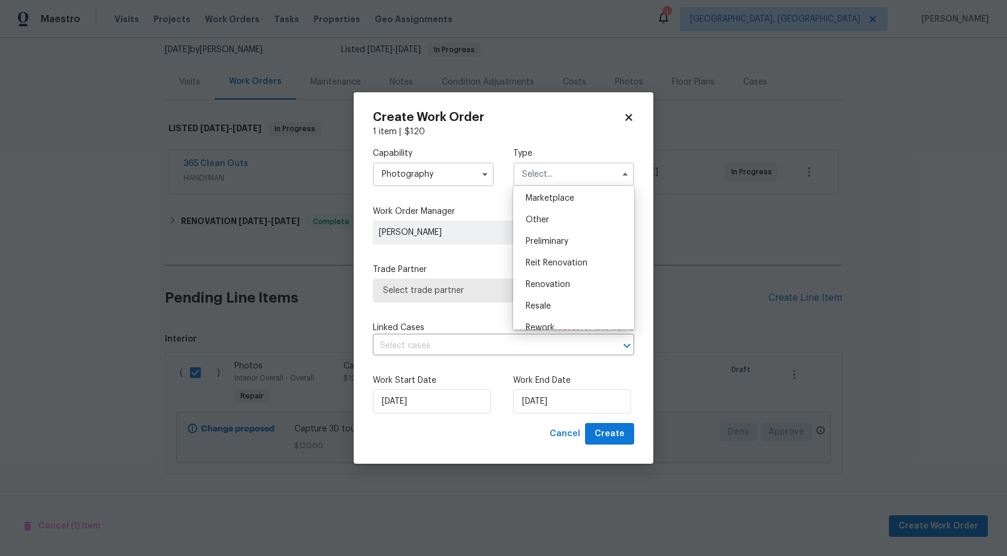
scroll to position [212, 0]
click at [543, 221] on span "Other" at bounding box center [537, 225] width 23 height 8
type input "Other"
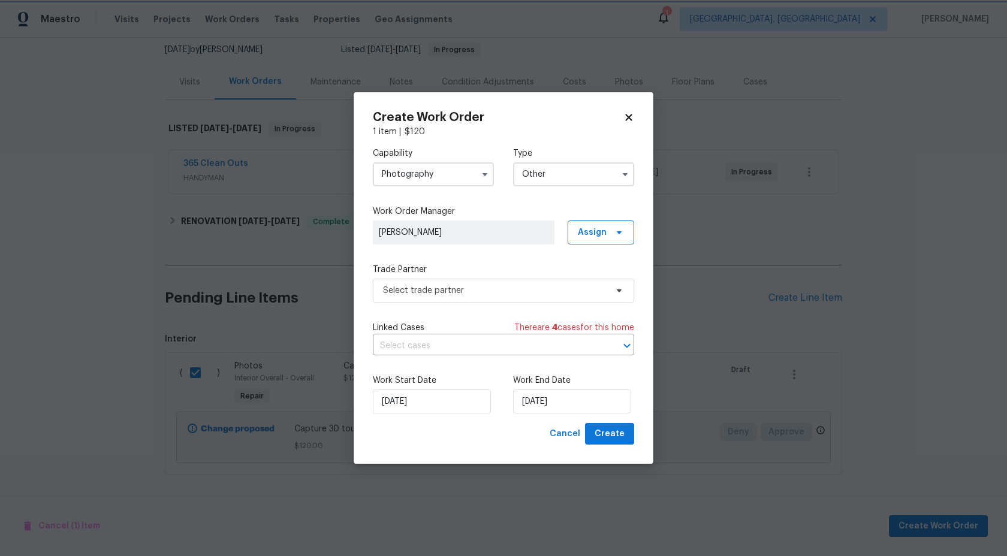
scroll to position [0, 0]
click at [469, 285] on span "Select trade partner" at bounding box center [495, 291] width 224 height 12
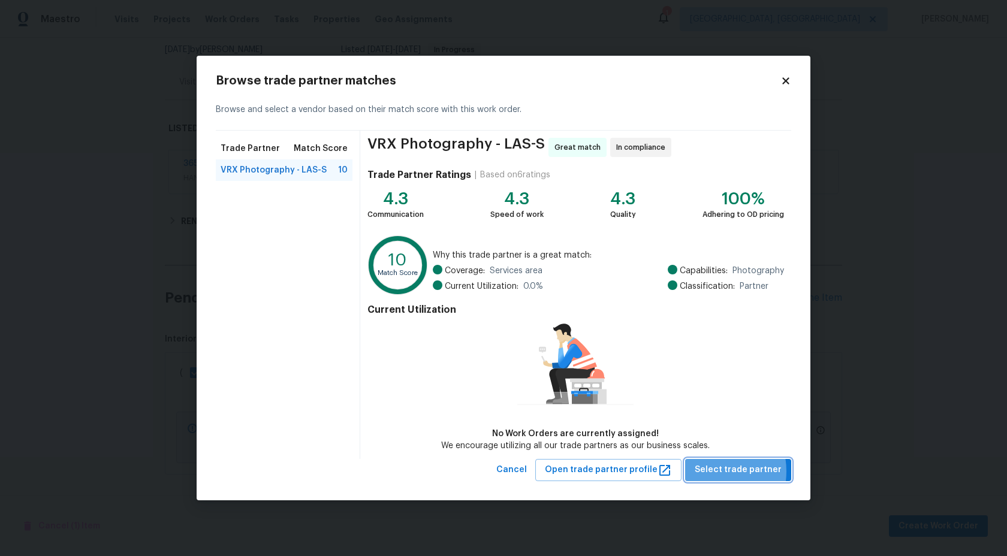
click at [710, 471] on span "Select trade partner" at bounding box center [738, 470] width 87 height 15
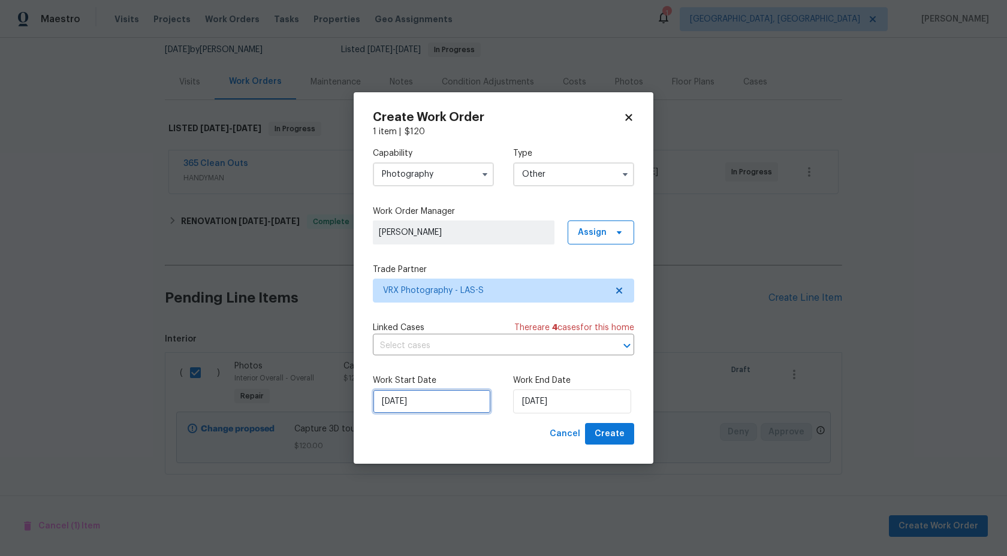
click at [446, 402] on input "[DATE]" at bounding box center [432, 402] width 118 height 24
click at [505, 441] on div "Cancel Create" at bounding box center [503, 434] width 261 height 22
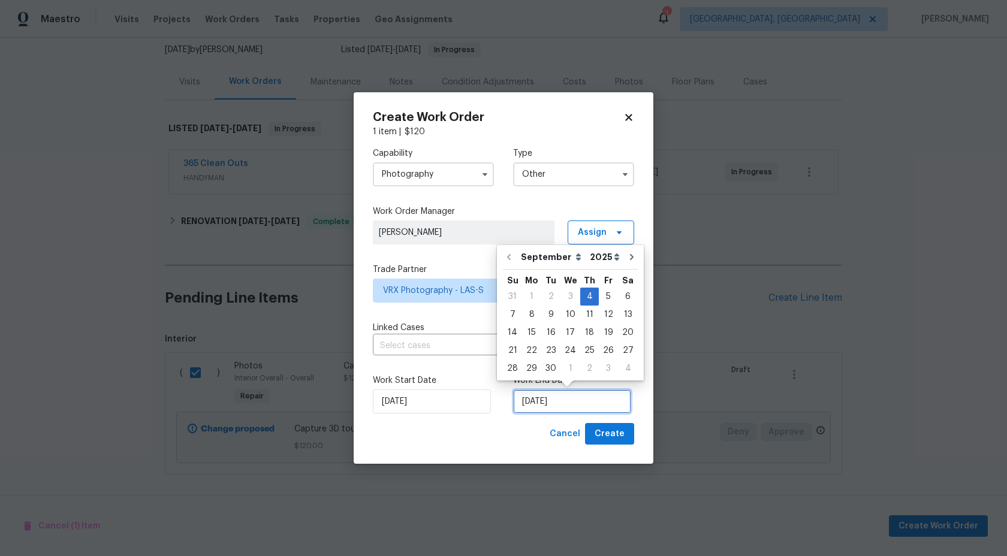
click at [582, 400] on input "[DATE]" at bounding box center [572, 402] width 118 height 24
click at [607, 294] on div "5" at bounding box center [608, 296] width 19 height 17
type input "[DATE]"
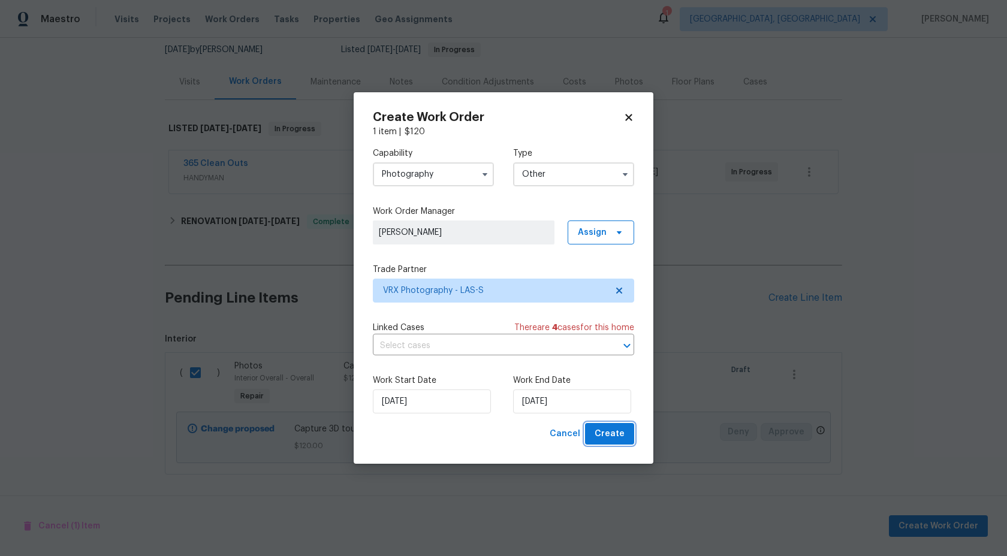
click at [613, 426] on button "Create" at bounding box center [609, 434] width 49 height 22
checkbox input "false"
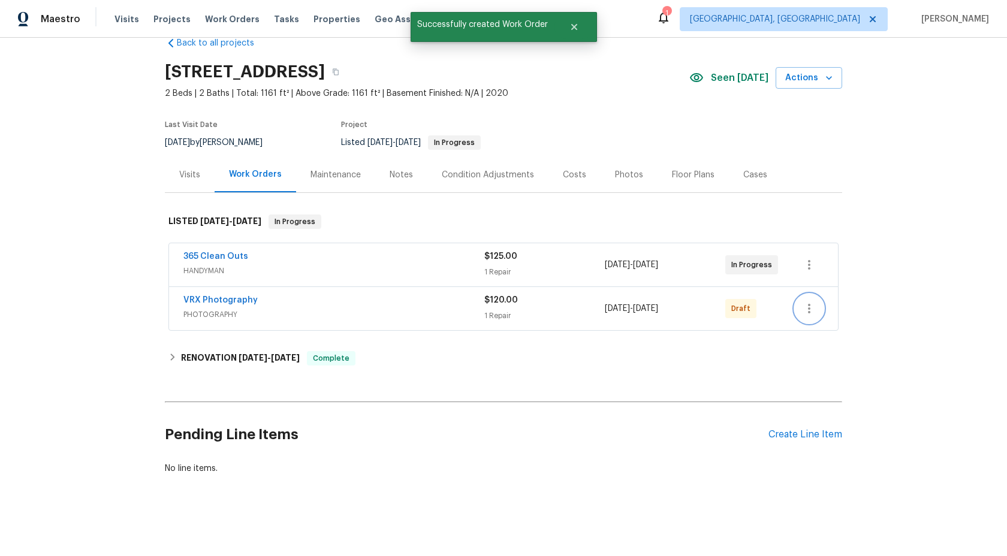
click at [812, 308] on icon "button" at bounding box center [809, 309] width 14 height 14
click at [812, 308] on li "Send to Vendor" at bounding box center [862, 309] width 134 height 20
